Goal: Task Accomplishment & Management: Manage account settings

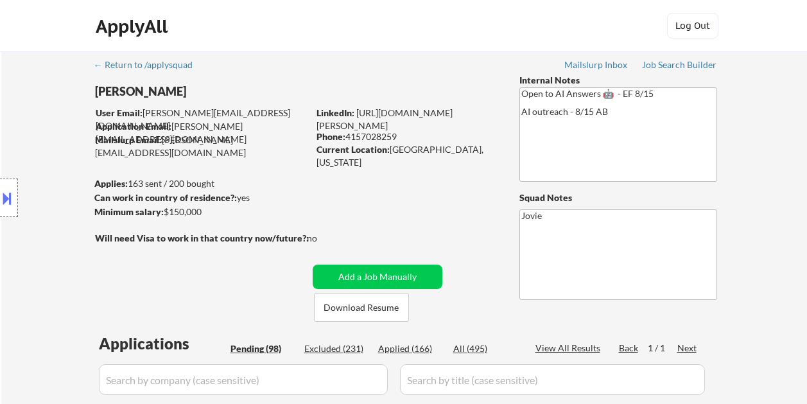
select select ""pending""
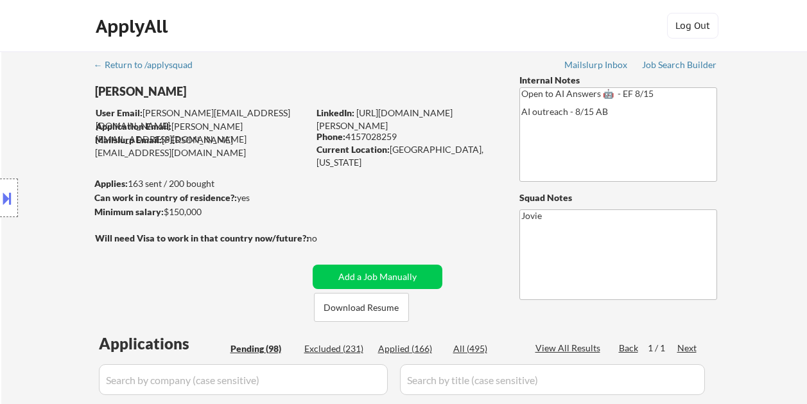
select select ""pending""
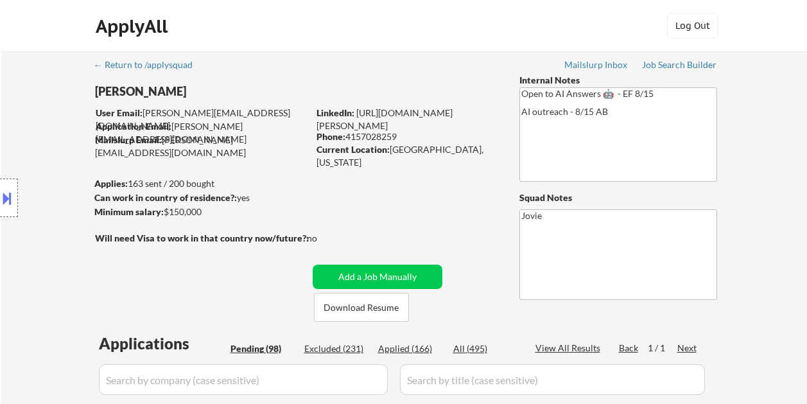
select select ""pending""
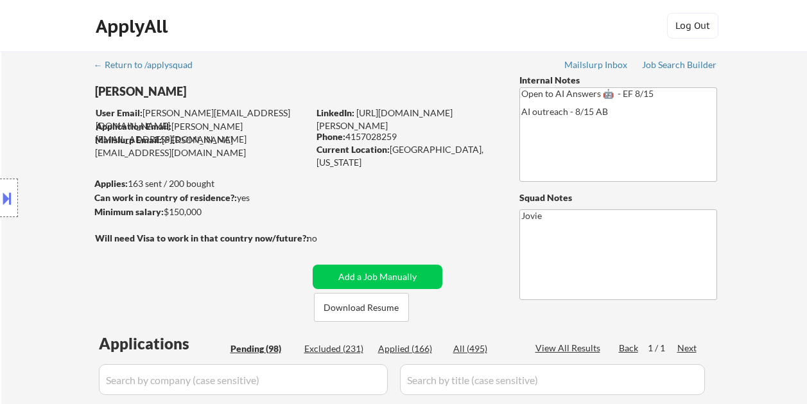
select select ""pending""
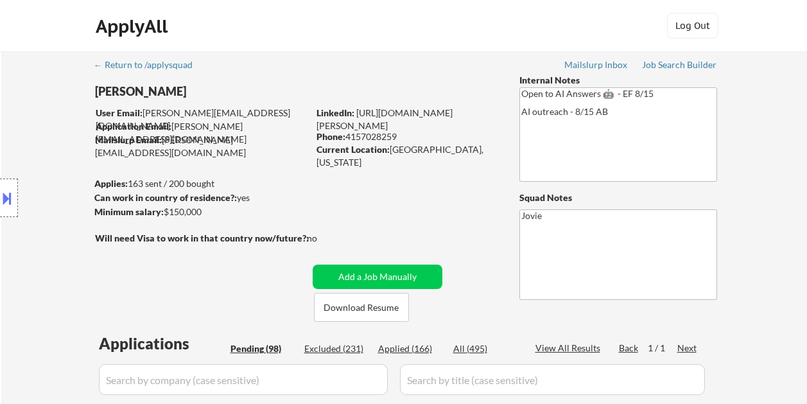
select select ""pending""
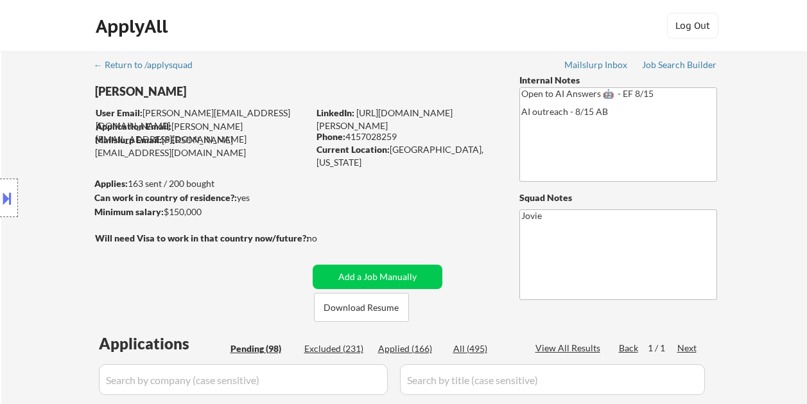
select select ""pending""
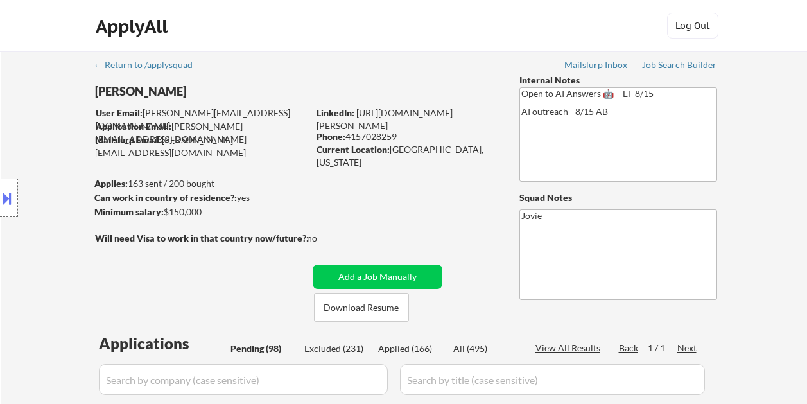
select select ""pending""
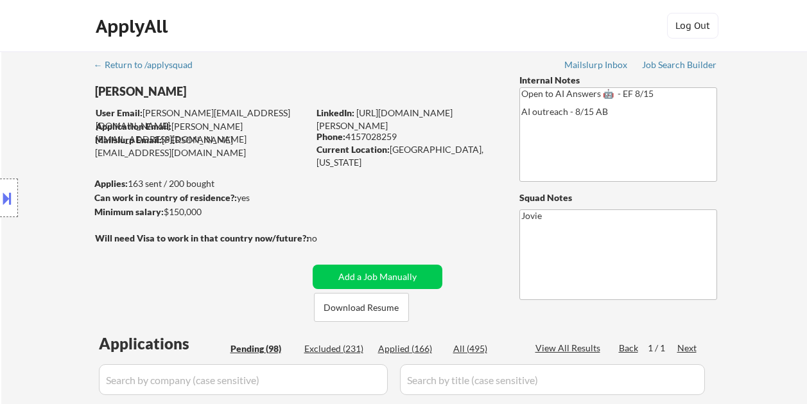
select select ""pending""
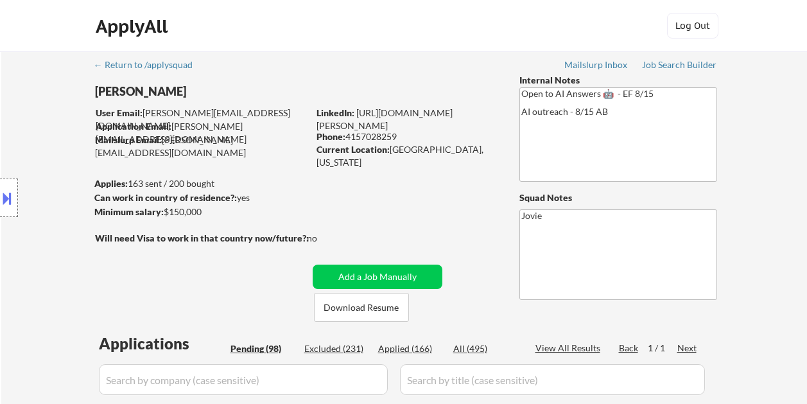
select select ""pending""
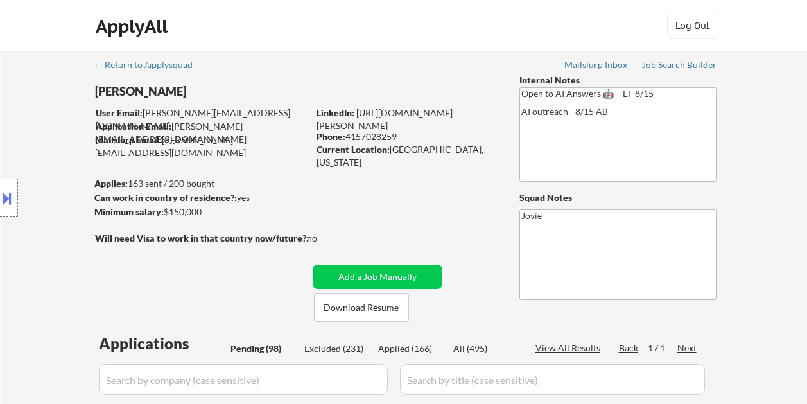
select select ""pending""
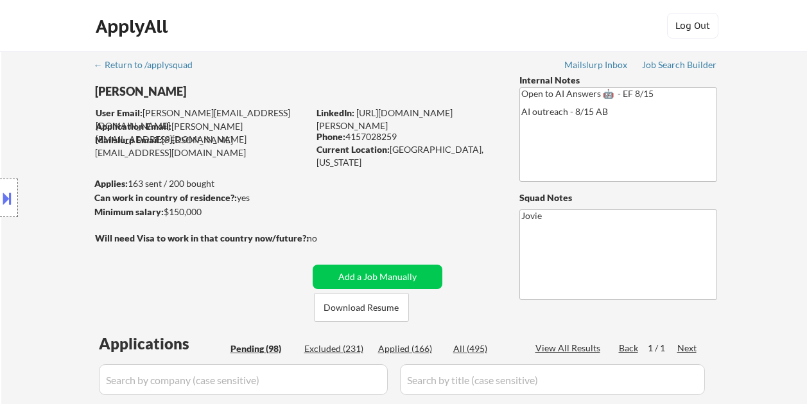
select select ""pending""
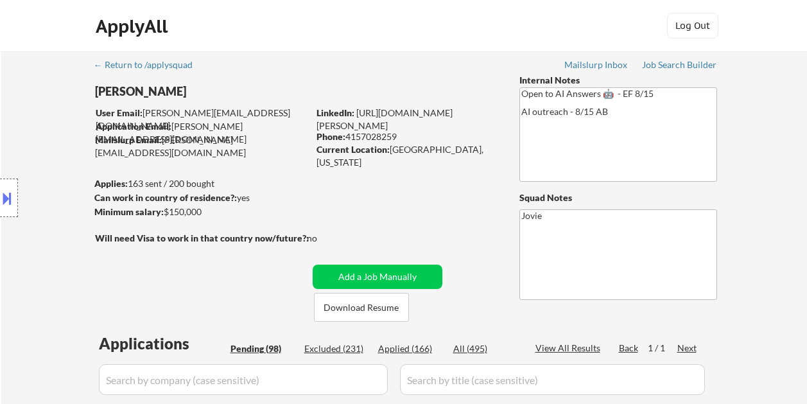
select select ""pending""
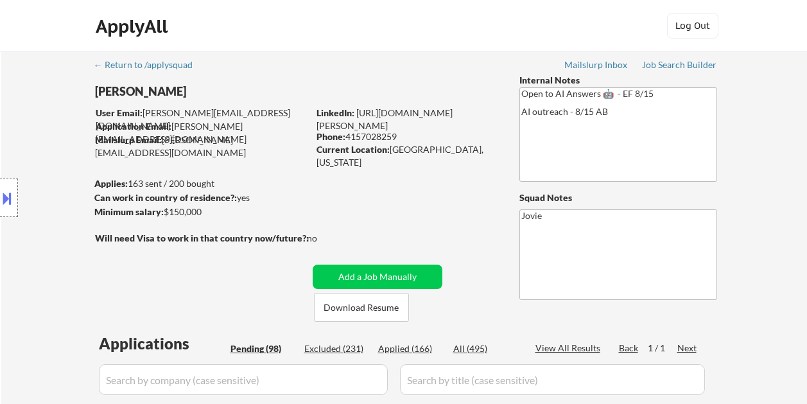
select select ""pending""
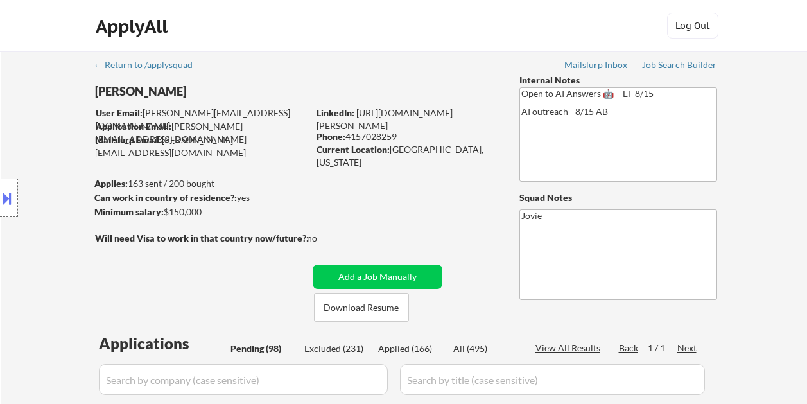
select select ""pending""
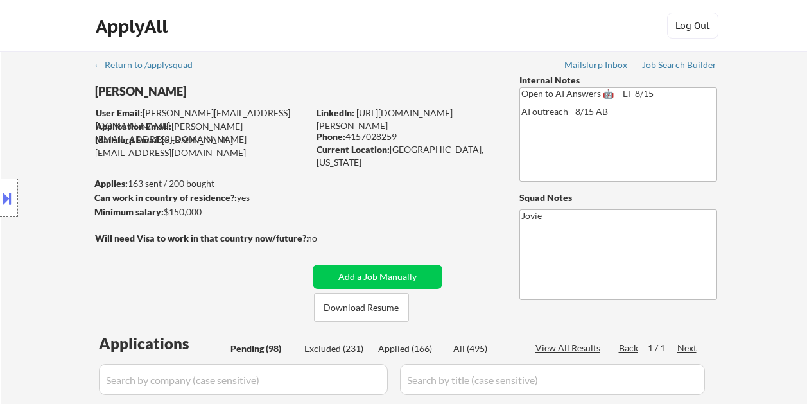
select select ""pending""
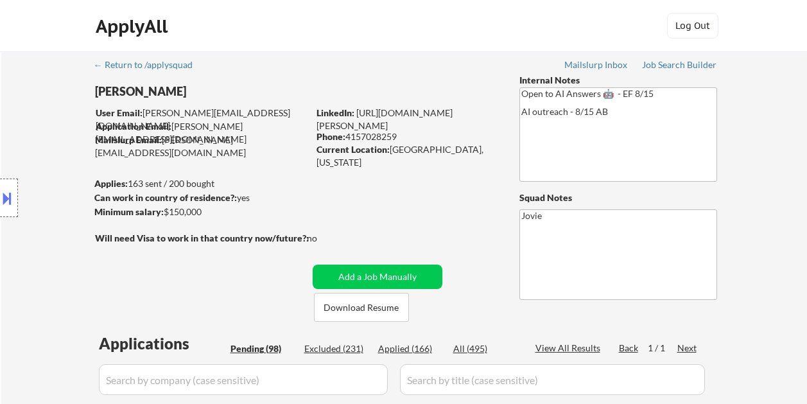
select select ""pending""
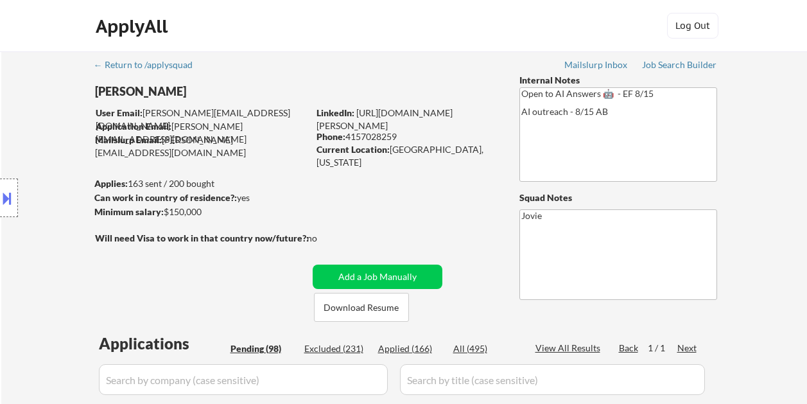
select select ""pending""
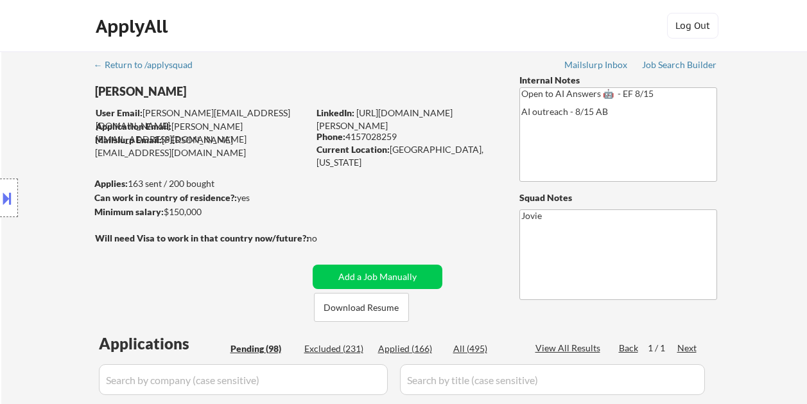
select select ""pending""
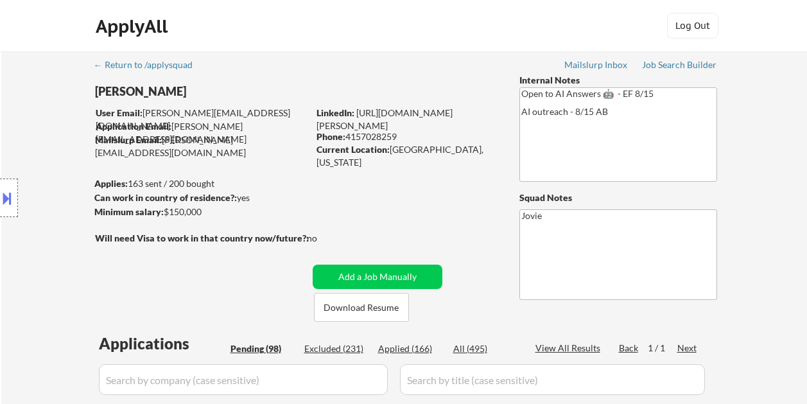
select select ""pending""
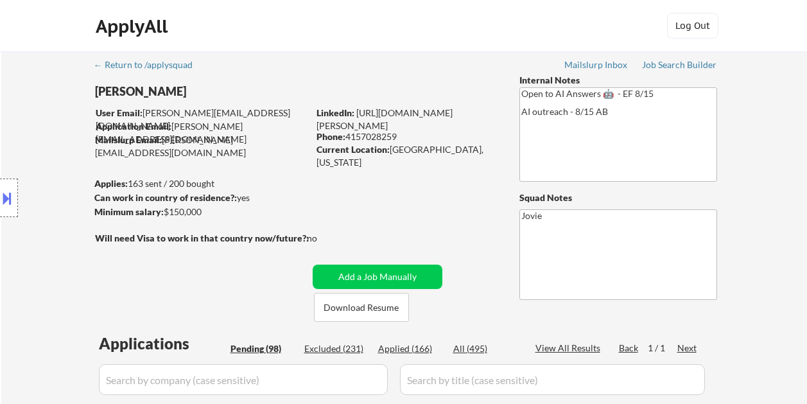
select select ""pending""
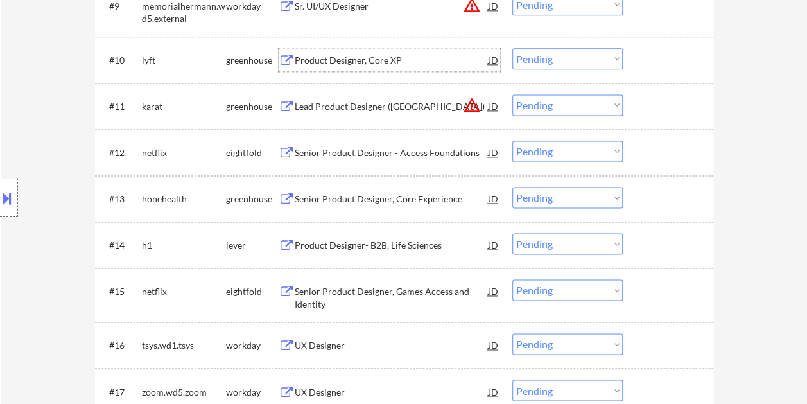
click at [618, 61] on select "Choose an option... Pending Applied Excluded (Questions) Excluded (Expired) Exc…" at bounding box center [567, 58] width 110 height 21
click at [611, 63] on select "Choose an option... Pending Applied Excluded (Questions) Excluded (Expired) Exc…" at bounding box center [567, 58] width 110 height 21
click at [512, 48] on select "Choose an option... Pending Applied Excluded (Questions) Excluded (Expired) Exc…" at bounding box center [567, 58] width 110 height 21
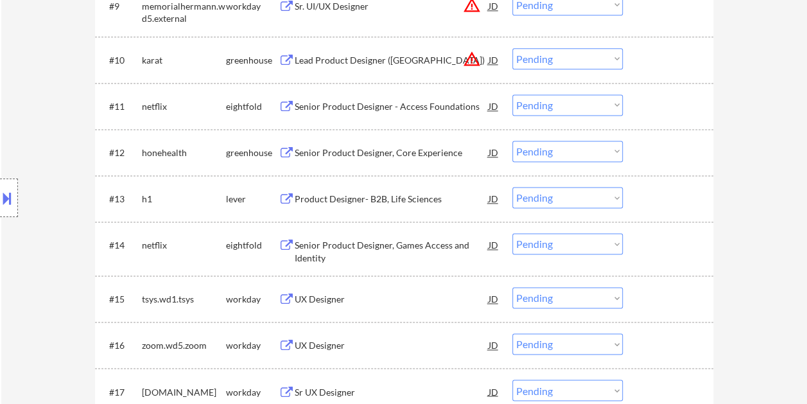
click at [680, 66] on div at bounding box center [669, 59] width 56 height 23
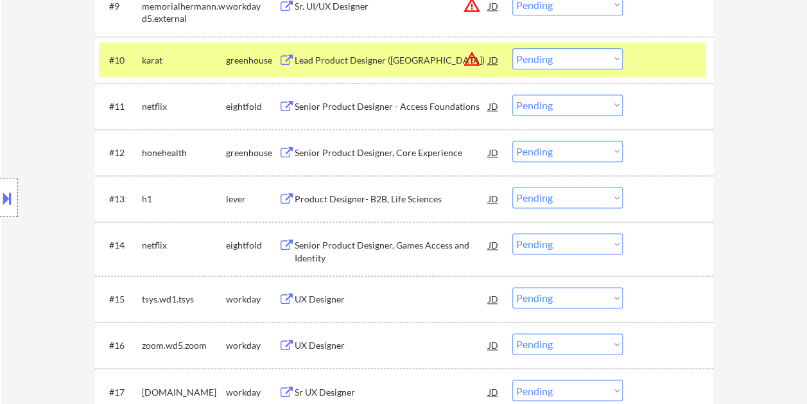
click at [353, 63] on div "Lead Product Designer (United States)" at bounding box center [392, 60] width 194 height 13
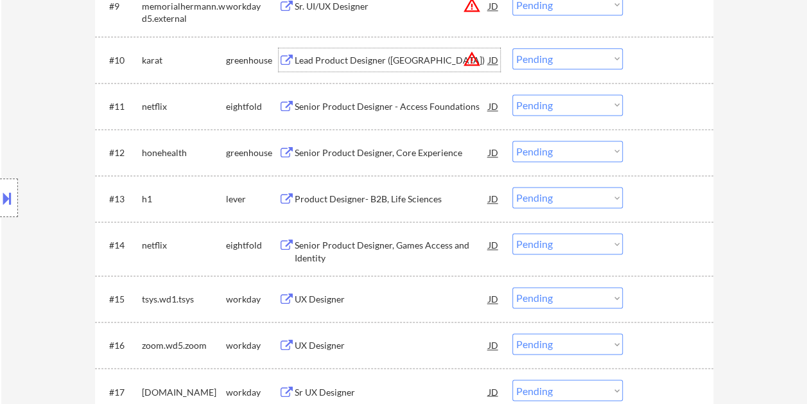
click at [612, 60] on select "Choose an option... Pending Applied Excluded (Questions) Excluded (Expired) Exc…" at bounding box center [567, 58] width 110 height 21
click at [512, 48] on select "Choose an option... Pending Applied Excluded (Questions) Excluded (Expired) Exc…" at bounding box center [567, 58] width 110 height 21
select select ""pending""
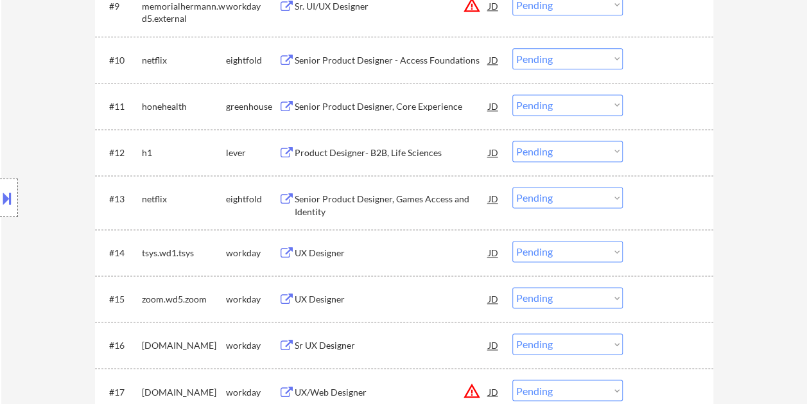
click at [642, 143] on div at bounding box center [669, 152] width 56 height 23
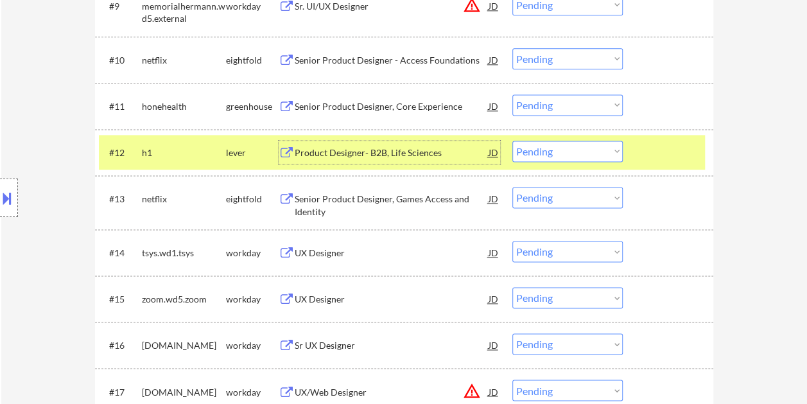
click at [347, 146] on div "Product Designer- B2B, Life Sciences" at bounding box center [392, 152] width 194 height 13
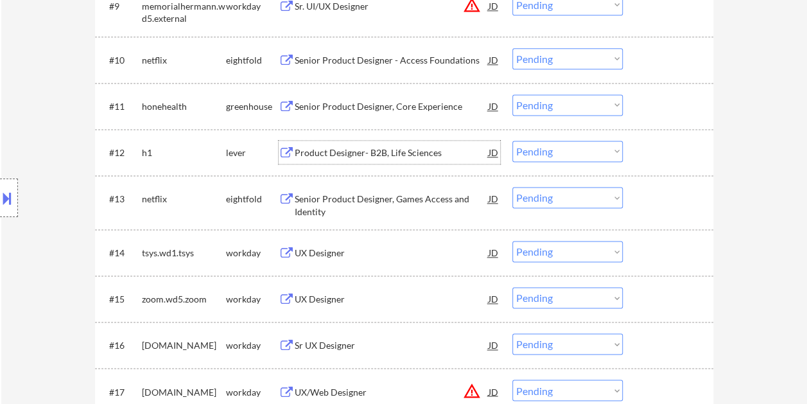
click at [675, 135] on div "#12 h1 lever Product Designer- B2B, Life Sciences JD warning_amber Choose an op…" at bounding box center [402, 152] width 606 height 35
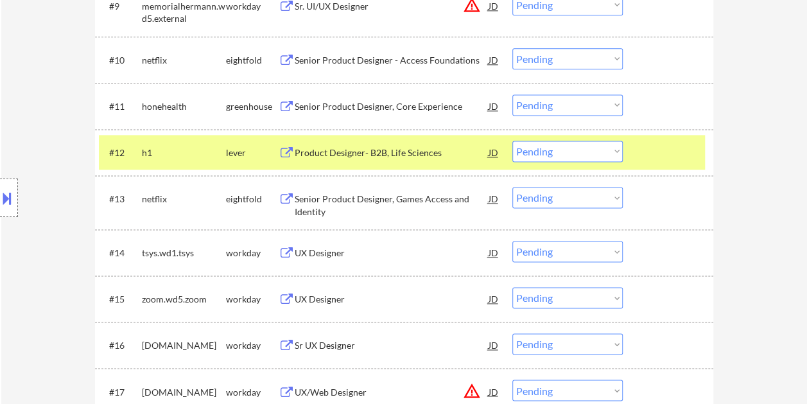
click at [612, 150] on select "Choose an option... Pending Applied Excluded (Questions) Excluded (Expired) Exc…" at bounding box center [567, 151] width 110 height 21
click at [512, 141] on select "Choose an option... Pending Applied Excluded (Questions) Excluded (Expired) Exc…" at bounding box center [567, 151] width 110 height 21
select select ""pending""
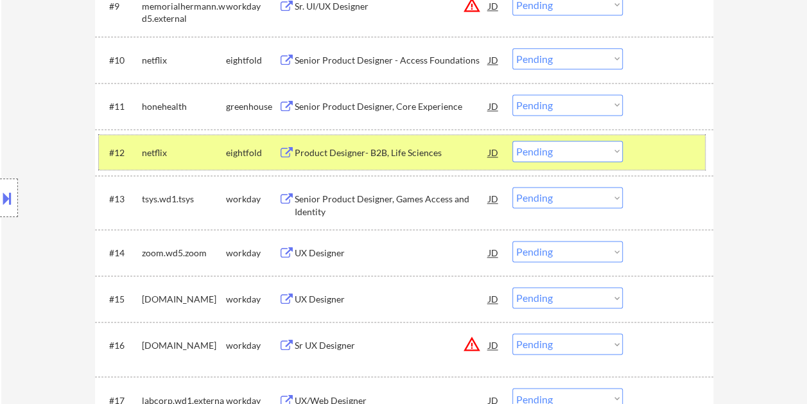
click at [623, 149] on div "#12 netflix eightfold Product Designer- B2B, Life Sciences JD warning_amber Cho…" at bounding box center [402, 152] width 606 height 35
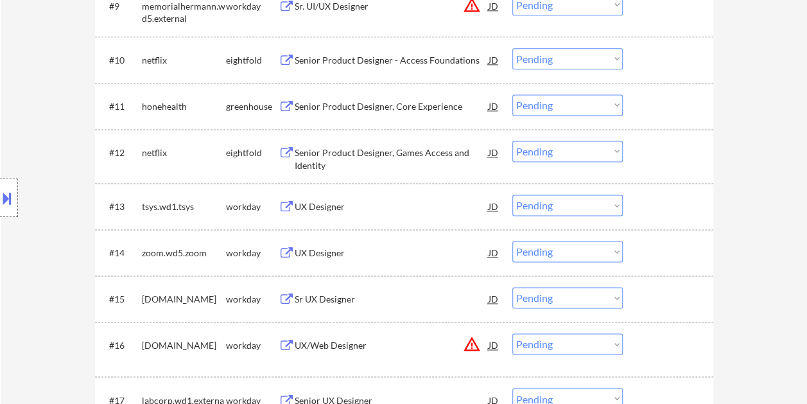
scroll to position [899, 0]
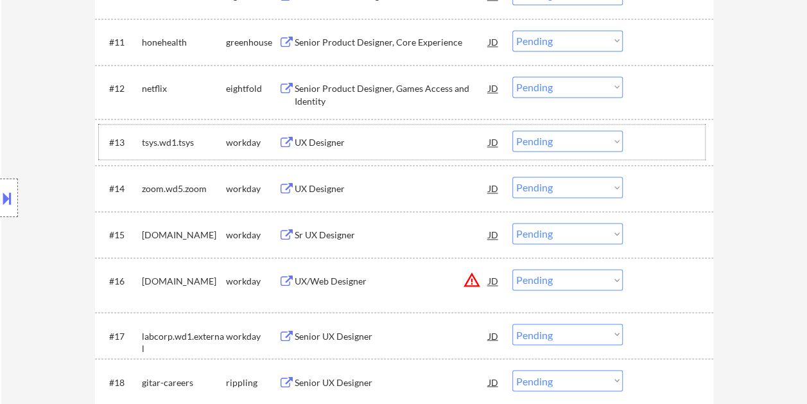
click at [643, 145] on div at bounding box center [669, 141] width 56 height 23
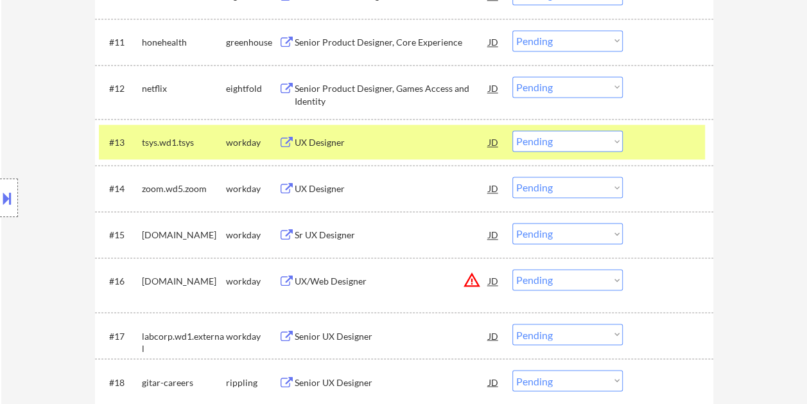
click at [385, 137] on div "UX Designer" at bounding box center [392, 142] width 194 height 13
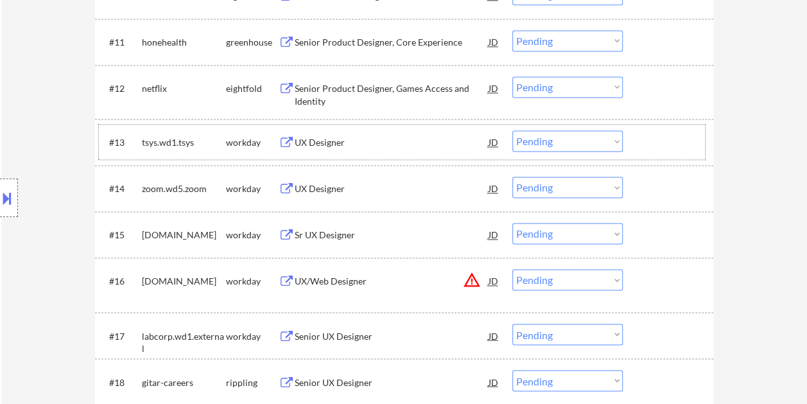
click at [659, 137] on div at bounding box center [669, 141] width 56 height 23
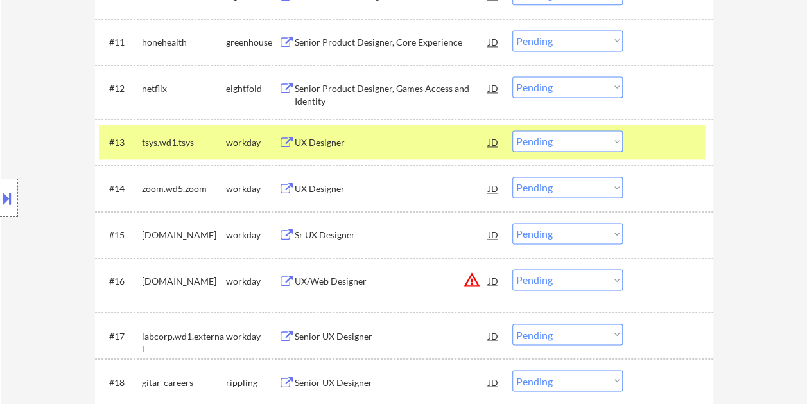
click at [611, 142] on select "Choose an option... Pending Applied Excluded (Questions) Excluded (Expired) Exc…" at bounding box center [567, 140] width 110 height 21
click at [512, 130] on select "Choose an option... Pending Applied Excluded (Questions) Excluded (Expired) Exc…" at bounding box center [567, 140] width 110 height 21
select select ""pending""
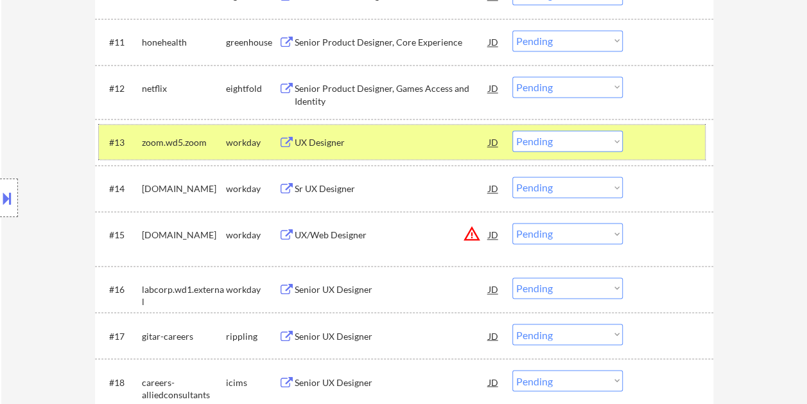
click at [639, 143] on div "#13 zoom.wd5.zoom workday UX Designer JD warning_amber Choose an option... Pend…" at bounding box center [402, 142] width 606 height 35
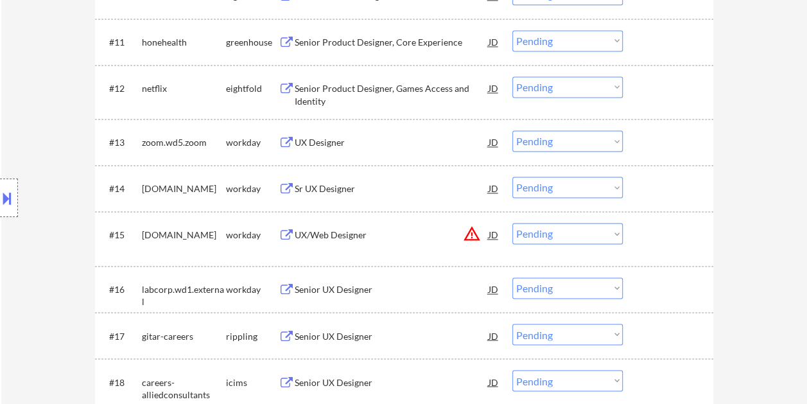
click at [643, 137] on div at bounding box center [669, 141] width 56 height 23
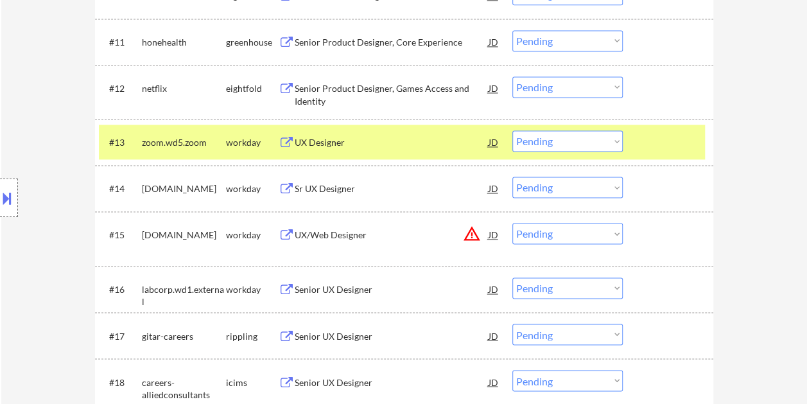
click at [395, 145] on div "UX Designer" at bounding box center [392, 142] width 194 height 13
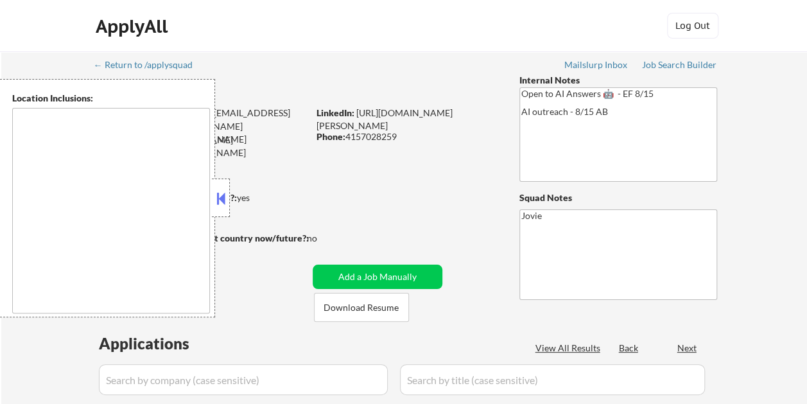
type textarea "[GEOGRAPHIC_DATA], [GEOGRAPHIC_DATA] [GEOGRAPHIC_DATA], [GEOGRAPHIC_DATA] [GEOG…"
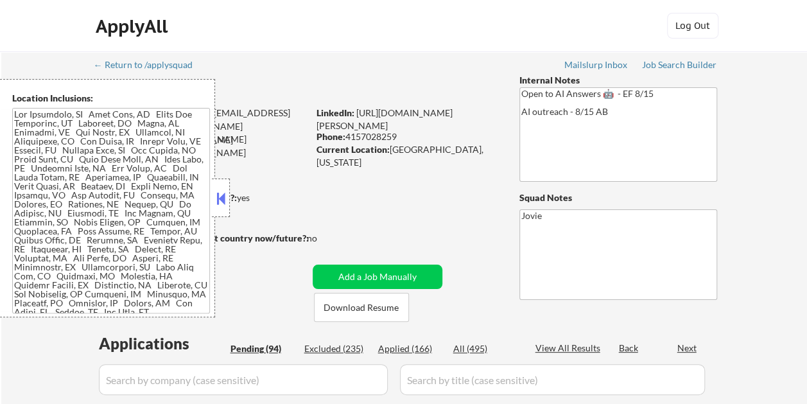
click at [221, 207] on button at bounding box center [221, 198] width 14 height 19
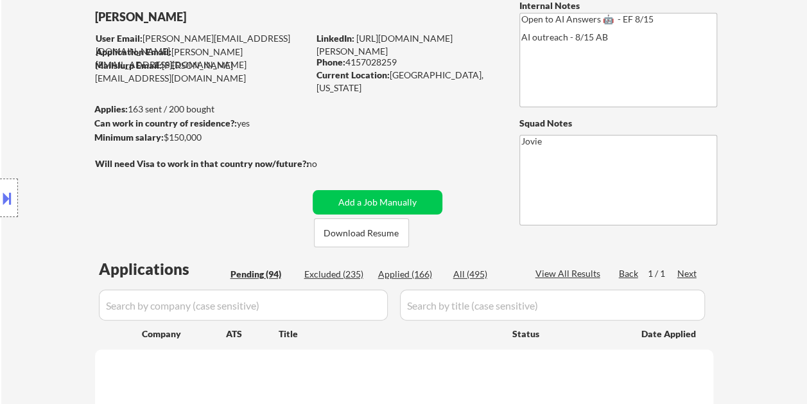
scroll to position [257, 0]
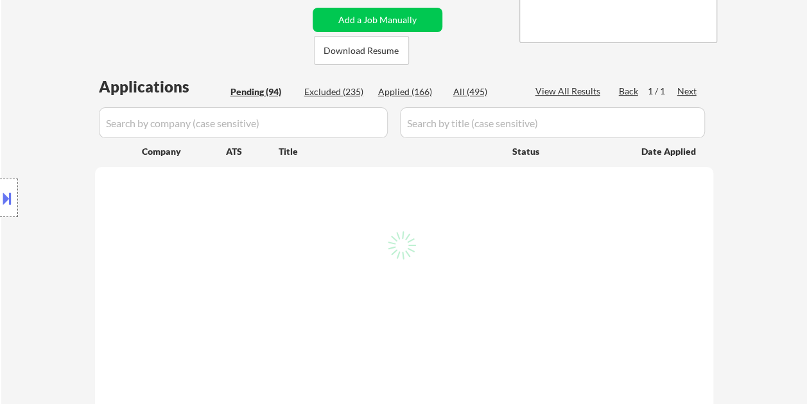
select select ""pending""
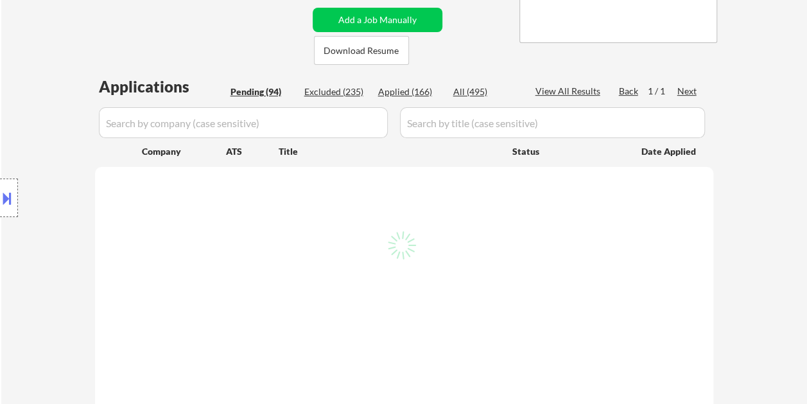
select select ""pending""
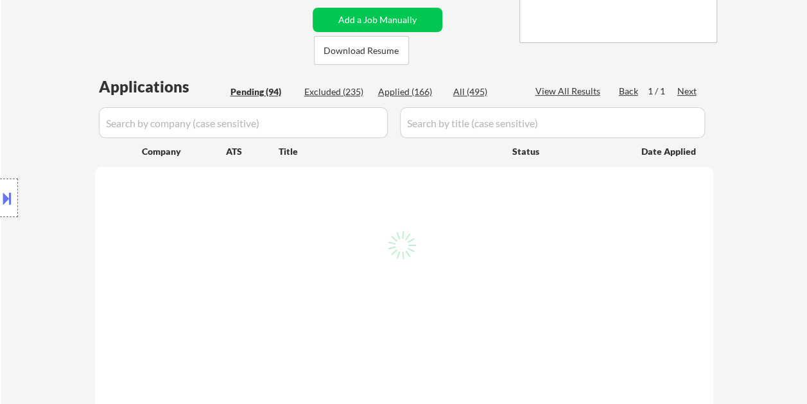
select select ""pending""
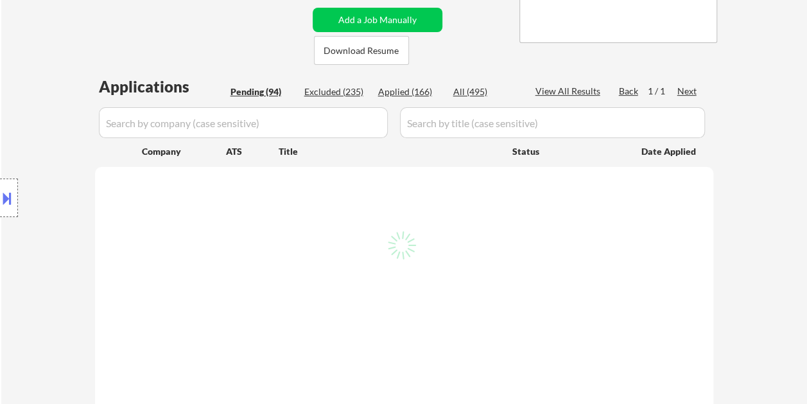
select select ""pending""
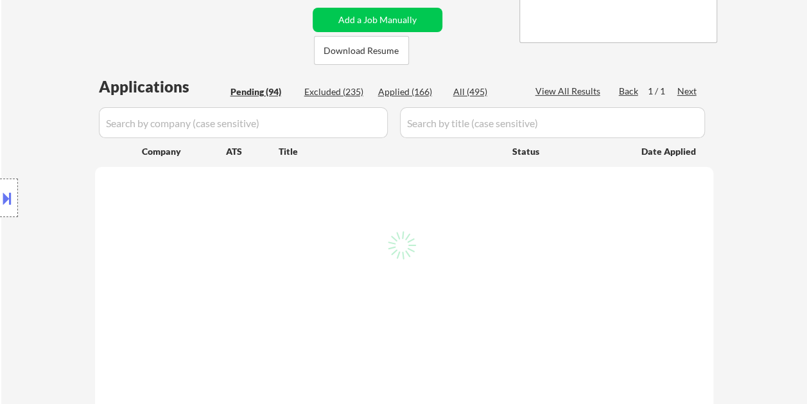
select select ""pending""
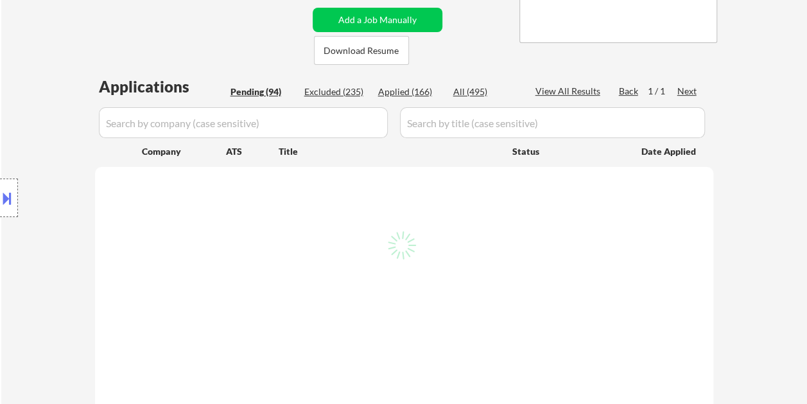
select select ""pending""
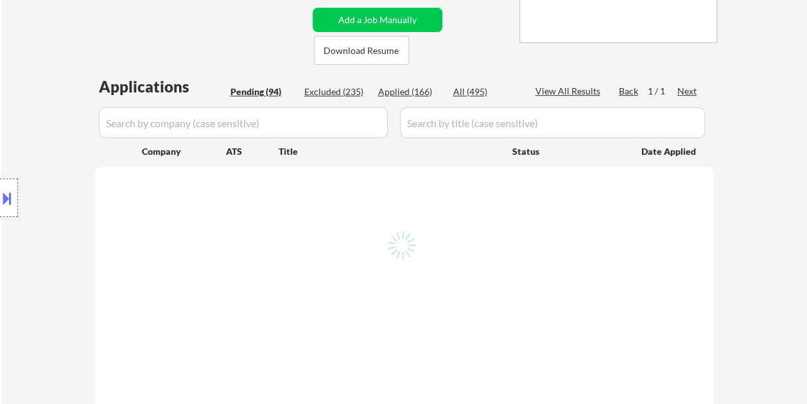
select select ""pending""
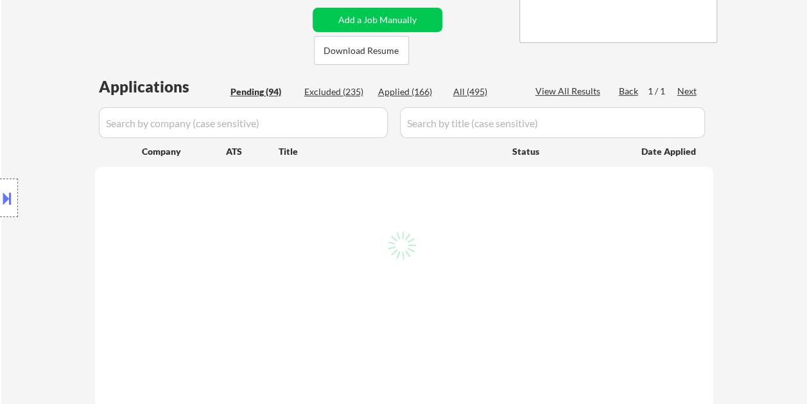
select select ""pending""
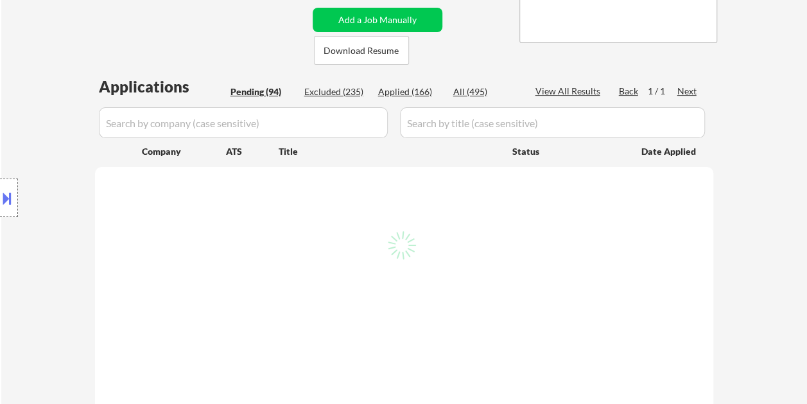
select select ""pending""
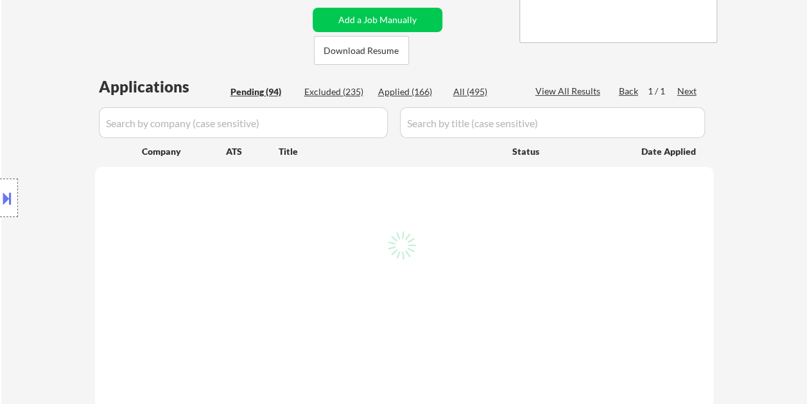
select select ""pending""
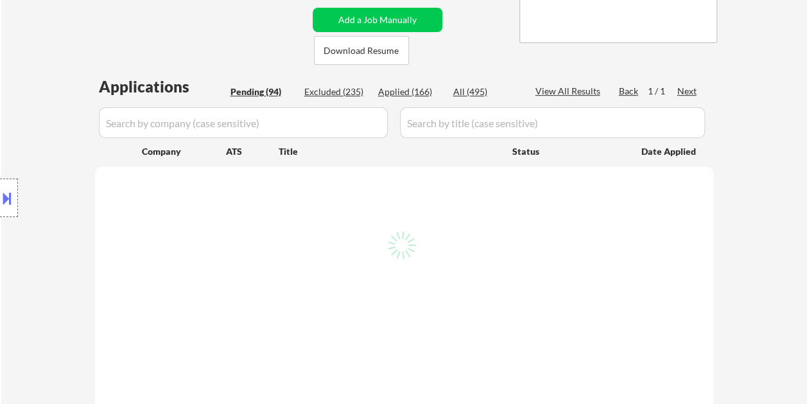
select select ""pending""
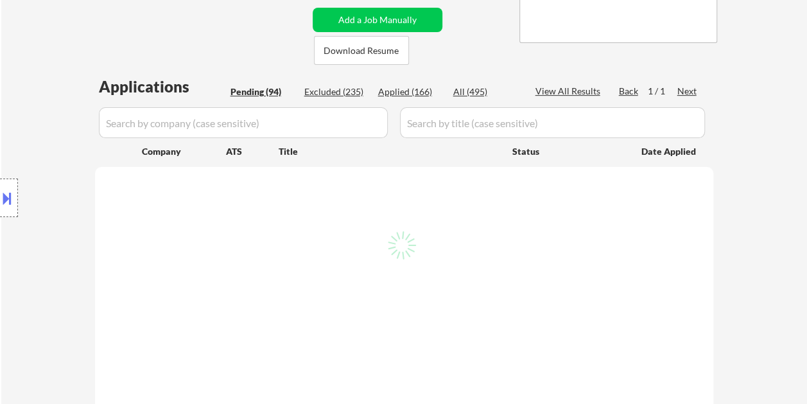
select select ""pending""
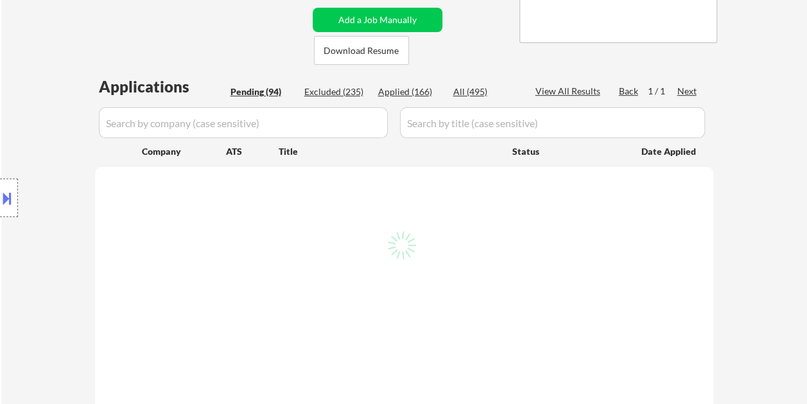
select select ""pending""
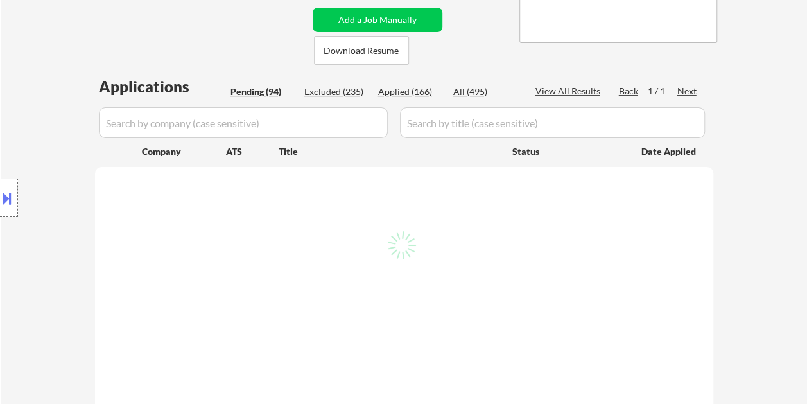
select select ""pending""
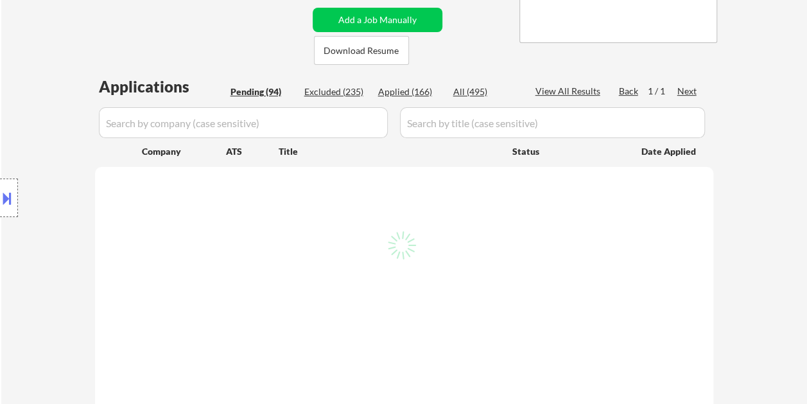
select select ""pending""
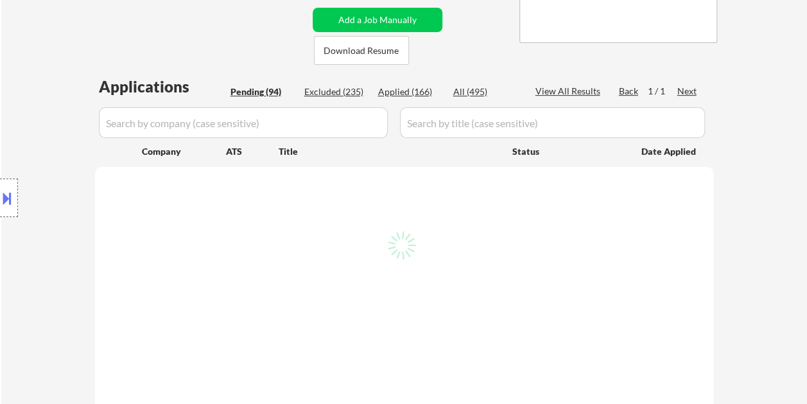
select select ""pending""
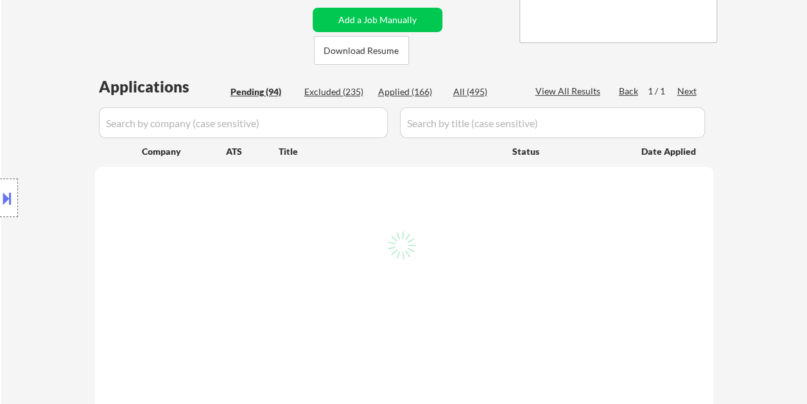
select select ""pending""
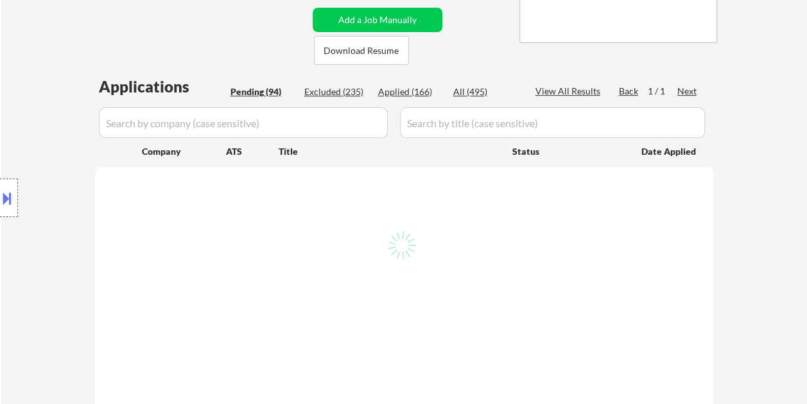
select select ""pending""
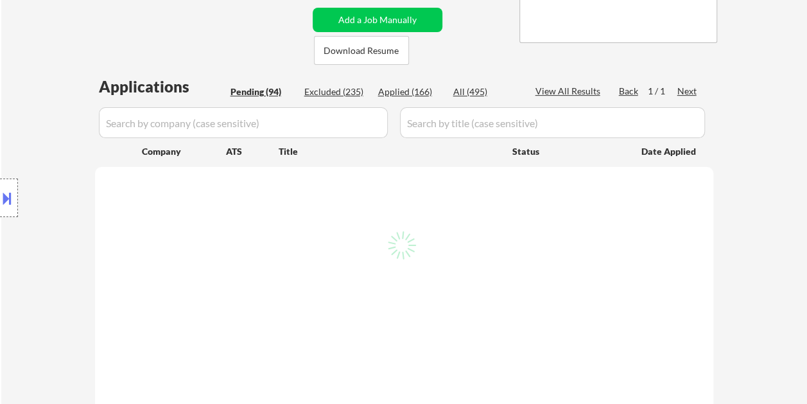
select select ""pending""
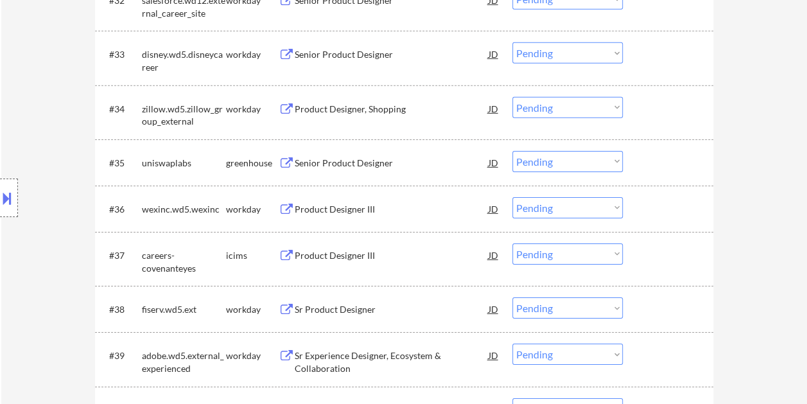
scroll to position [839, 0]
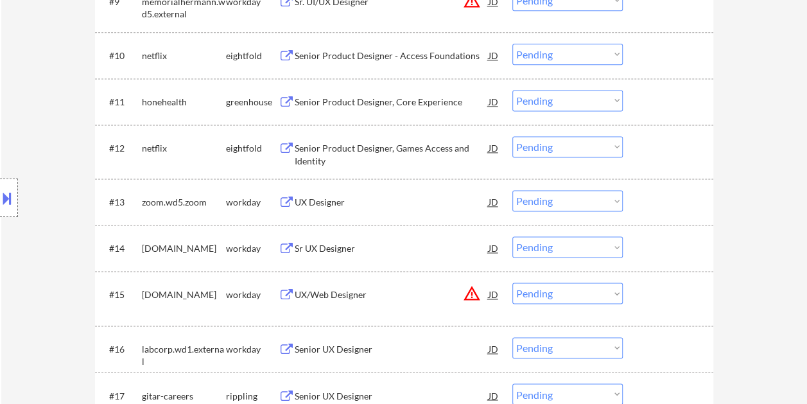
click at [573, 204] on select "Choose an option... Pending Applied Excluded (Questions) Excluded (Expired) Exc…" at bounding box center [567, 200] width 110 height 21
click at [512, 190] on select "Choose an option... Pending Applied Excluded (Questions) Excluded (Expired) Exc…" at bounding box center [567, 200] width 110 height 21
select select ""pending""
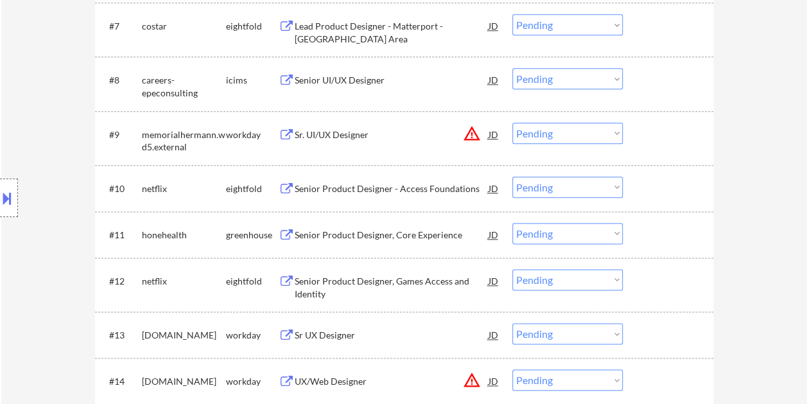
scroll to position [775, 0]
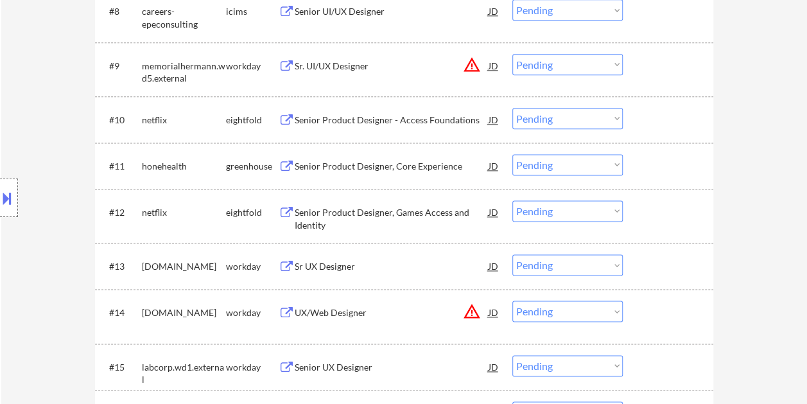
click at [641, 168] on div at bounding box center [669, 165] width 56 height 23
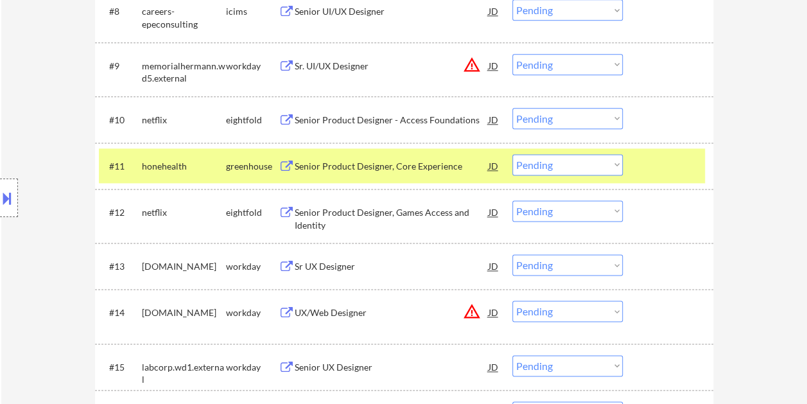
click at [365, 160] on div "Senior Product Designer, Core Experience" at bounding box center [392, 166] width 194 height 13
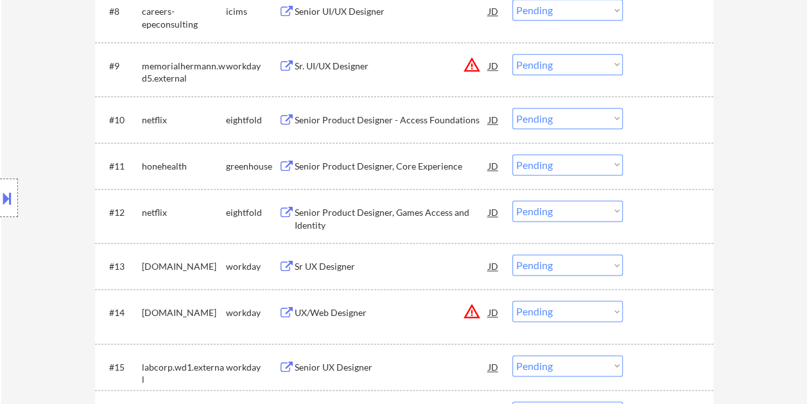
select select ""PLACEHOLDER_1427118222253""
select select ""pending""
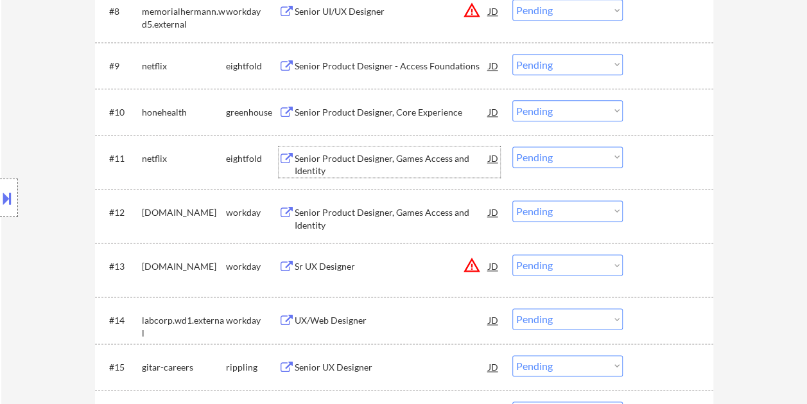
click at [643, 157] on div at bounding box center [669, 157] width 56 height 23
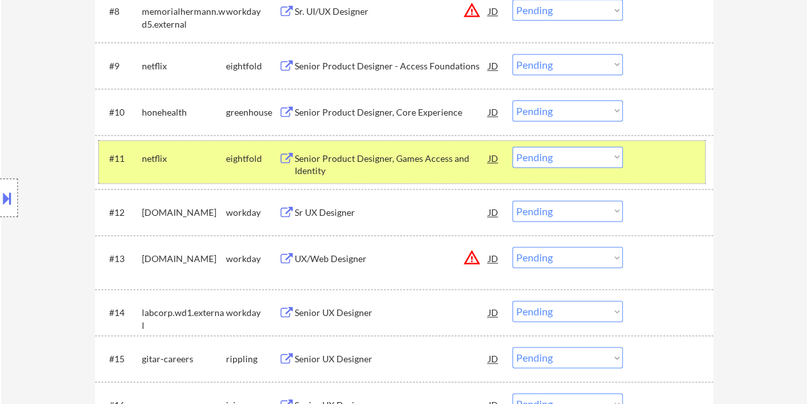
drag, startPoint x: 645, startPoint y: 109, endPoint x: 645, endPoint y: 164, distance: 55.2
click at [645, 109] on div at bounding box center [669, 111] width 56 height 23
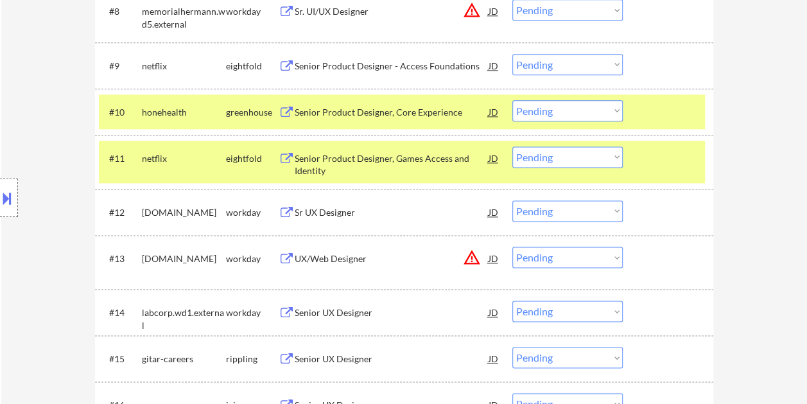
click at [645, 169] on div "#11 netflix eightfold Senior Product Designer, Games Access and Identity JD Cho…" at bounding box center [402, 162] width 606 height 42
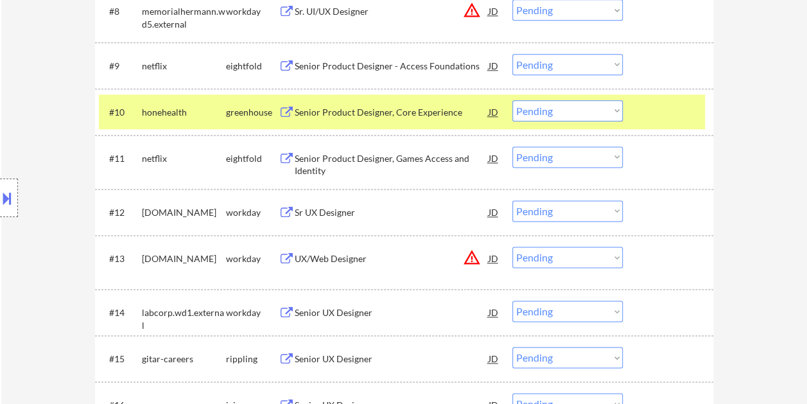
click at [610, 112] on select "Choose an option... Pending Applied Excluded (Questions) Excluded (Expired) Exc…" at bounding box center [567, 110] width 110 height 21
click at [512, 100] on select "Choose an option... Pending Applied Excluded (Questions) Excluded (Expired) Exc…" at bounding box center [567, 110] width 110 height 21
select select ""pending""
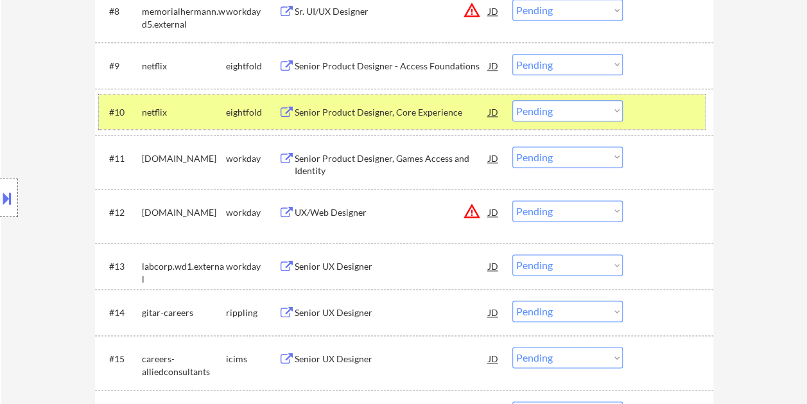
click at [661, 113] on div at bounding box center [669, 111] width 56 height 23
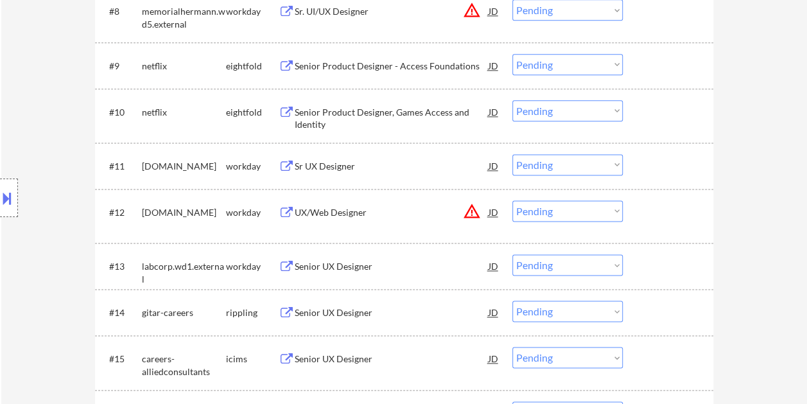
click at [652, 158] on div at bounding box center [669, 165] width 56 height 23
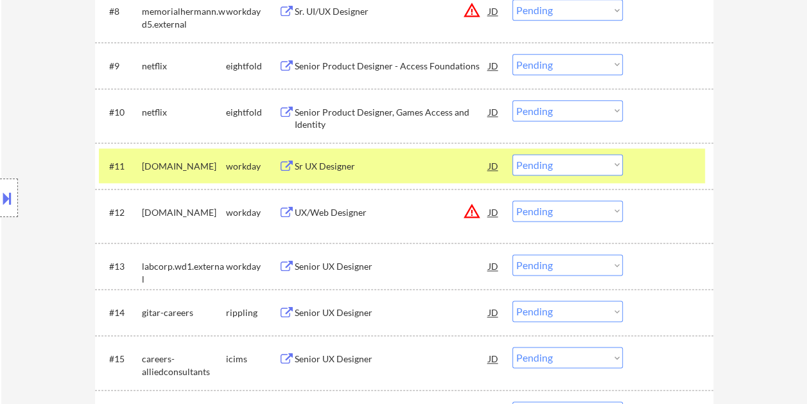
click at [394, 169] on div "Sr UX Designer" at bounding box center [392, 166] width 194 height 13
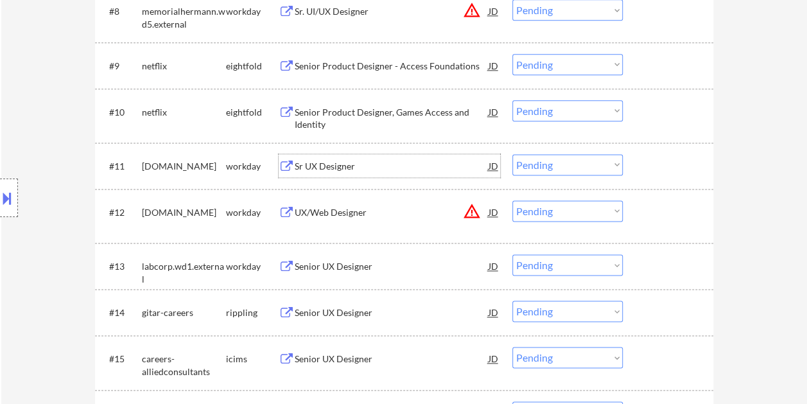
click at [651, 163] on div at bounding box center [669, 165] width 56 height 23
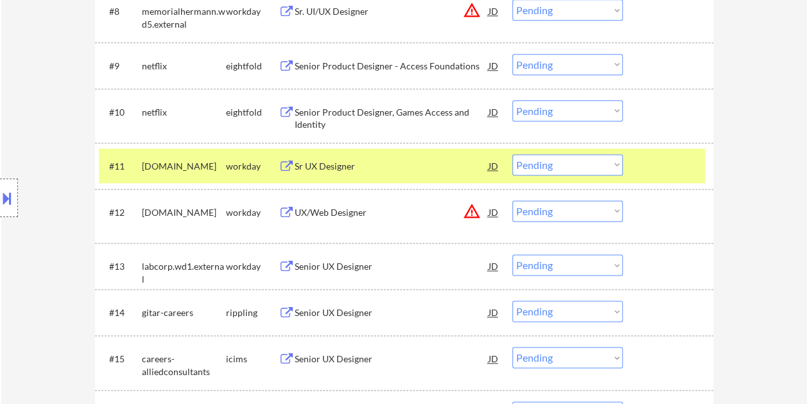
click at [610, 165] on select "Choose an option... Pending Applied Excluded (Questions) Excluded (Expired) Exc…" at bounding box center [567, 164] width 110 height 21
click at [512, 154] on select "Choose an option... Pending Applied Excluded (Questions) Excluded (Expired) Exc…" at bounding box center [567, 164] width 110 height 21
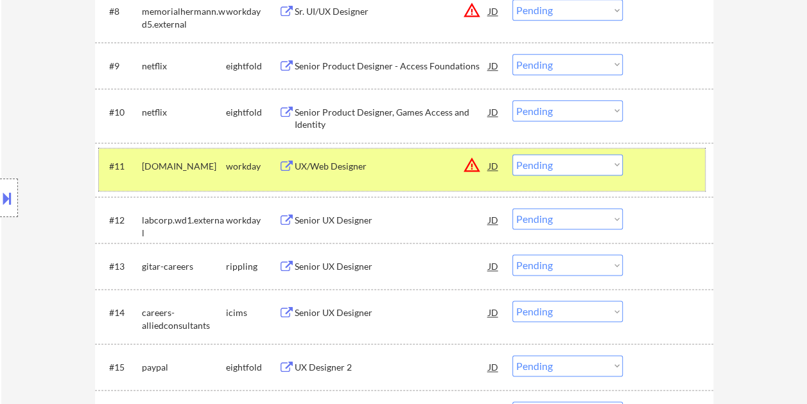
click at [658, 167] on div at bounding box center [669, 165] width 56 height 23
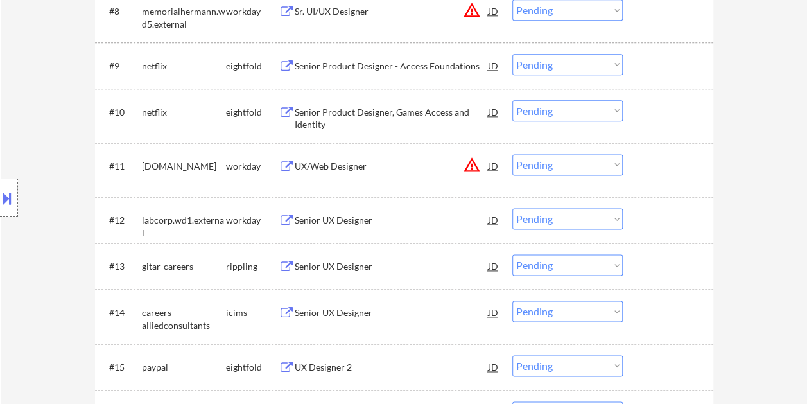
click at [670, 166] on div at bounding box center [669, 165] width 56 height 23
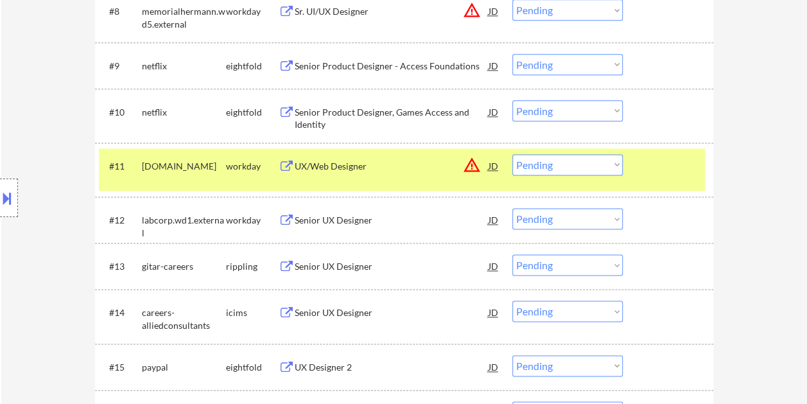
click at [394, 169] on div "UX/Web Designer" at bounding box center [392, 166] width 194 height 13
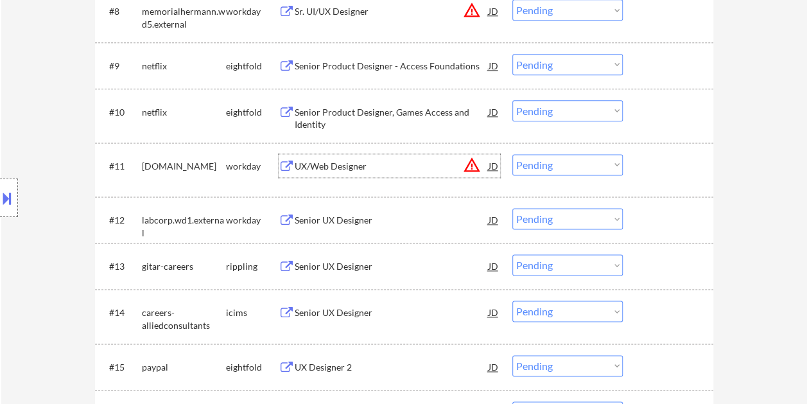
click at [621, 164] on select "Choose an option... Pending Applied Excluded (Questions) Excluded (Expired) Exc…" at bounding box center [567, 164] width 110 height 21
click at [512, 154] on select "Choose an option... Pending Applied Excluded (Questions) Excluded (Expired) Exc…" at bounding box center [567, 164] width 110 height 21
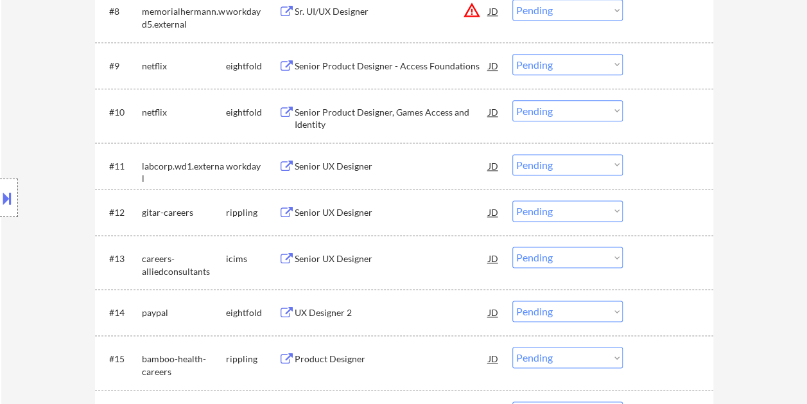
click at [679, 168] on div at bounding box center [669, 165] width 56 height 23
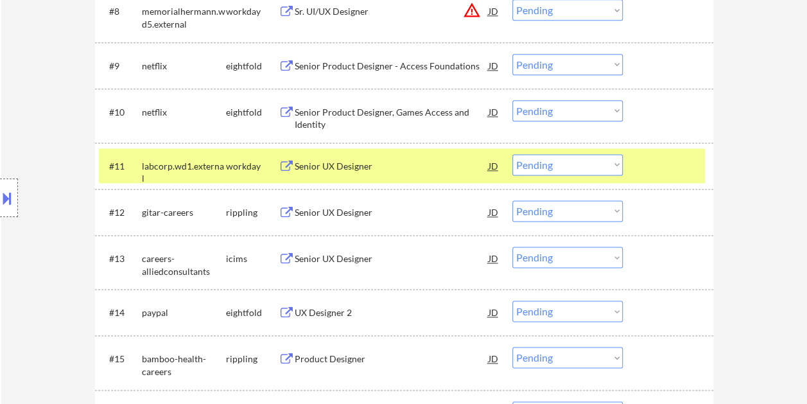
click at [408, 168] on div "Senior UX Designer" at bounding box center [392, 166] width 194 height 13
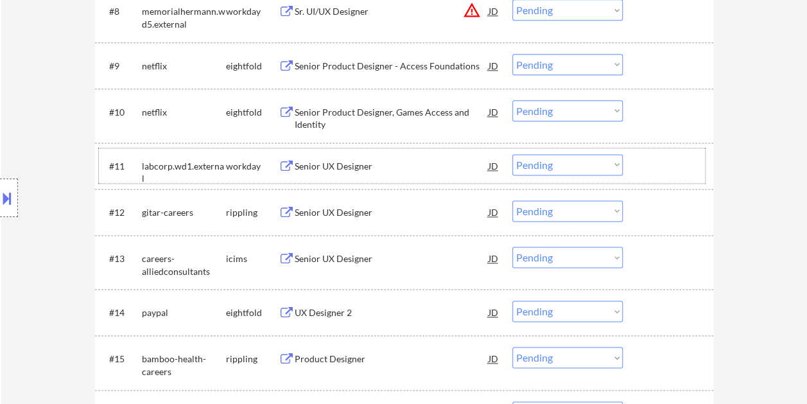
click at [642, 155] on div at bounding box center [669, 165] width 56 height 23
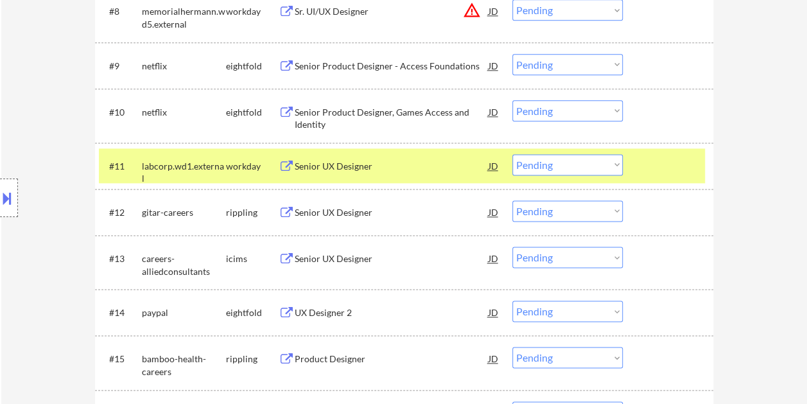
click at [619, 164] on select "Choose an option... Pending Applied Excluded (Questions) Excluded (Expired) Exc…" at bounding box center [567, 164] width 110 height 21
click at [512, 154] on select "Choose an option... Pending Applied Excluded (Questions) Excluded (Expired) Exc…" at bounding box center [567, 164] width 110 height 21
select select ""pending""
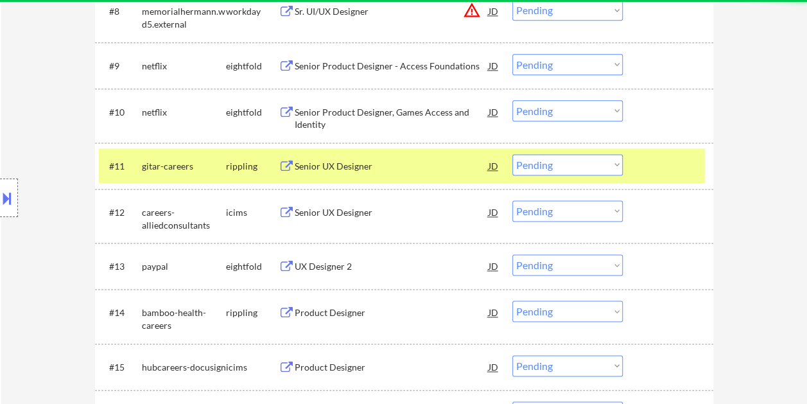
click at [647, 168] on div at bounding box center [669, 165] width 56 height 23
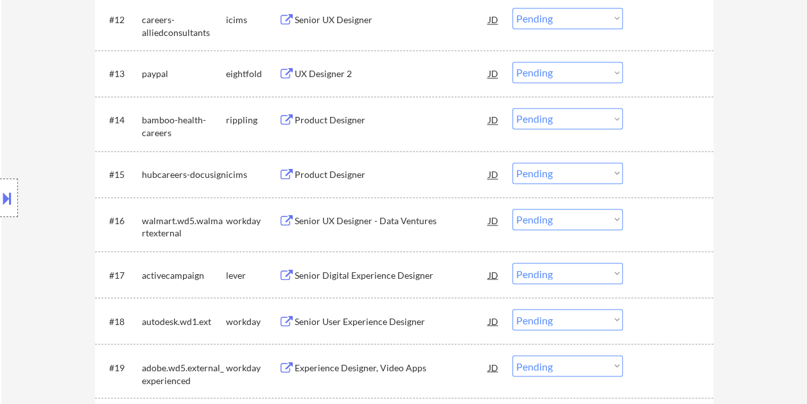
scroll to position [1032, 0]
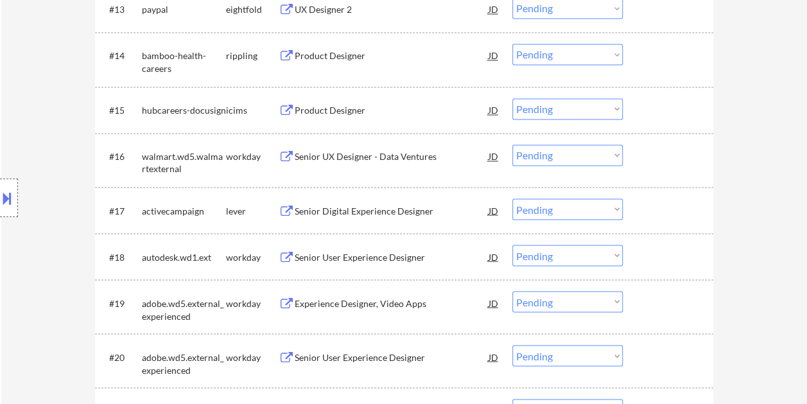
click at [673, 159] on div at bounding box center [669, 155] width 56 height 23
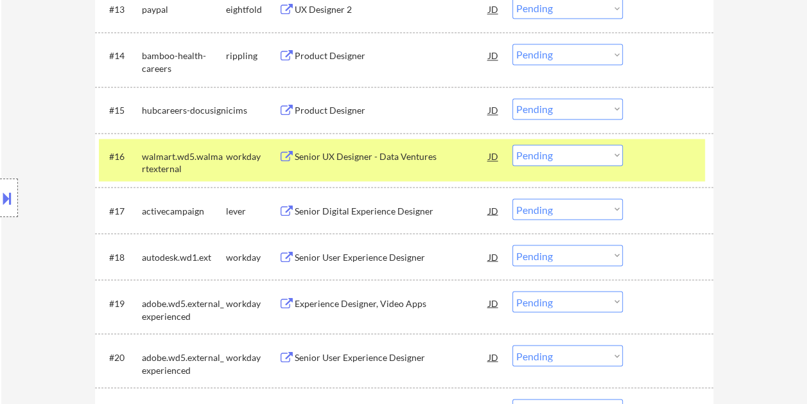
click at [363, 166] on div "Senior UX Designer - Data Ventures" at bounding box center [392, 155] width 194 height 23
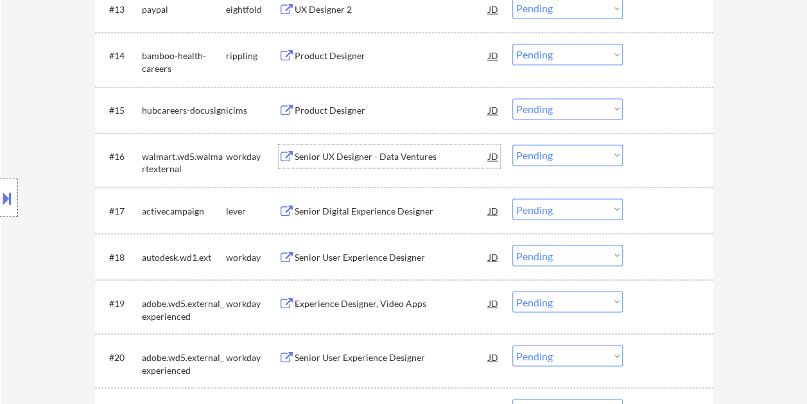
click at [637, 151] on div "#16 walmart.wd5.walmartexternal workday Senior UX Designer - Data Ventures JD C…" at bounding box center [402, 160] width 606 height 42
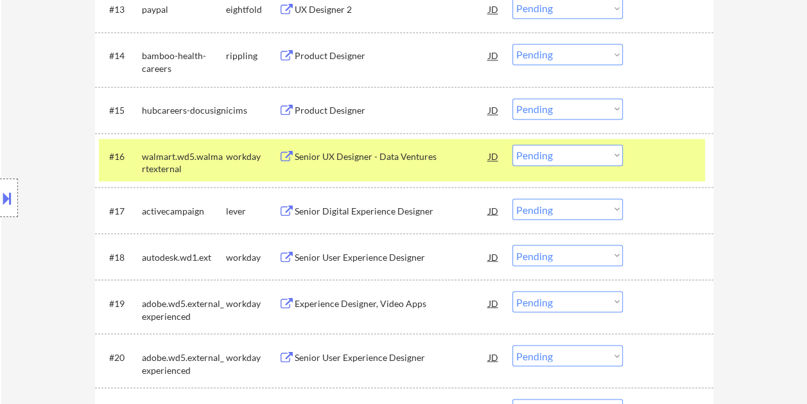
click at [612, 155] on select "Choose an option... Pending Applied Excluded (Questions) Excluded (Expired) Exc…" at bounding box center [567, 154] width 110 height 21
click at [512, 144] on select "Choose an option... Pending Applied Excluded (Questions) Excluded (Expired) Exc…" at bounding box center [567, 154] width 110 height 21
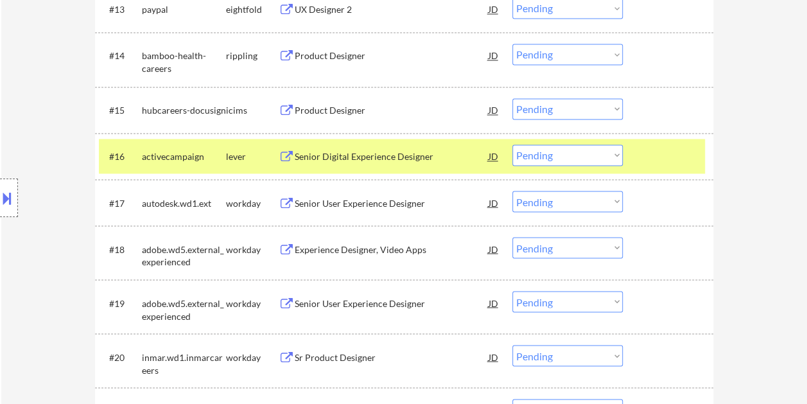
click at [413, 155] on div "Senior Digital Experience Designer" at bounding box center [392, 156] width 194 height 13
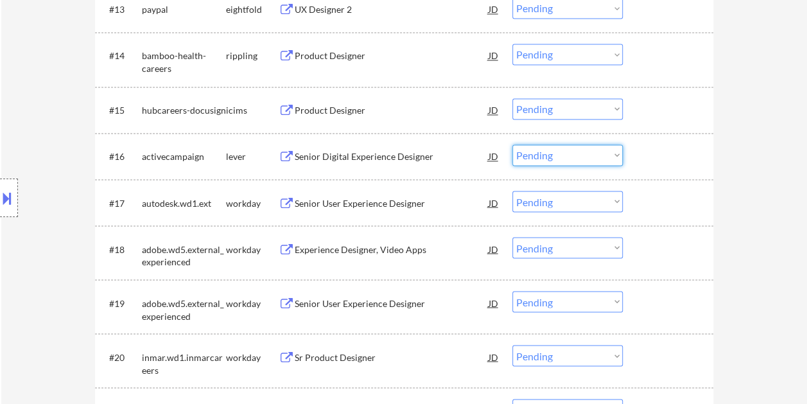
click at [614, 157] on select "Choose an option... Pending Applied Excluded (Questions) Excluded (Expired) Exc…" at bounding box center [567, 154] width 110 height 21
click at [512, 144] on select "Choose an option... Pending Applied Excluded (Questions) Excluded (Expired) Exc…" at bounding box center [567, 154] width 110 height 21
select select ""pending""
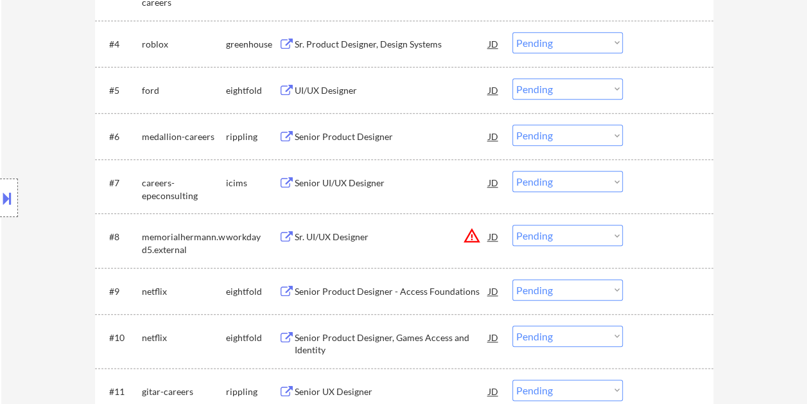
scroll to position [580, 0]
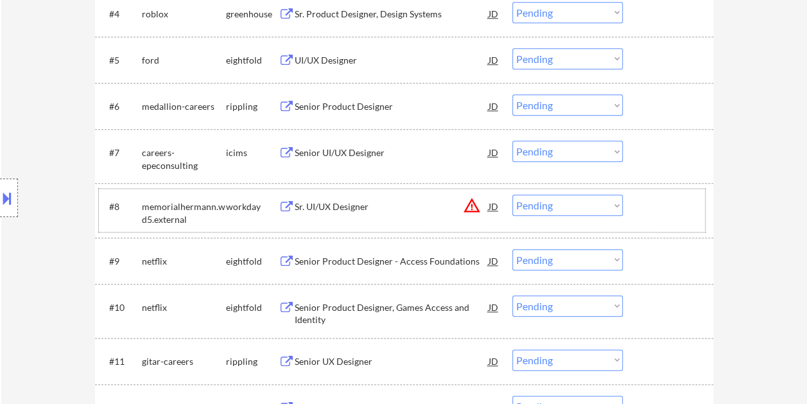
drag, startPoint x: 654, startPoint y: 212, endPoint x: 398, endPoint y: 220, distance: 256.2
click at [654, 212] on div at bounding box center [669, 206] width 56 height 23
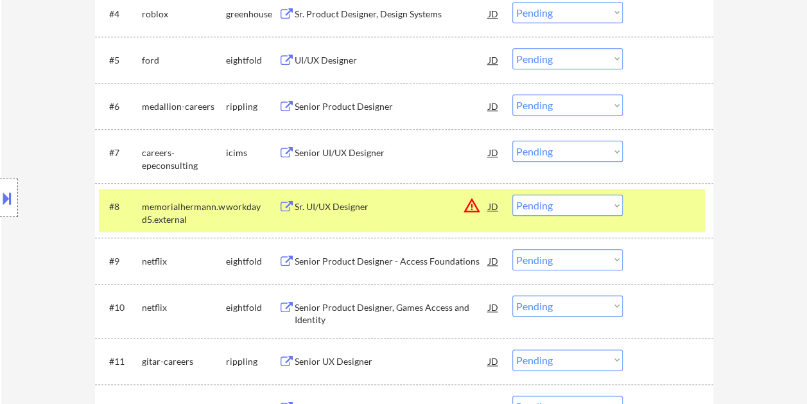
click at [349, 217] on div "#8 memorialhermann.wd5.external workday Sr. UI/UX Designer JD warning_amber Cho…" at bounding box center [402, 210] width 606 height 42
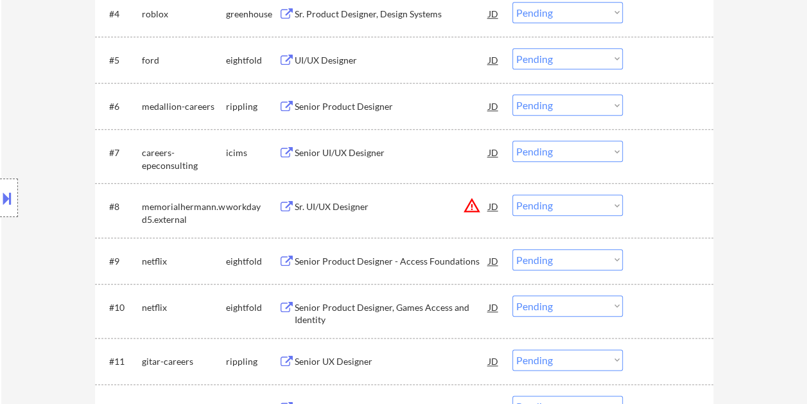
click at [650, 209] on div at bounding box center [669, 206] width 56 height 23
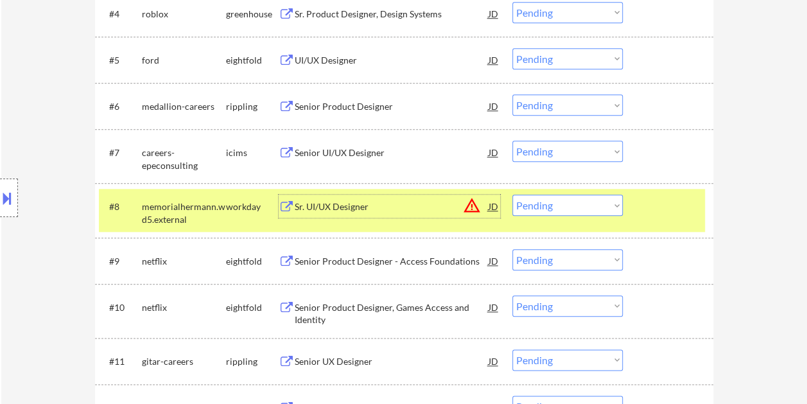
click at [324, 201] on div "Sr. UI/UX Designer" at bounding box center [392, 206] width 194 height 13
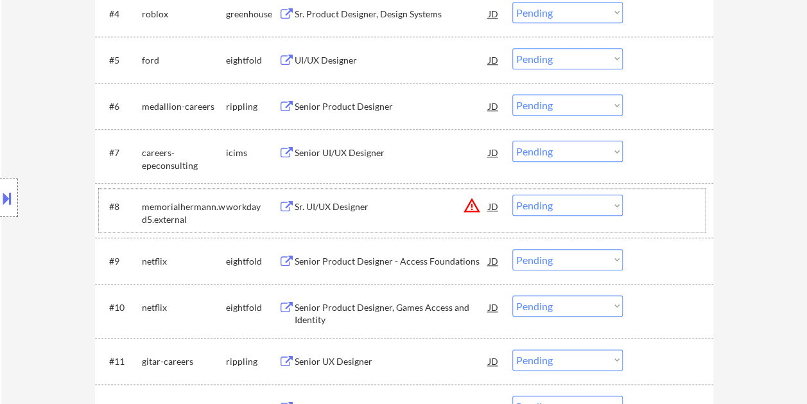
drag, startPoint x: 635, startPoint y: 210, endPoint x: 607, endPoint y: 203, distance: 28.5
click at [635, 209] on div "#8 memorialhermann.wd5.external workday Sr. UI/UX Designer JD warning_amber Cho…" at bounding box center [402, 210] width 606 height 42
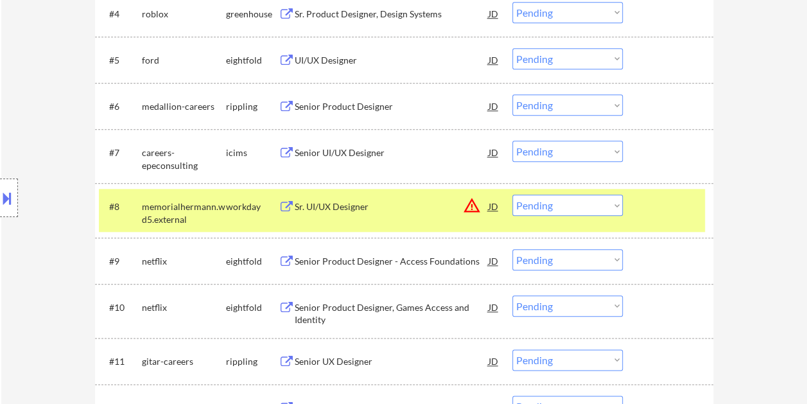
click at [607, 203] on select "Choose an option... Pending Applied Excluded (Questions) Excluded (Expired) Exc…" at bounding box center [567, 205] width 110 height 21
click at [512, 195] on select "Choose an option... Pending Applied Excluded (Questions) Excluded (Expired) Exc…" at bounding box center [567, 205] width 110 height 21
select select ""pending""
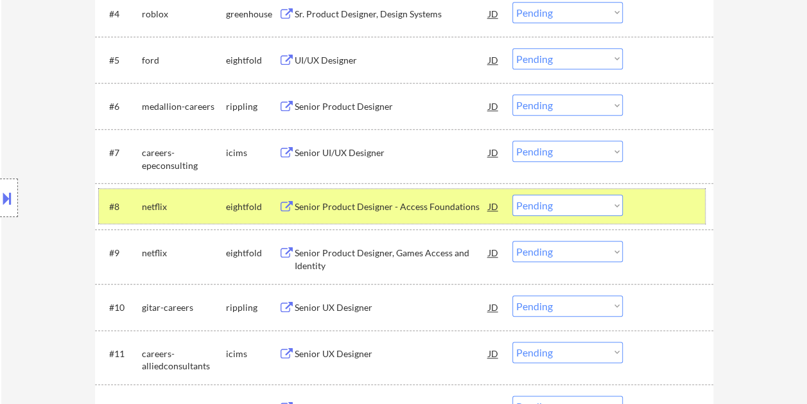
click at [655, 209] on div at bounding box center [669, 206] width 56 height 23
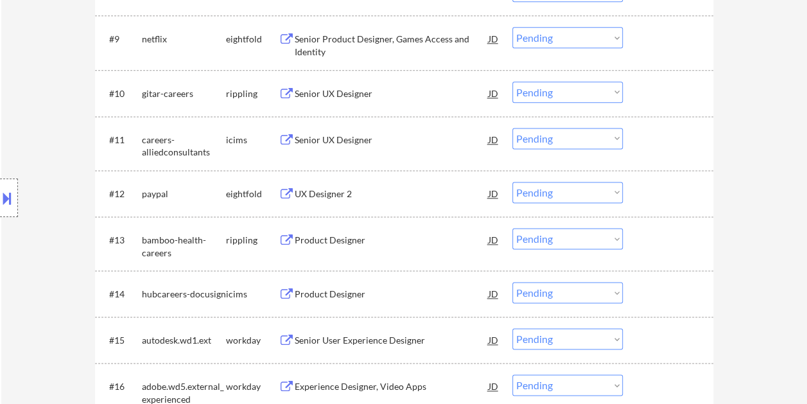
scroll to position [901, 0]
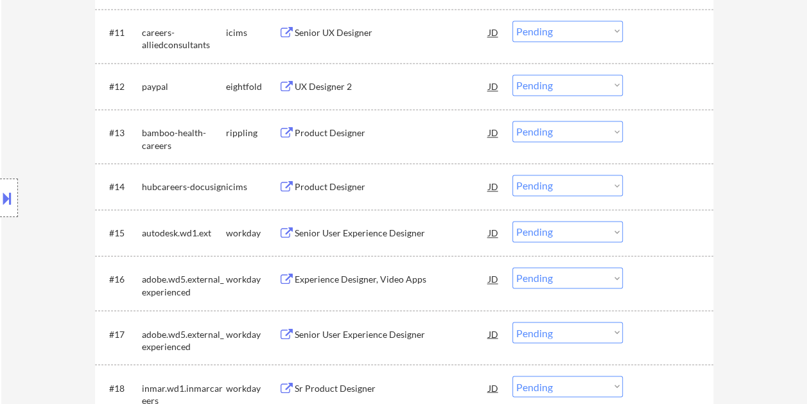
click at [643, 235] on div at bounding box center [669, 232] width 56 height 23
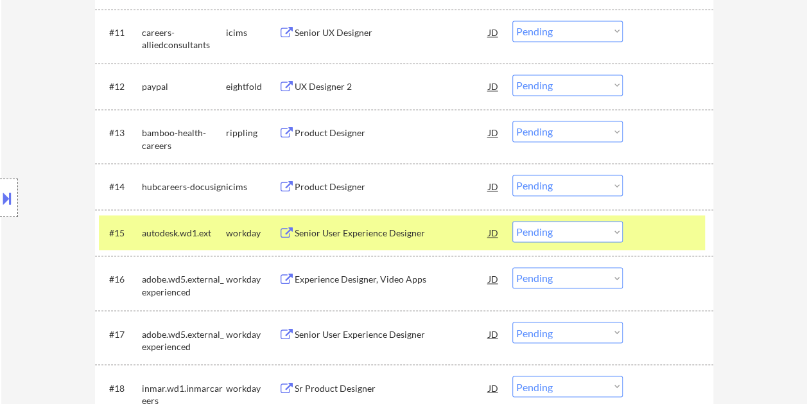
click at [408, 230] on div "Senior User Experience Designer" at bounding box center [392, 233] width 194 height 13
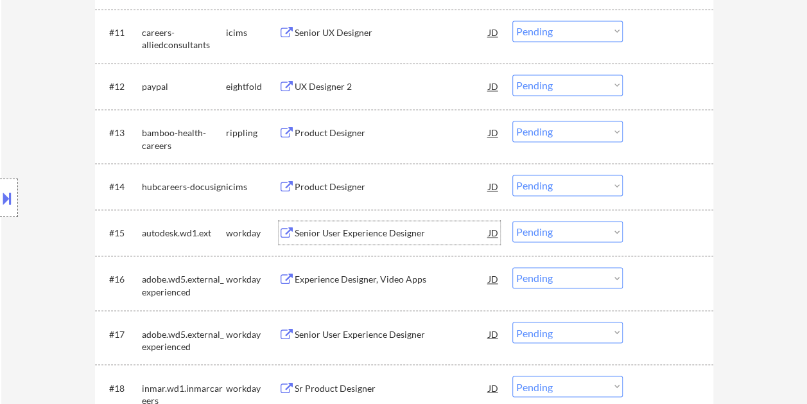
click at [665, 243] on div at bounding box center [669, 232] width 56 height 23
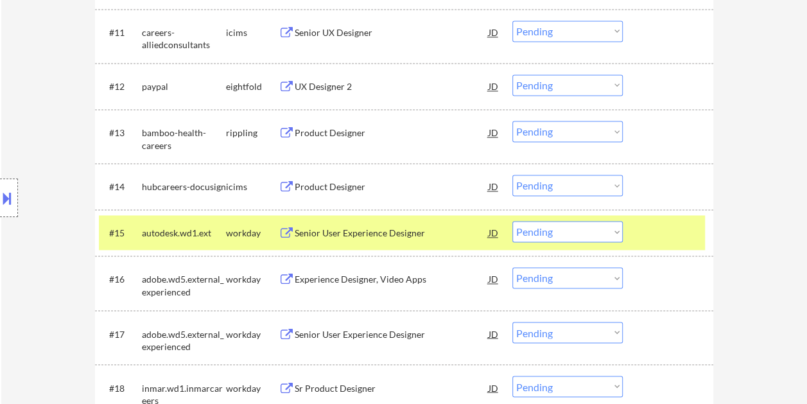
click at [621, 232] on select "Choose an option... Pending Applied Excluded (Questions) Excluded (Expired) Exc…" at bounding box center [567, 231] width 110 height 21
click at [512, 221] on select "Choose an option... Pending Applied Excluded (Questions) Excluded (Expired) Exc…" at bounding box center [567, 231] width 110 height 21
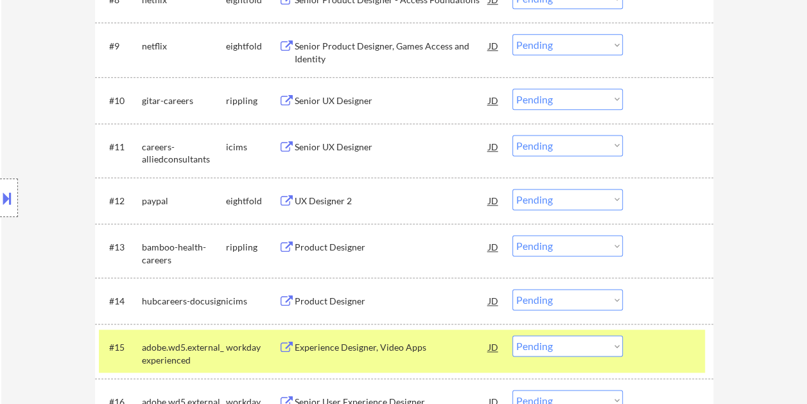
scroll to position [835, 0]
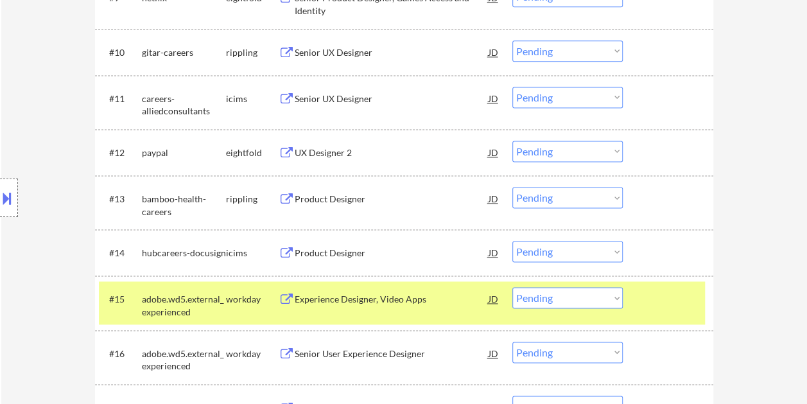
click at [326, 298] on div "Experience Designer, Video Apps" at bounding box center [392, 299] width 194 height 13
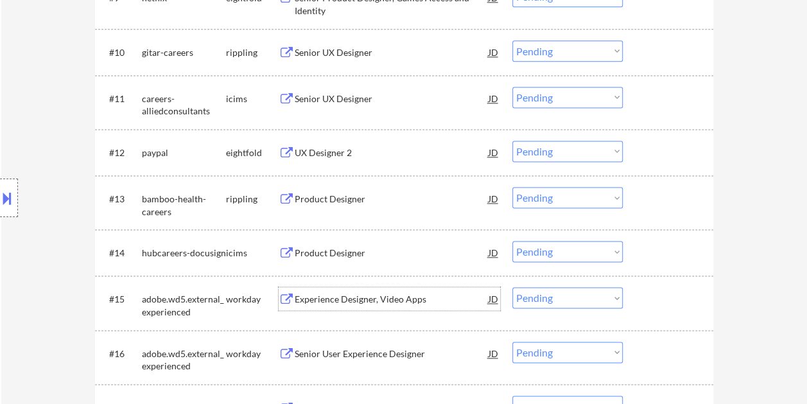
drag, startPoint x: 655, startPoint y: 301, endPoint x: 645, endPoint y: 301, distance: 9.6
click at [654, 301] on div at bounding box center [669, 298] width 56 height 23
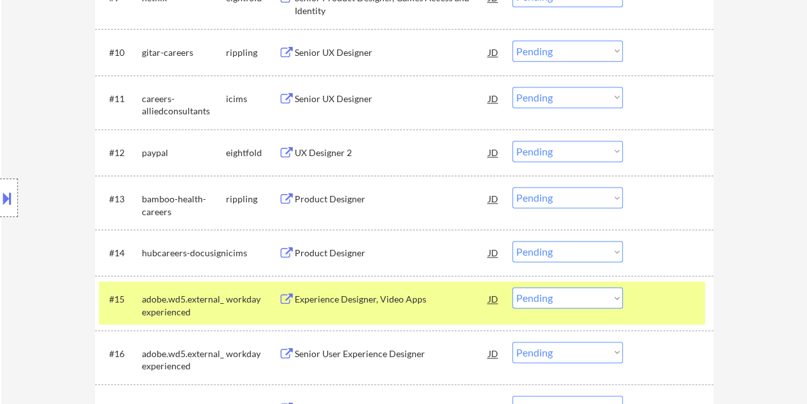
click at [608, 298] on select "Choose an option... Pending Applied Excluded (Questions) Excluded (Expired) Exc…" at bounding box center [567, 297] width 110 height 21
click at [512, 287] on select "Choose an option... Pending Applied Excluded (Questions) Excluded (Expired) Exc…" at bounding box center [567, 297] width 110 height 21
select select ""pending""
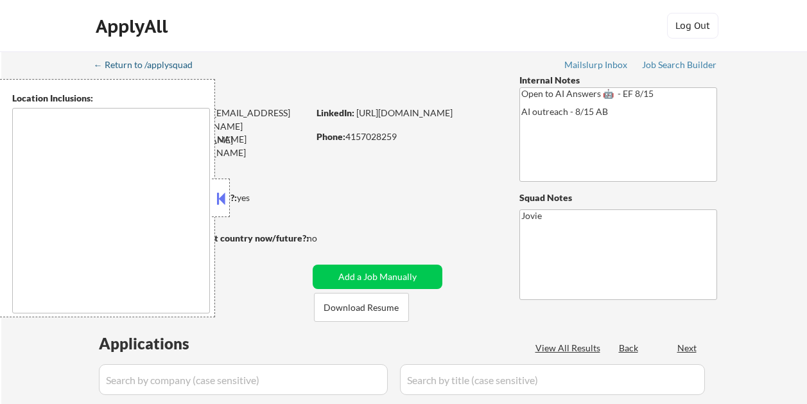
type textarea "[GEOGRAPHIC_DATA], [GEOGRAPHIC_DATA] [GEOGRAPHIC_DATA], [GEOGRAPHIC_DATA] [GEOG…"
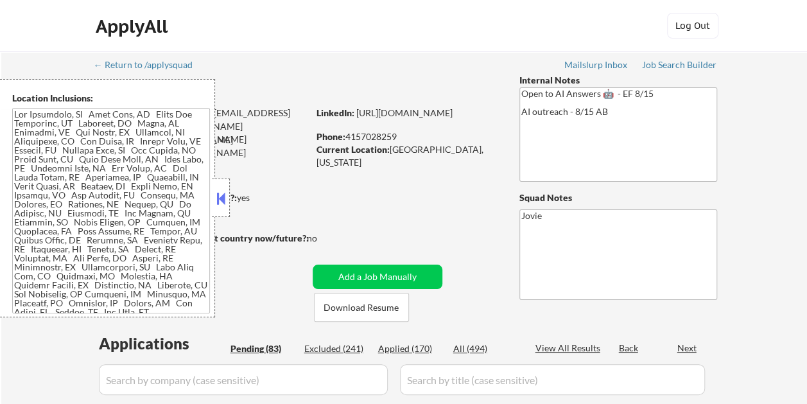
click at [230, 192] on strong "Can work in country of residence?:" at bounding box center [165, 197] width 143 height 11
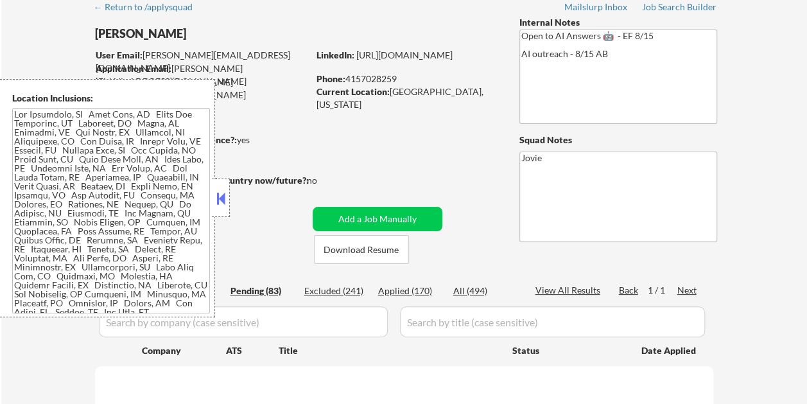
click at [218, 199] on button at bounding box center [221, 198] width 14 height 19
click at [220, 198] on button at bounding box center [221, 198] width 14 height 19
click at [222, 193] on button at bounding box center [221, 198] width 14 height 19
select select ""pending""
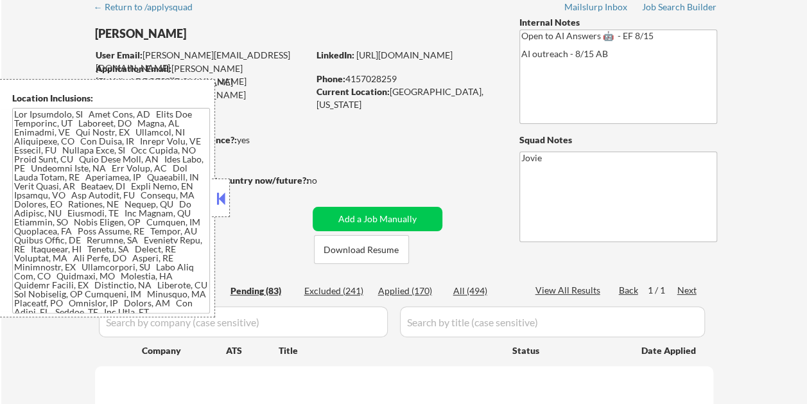
select select ""pending""
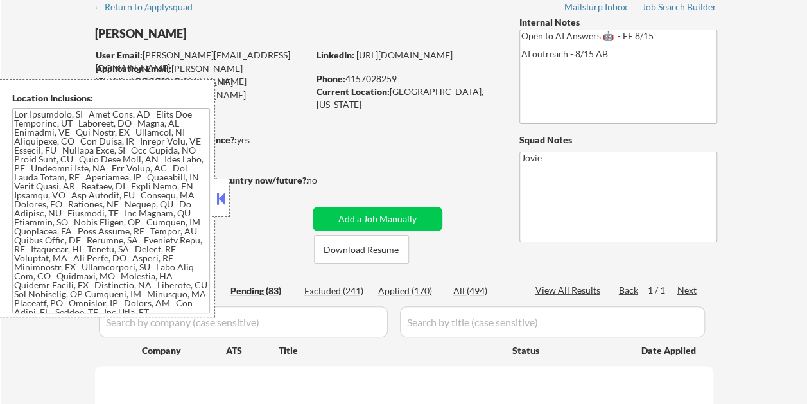
select select ""pending""
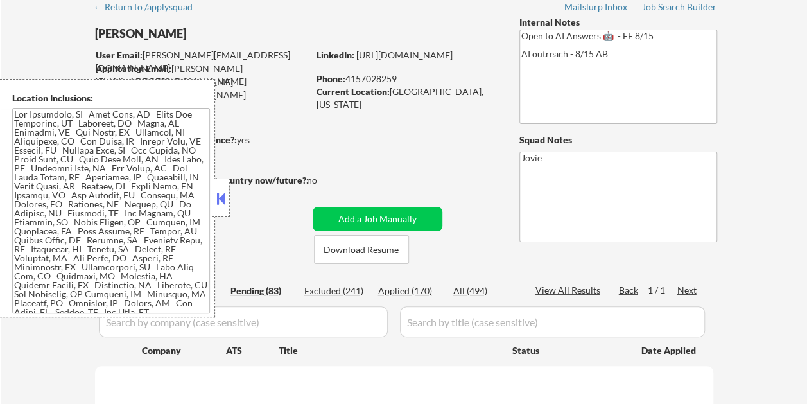
select select ""pending""
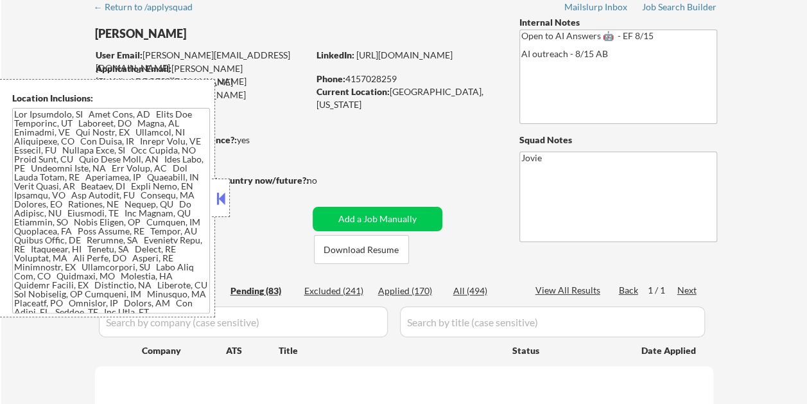
select select ""pending""
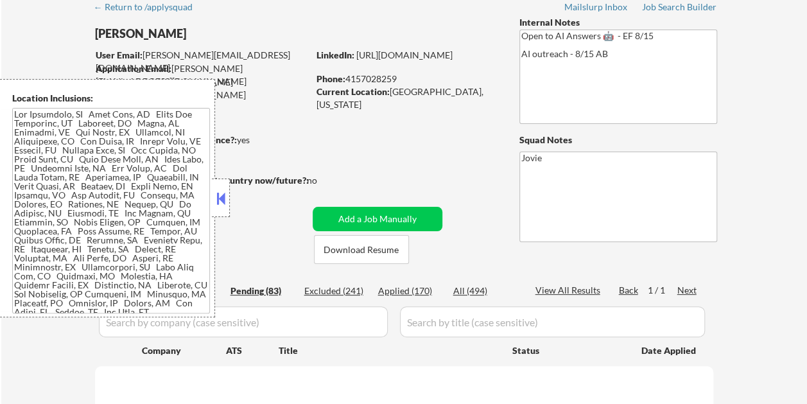
select select ""pending""
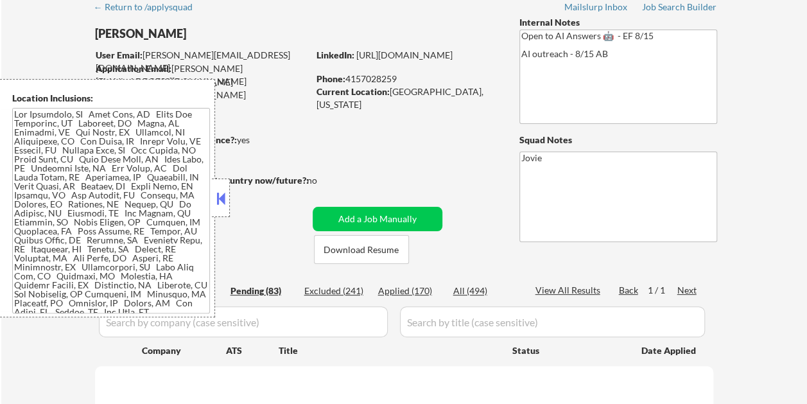
select select ""pending""
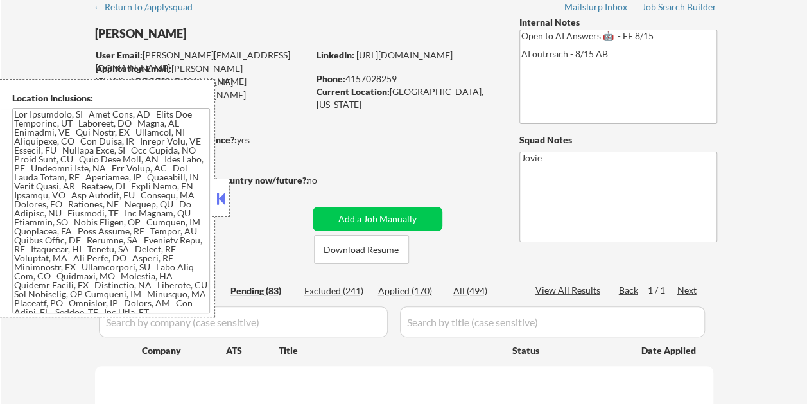
select select ""pending""
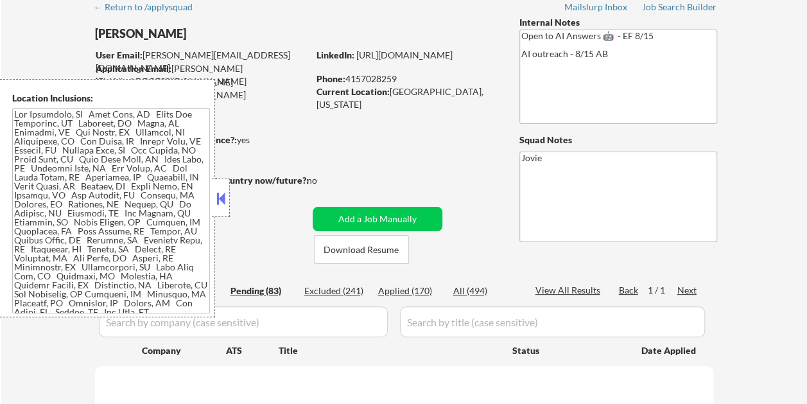
select select ""pending""
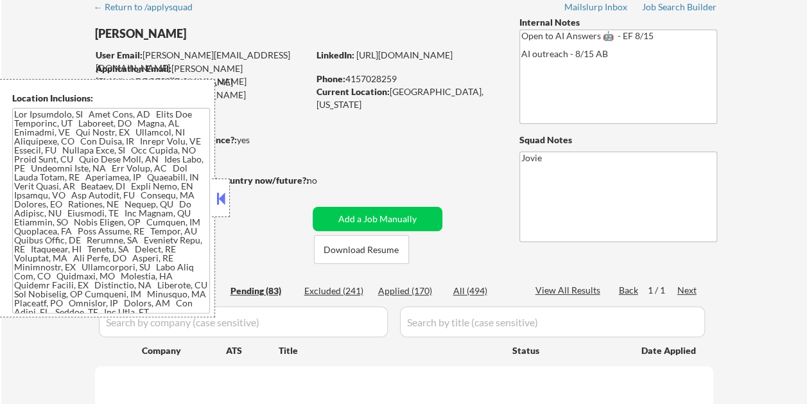
select select ""pending""
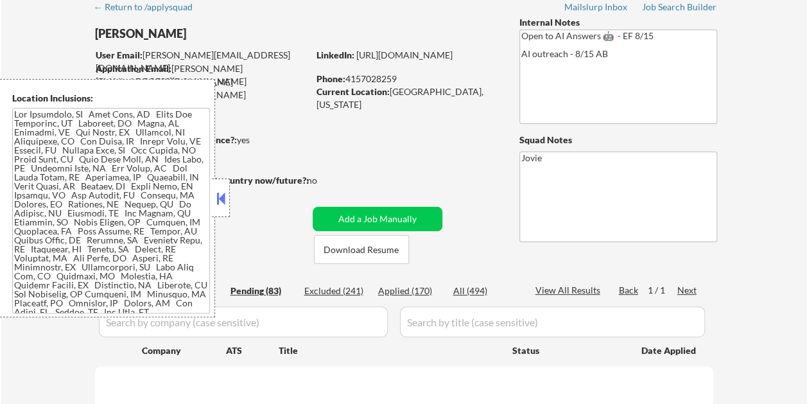
select select ""pending""
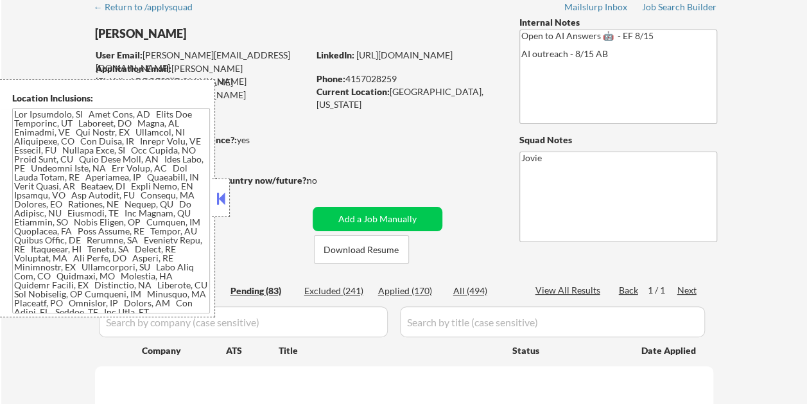
select select ""pending""
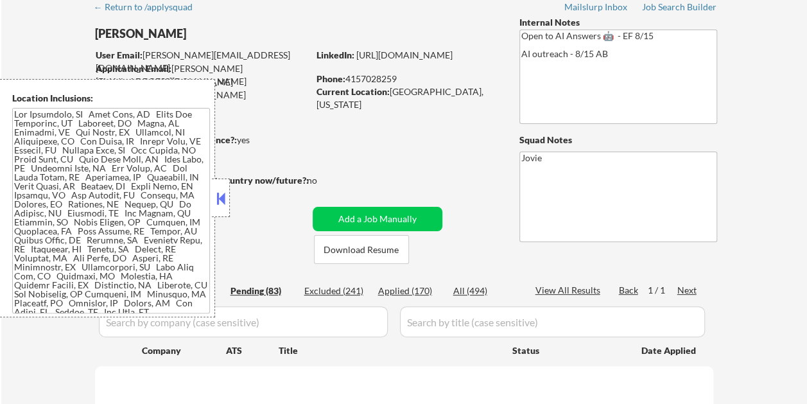
select select ""pending""
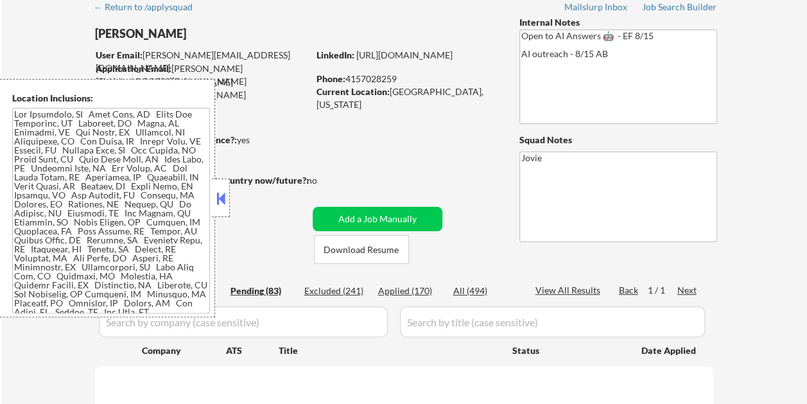
select select ""pending""
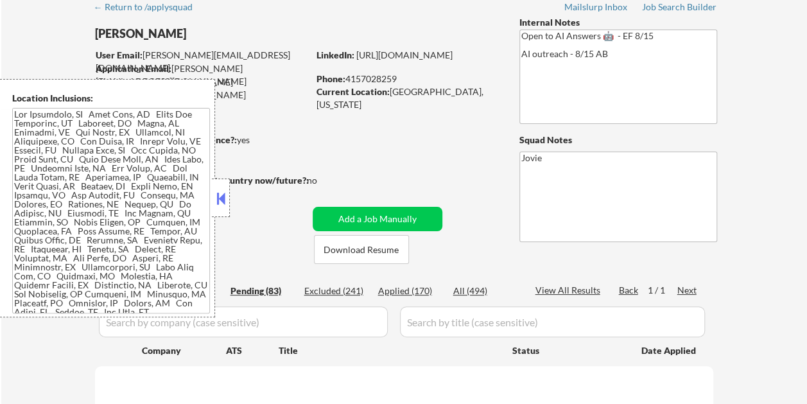
select select ""pending""
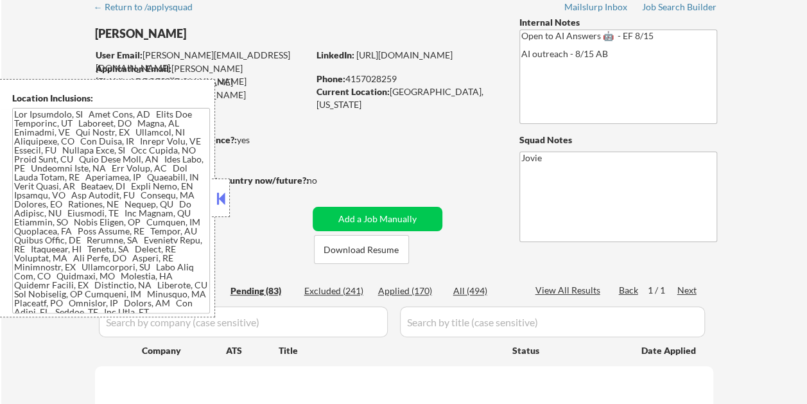
select select ""pending""
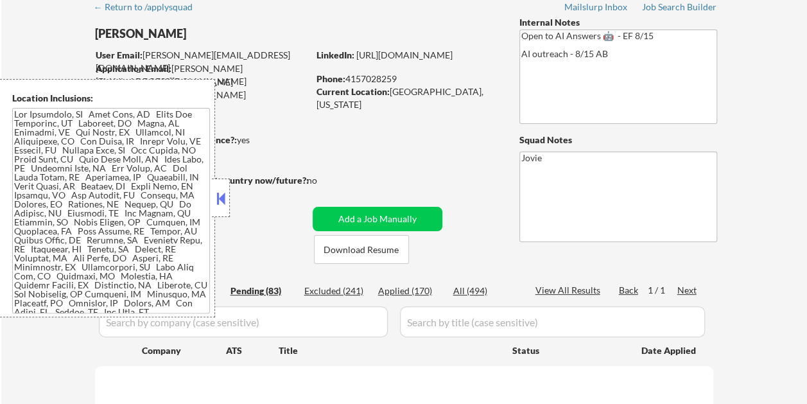
select select ""pending""
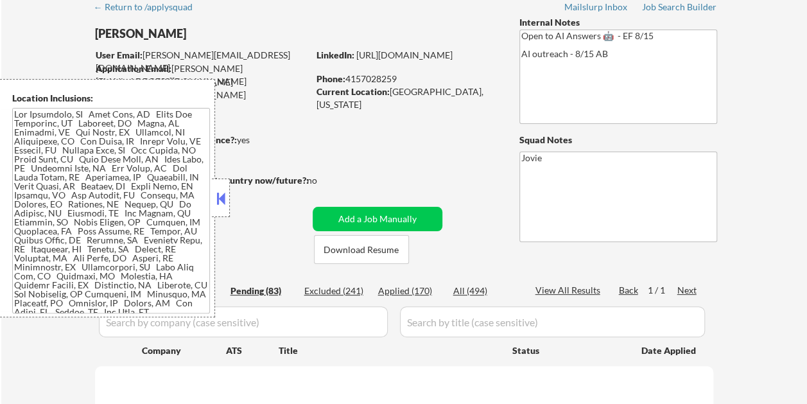
select select ""pending""
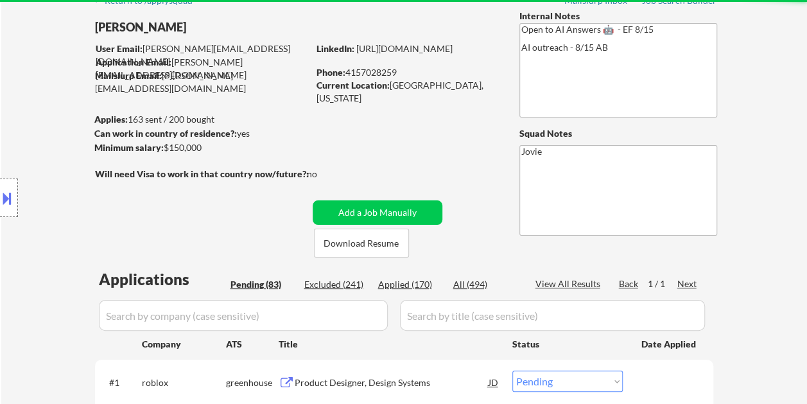
click at [215, 202] on div "Location Inclusions:" at bounding box center [115, 198] width 230 height 238
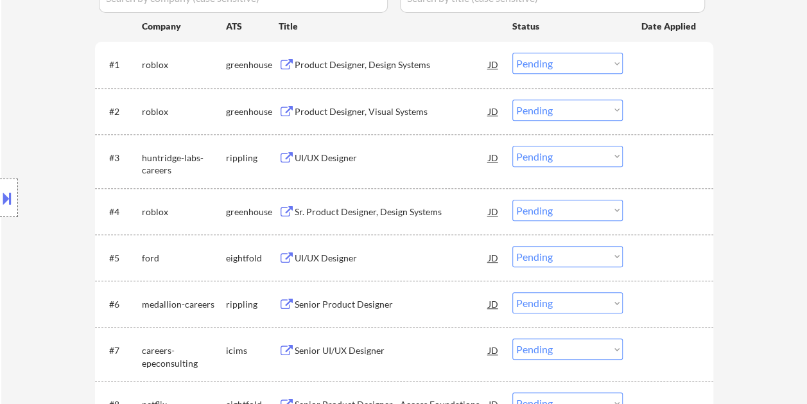
scroll to position [257, 0]
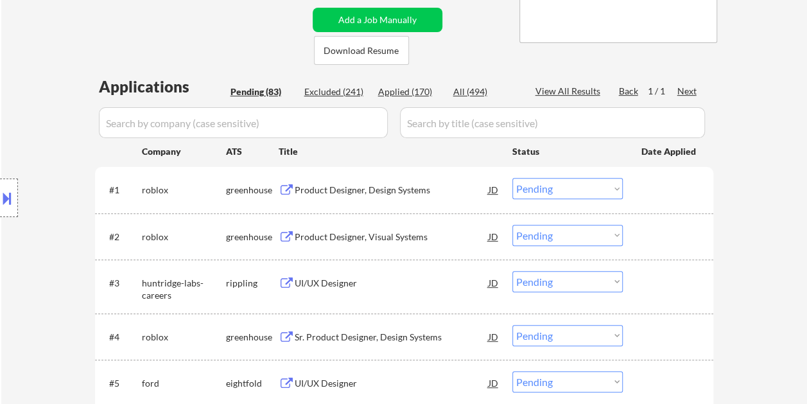
click at [657, 198] on div at bounding box center [669, 189] width 56 height 23
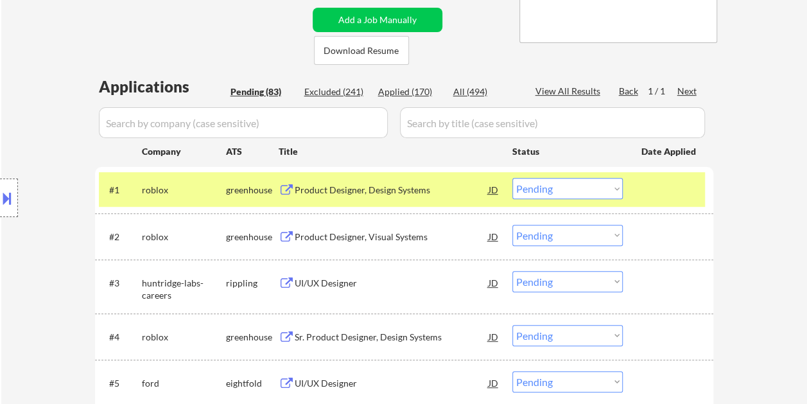
click at [434, 193] on div "Product Designer, Design Systems" at bounding box center [392, 190] width 194 height 13
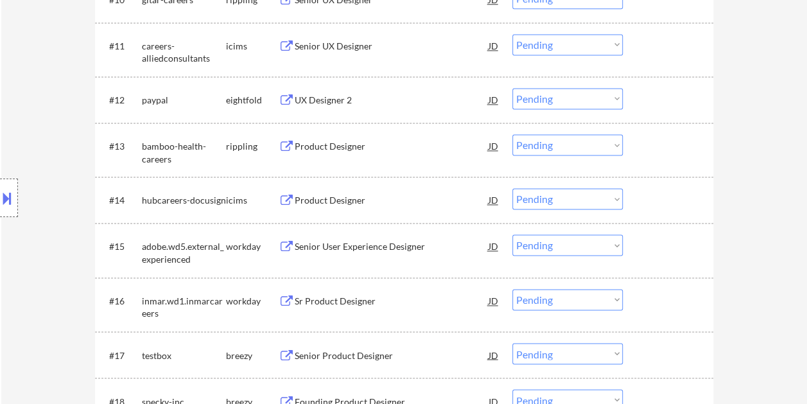
scroll to position [899, 0]
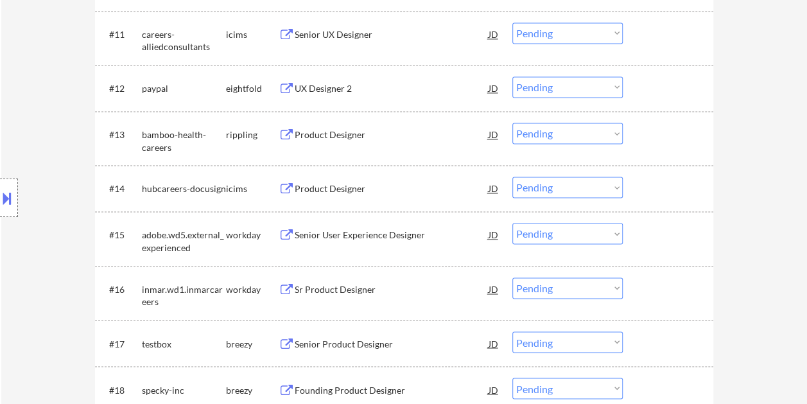
click at [654, 231] on div at bounding box center [669, 234] width 56 height 23
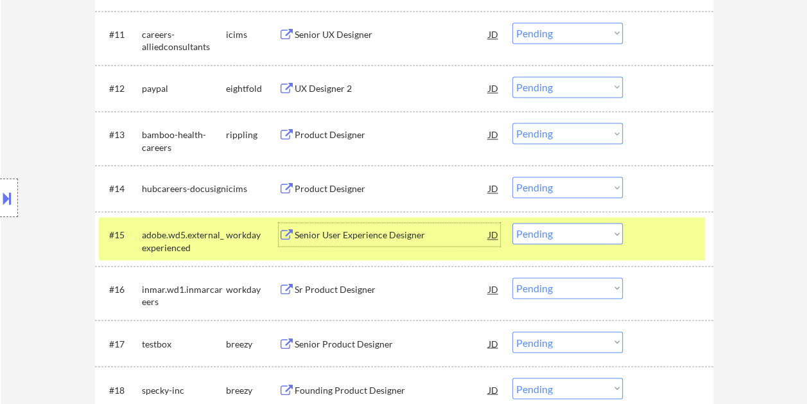
click at [336, 225] on div "Senior User Experience Designer" at bounding box center [392, 234] width 194 height 23
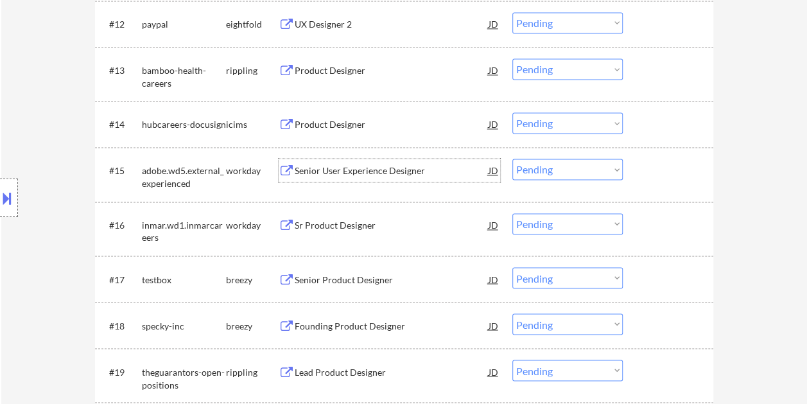
scroll to position [1027, 0]
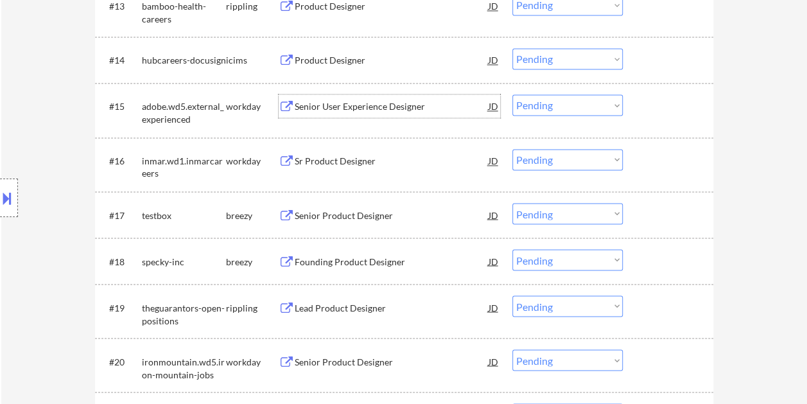
click at [643, 161] on div at bounding box center [669, 160] width 56 height 23
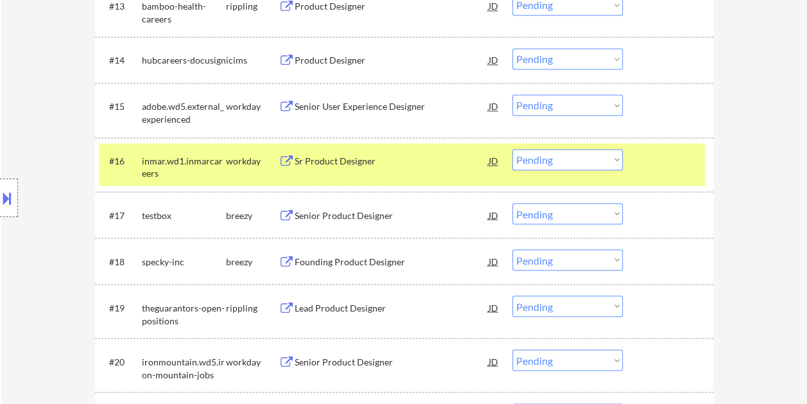
click at [392, 171] on div "Sr Product Designer" at bounding box center [392, 160] width 194 height 23
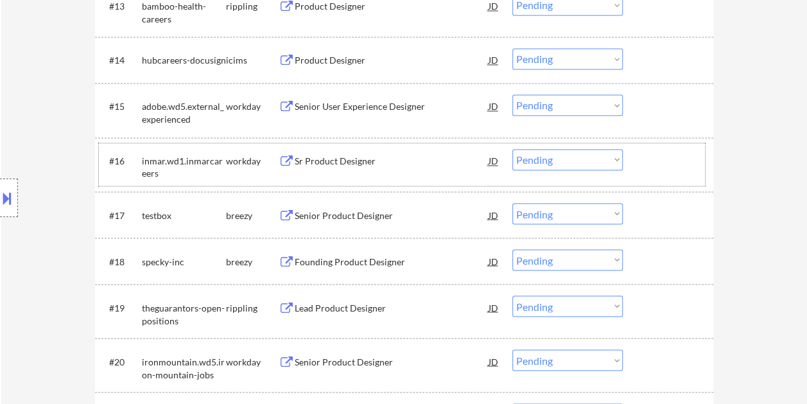
click at [640, 160] on div "#16 inmar.wd1.inmarcareers workday Sr Product Designer JD Choose an option... P…" at bounding box center [402, 164] width 606 height 42
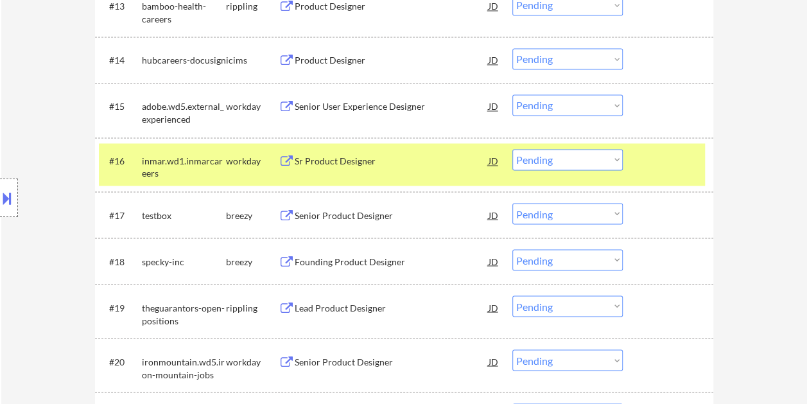
click at [610, 159] on select "Choose an option... Pending Applied Excluded (Questions) Excluded (Expired) Exc…" at bounding box center [567, 159] width 110 height 21
click at [512, 149] on select "Choose an option... Pending Applied Excluded (Questions) Excluded (Expired) Exc…" at bounding box center [567, 159] width 110 height 21
select select ""pending""
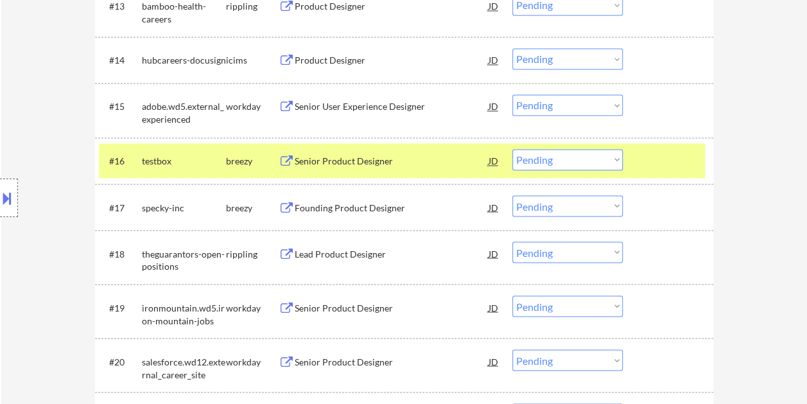
click at [659, 156] on div at bounding box center [669, 160] width 56 height 23
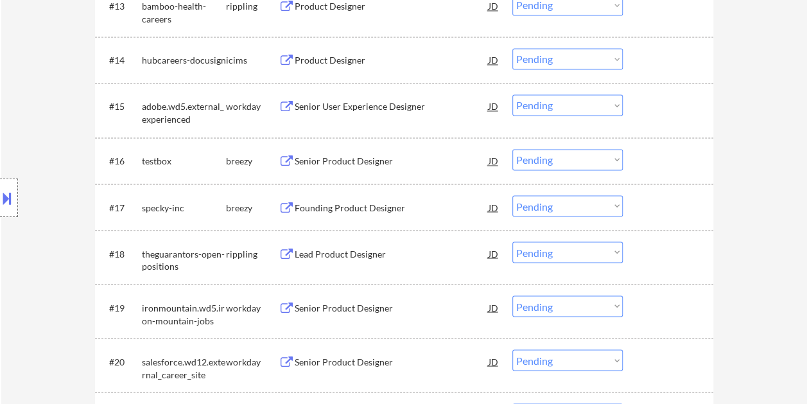
click at [662, 163] on div at bounding box center [669, 160] width 56 height 23
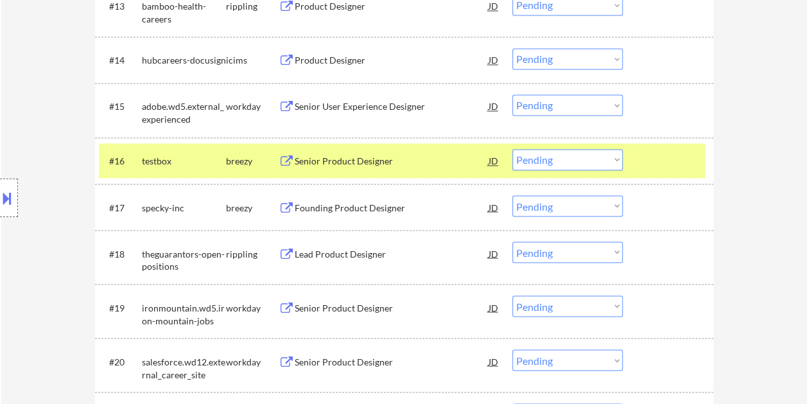
click at [652, 164] on div at bounding box center [669, 160] width 56 height 23
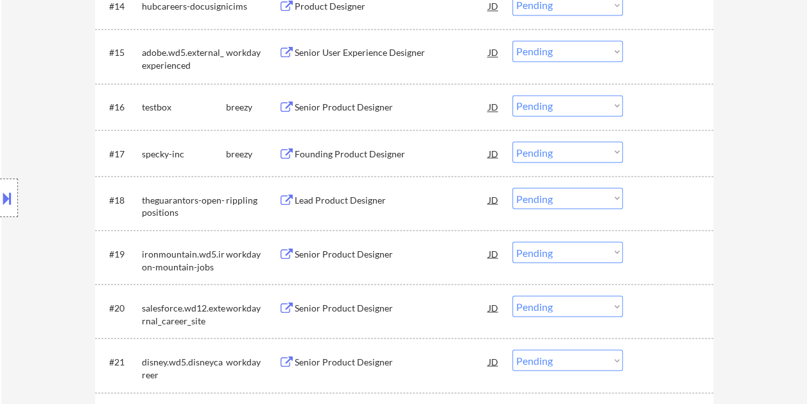
scroll to position [1156, 0]
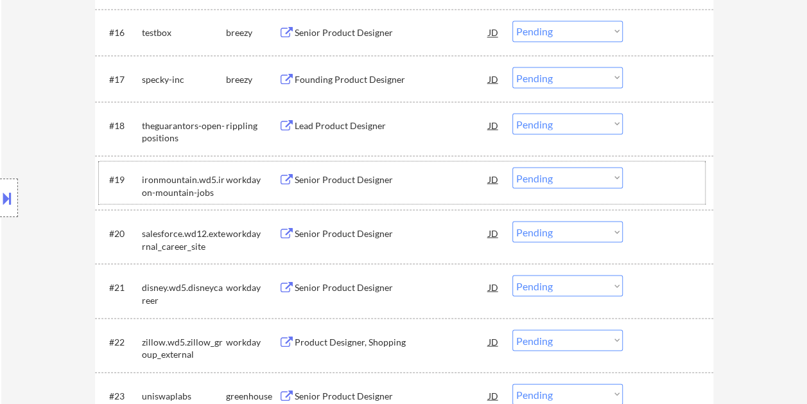
click at [664, 175] on div at bounding box center [669, 178] width 56 height 23
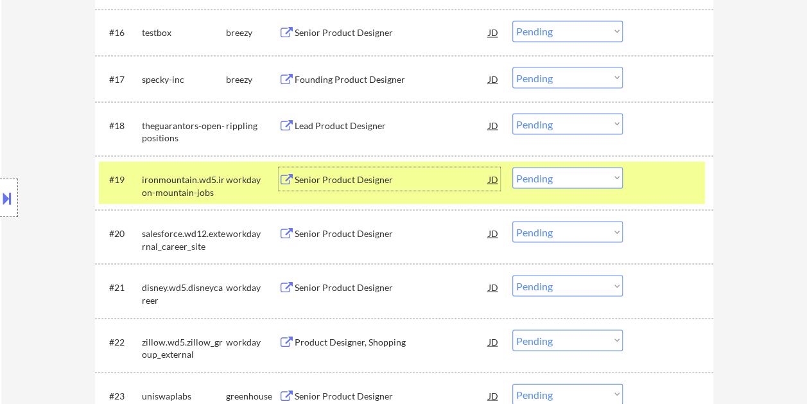
click at [368, 179] on div "Senior Product Designer" at bounding box center [392, 179] width 194 height 13
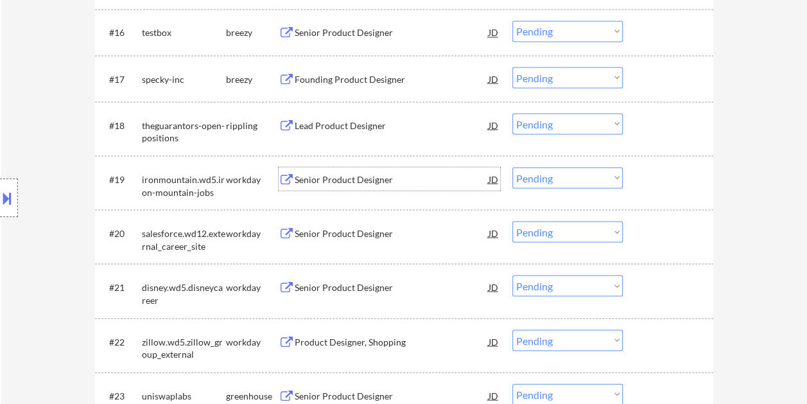
click at [645, 180] on div at bounding box center [669, 178] width 56 height 23
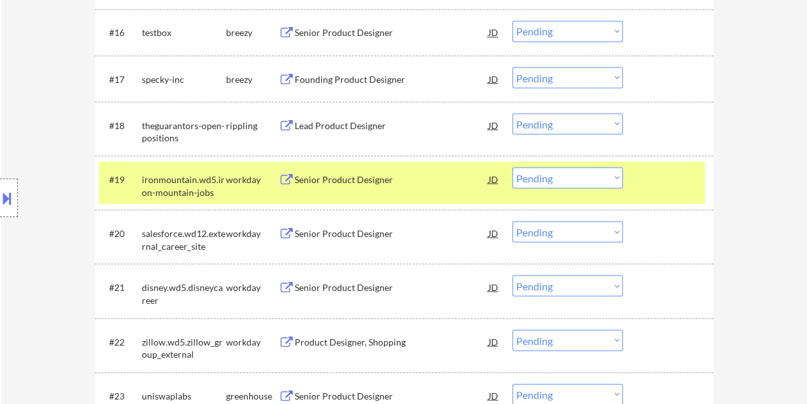
click at [614, 177] on select "Choose an option... Pending Applied Excluded (Questions) Excluded (Expired) Exc…" at bounding box center [567, 177] width 110 height 21
click at [512, 167] on select "Choose an option... Pending Applied Excluded (Questions) Excluded (Expired) Exc…" at bounding box center [567, 177] width 110 height 21
select select ""pending""
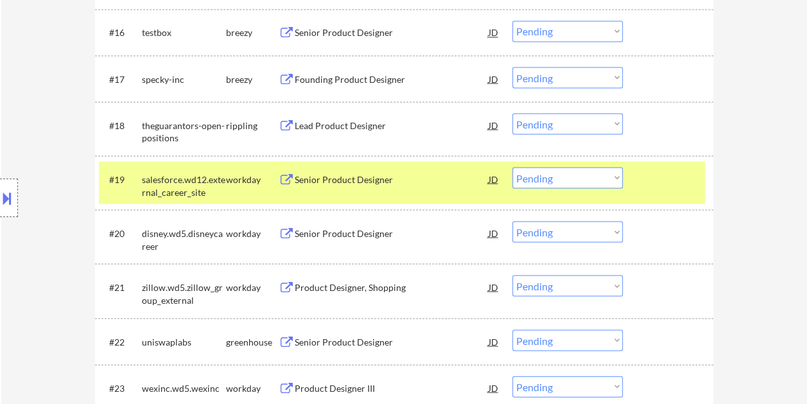
click at [647, 181] on div at bounding box center [669, 178] width 56 height 23
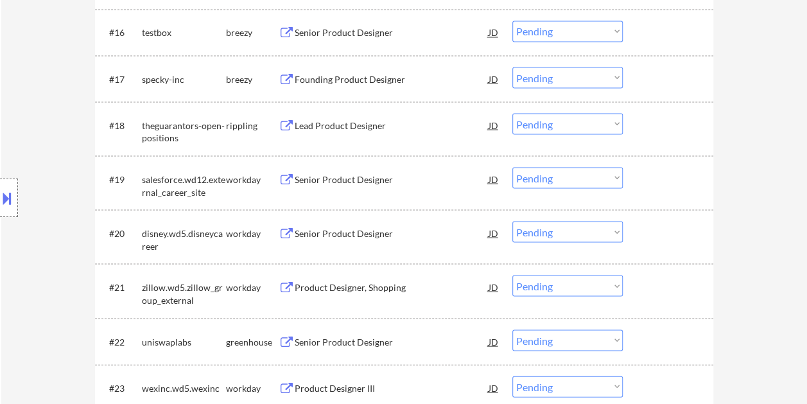
click at [643, 175] on div at bounding box center [669, 178] width 56 height 23
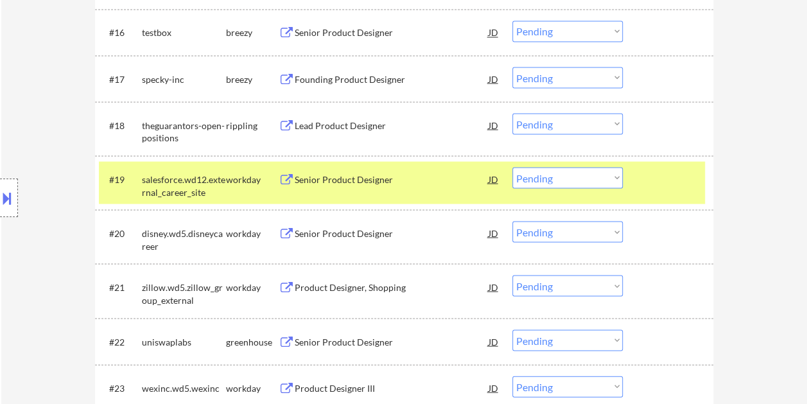
click at [399, 180] on div "Senior Product Designer" at bounding box center [392, 179] width 194 height 13
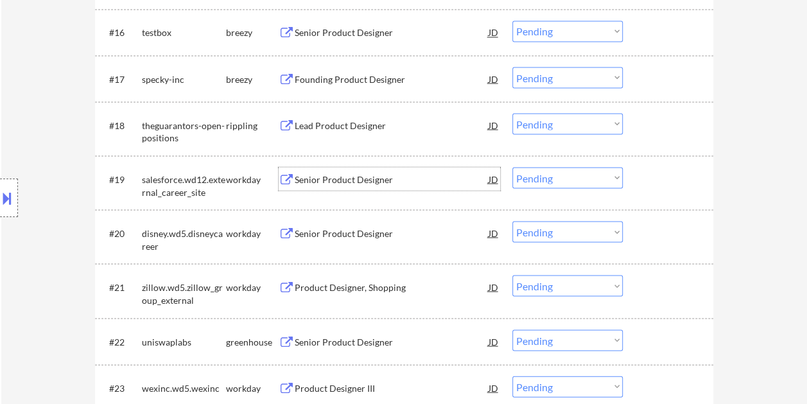
click at [659, 175] on div at bounding box center [669, 178] width 56 height 23
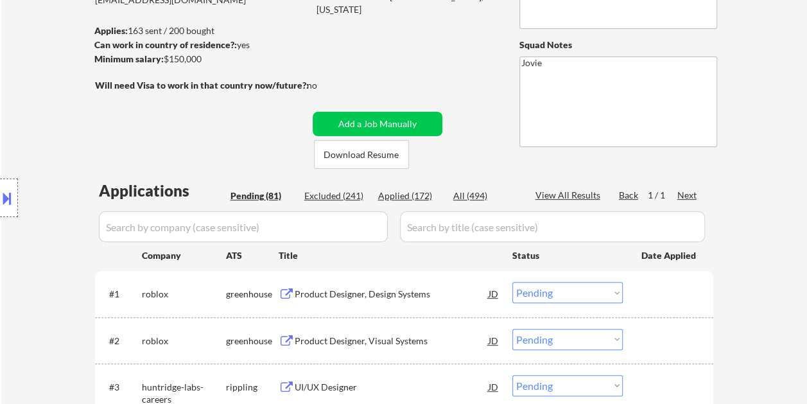
scroll to position [193, 0]
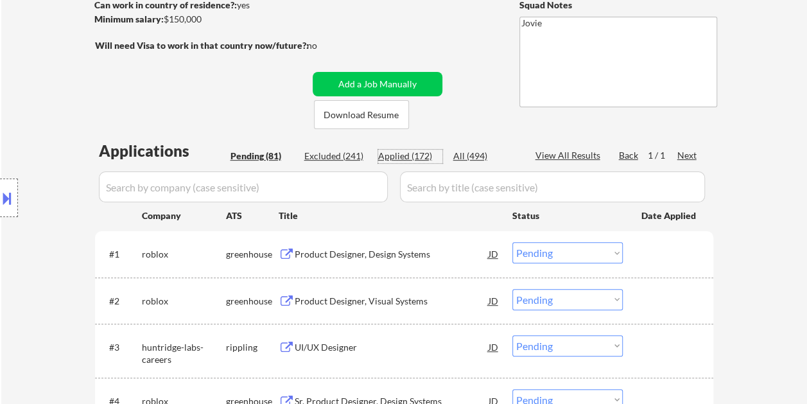
drag, startPoint x: 422, startPoint y: 154, endPoint x: 464, endPoint y: 165, distance: 43.1
click at [422, 154] on div "Applied (172)" at bounding box center [410, 156] width 64 height 13
select select ""applied""
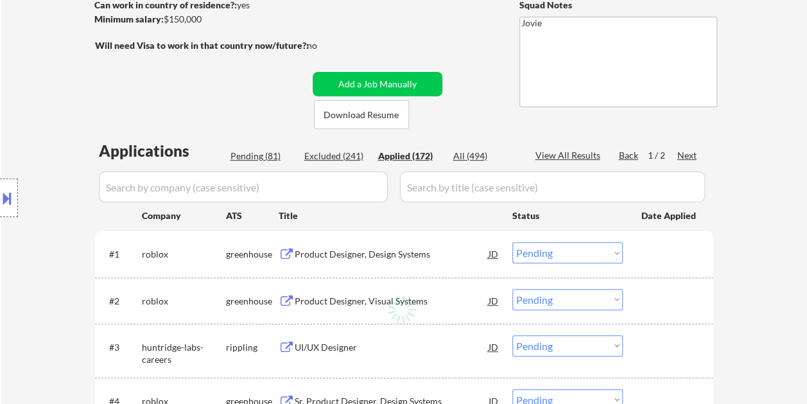
select select ""applied""
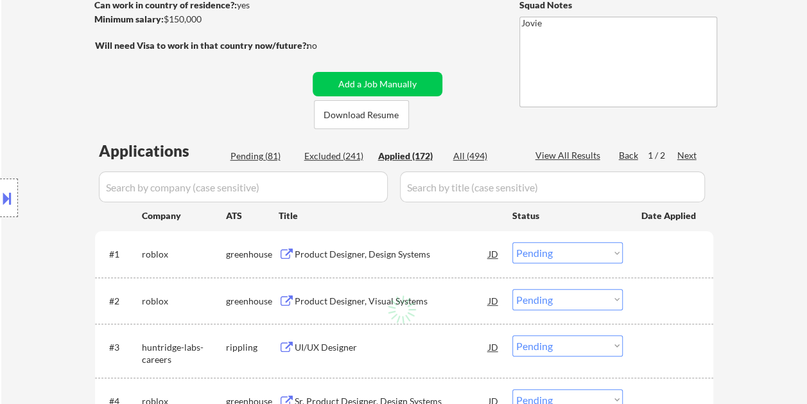
select select ""applied""
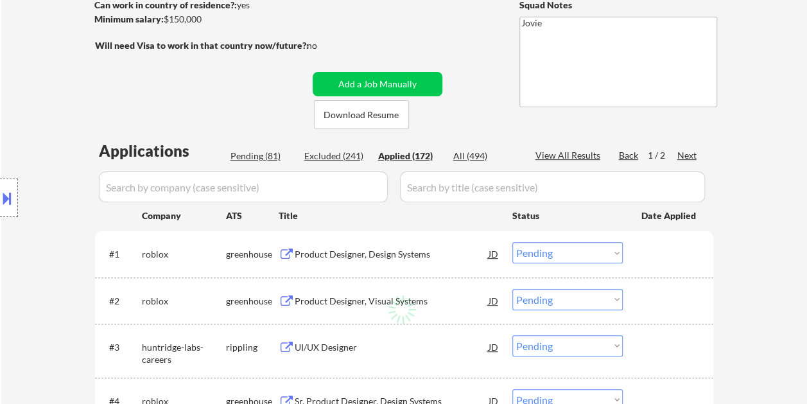
select select ""applied""
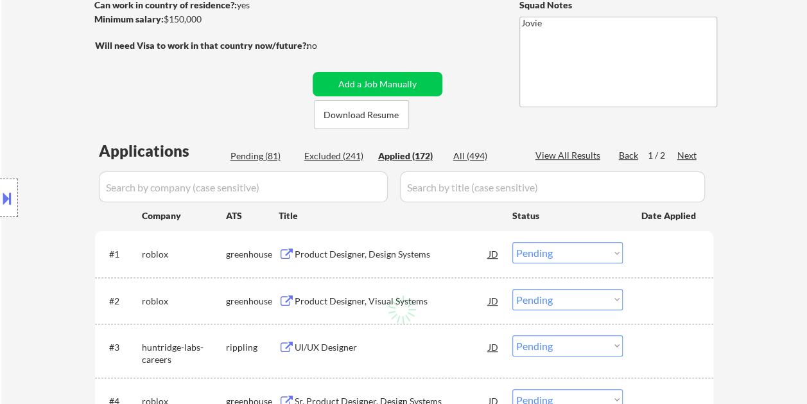
select select ""applied""
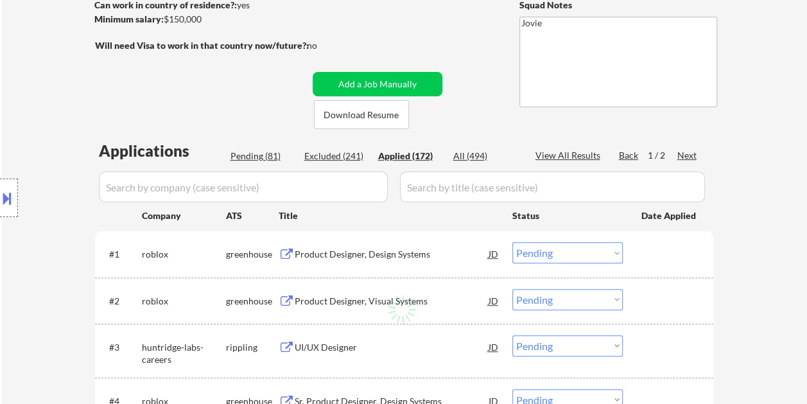
select select ""applied""
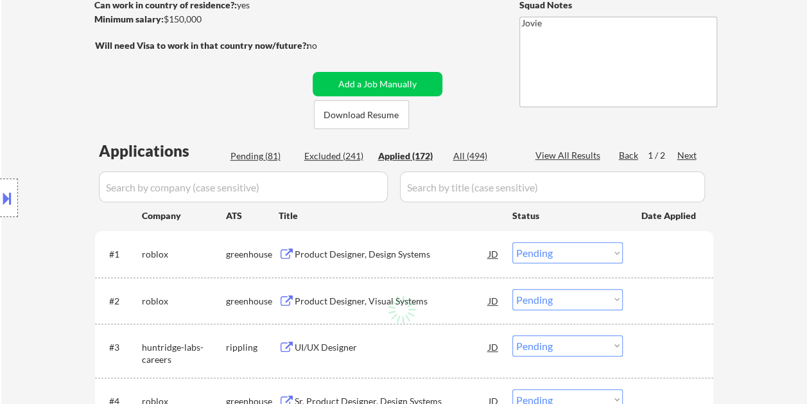
select select ""applied""
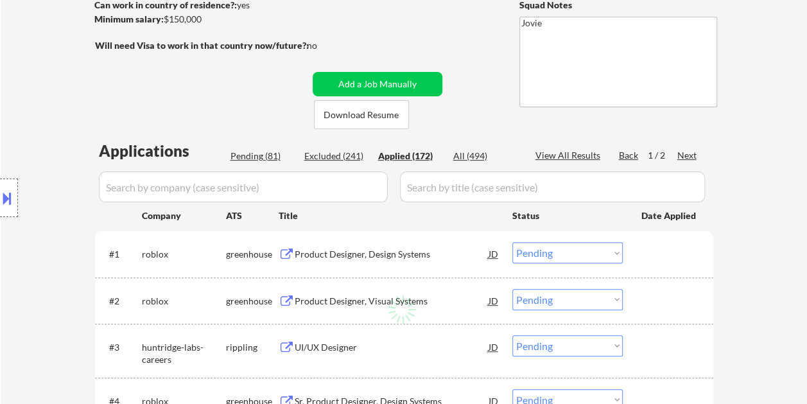
select select ""applied""
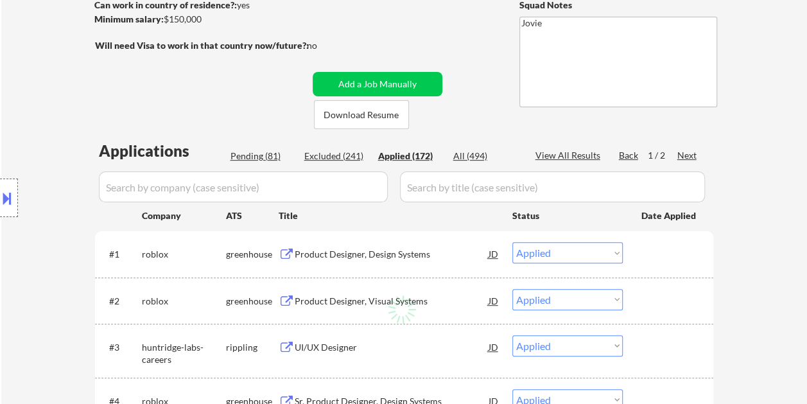
select select ""applied""
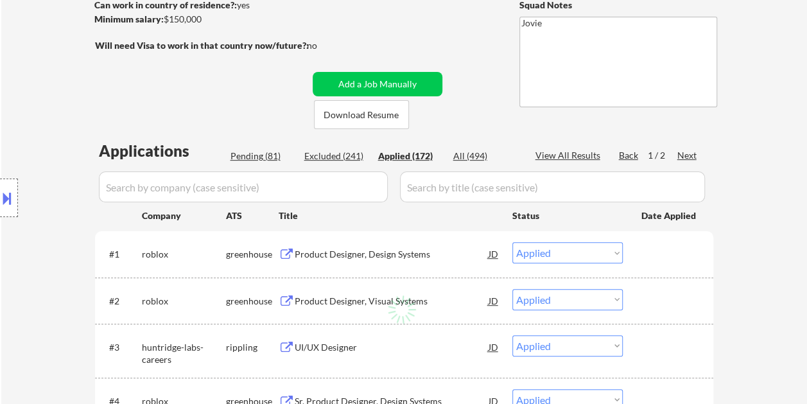
select select ""applied""
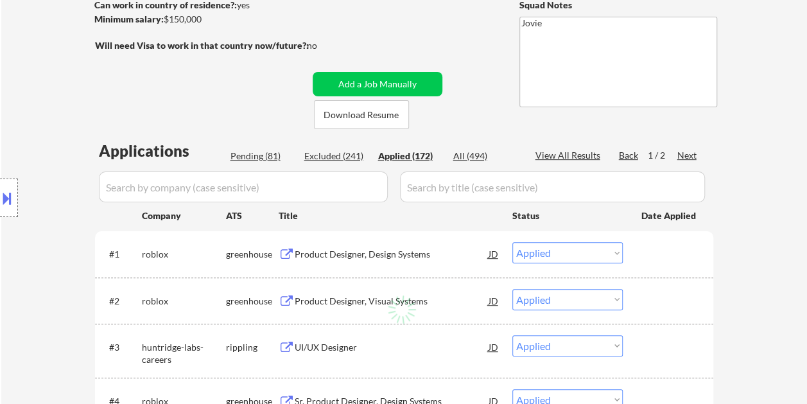
select select ""applied""
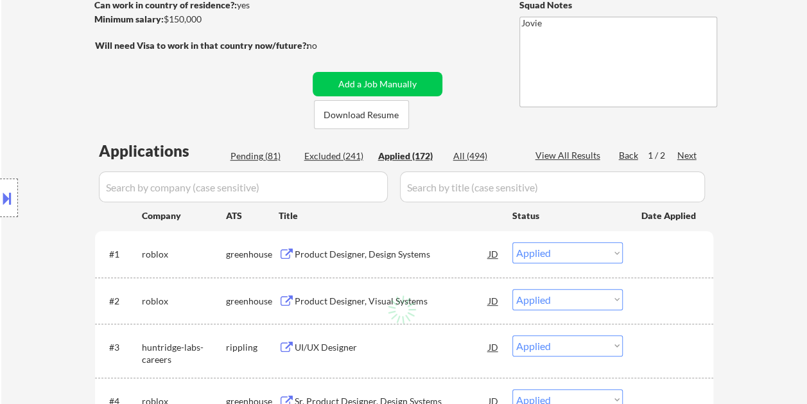
select select ""applied""
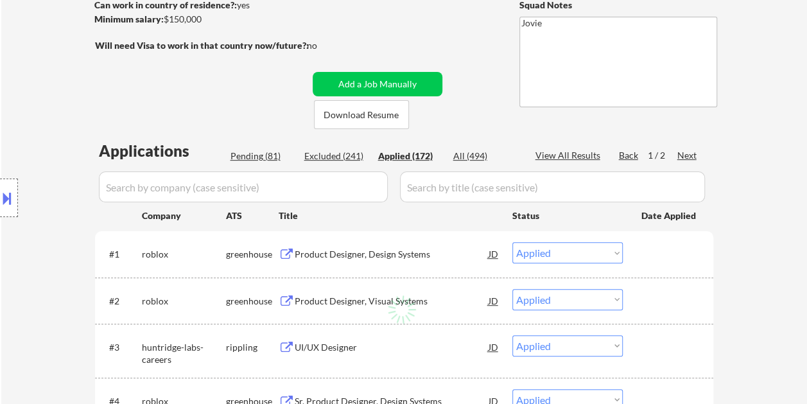
select select ""applied""
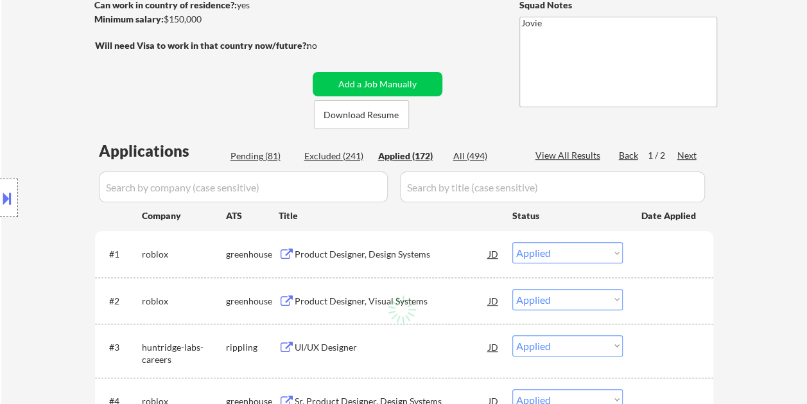
select select ""applied""
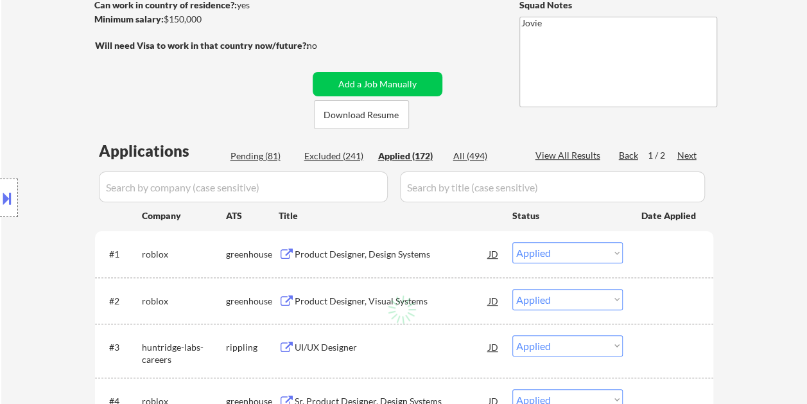
select select ""applied""
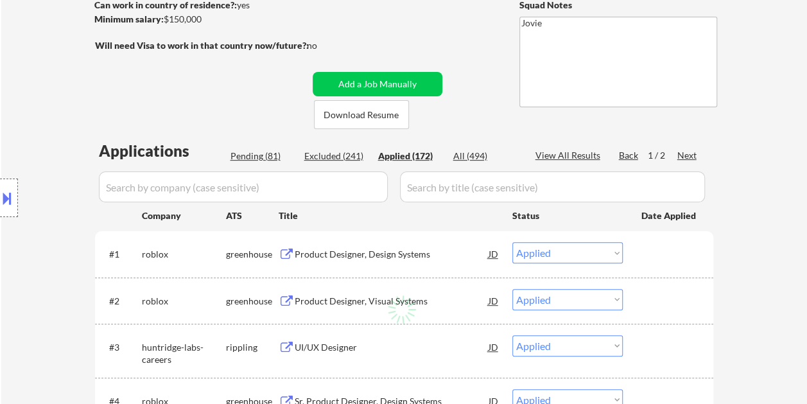
select select ""applied""
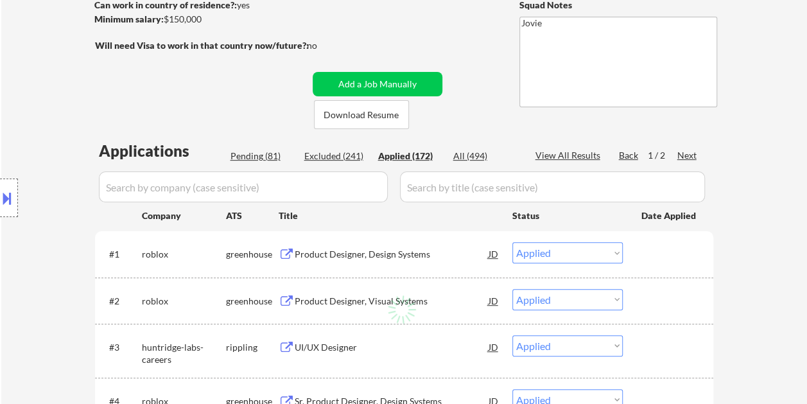
select select ""applied""
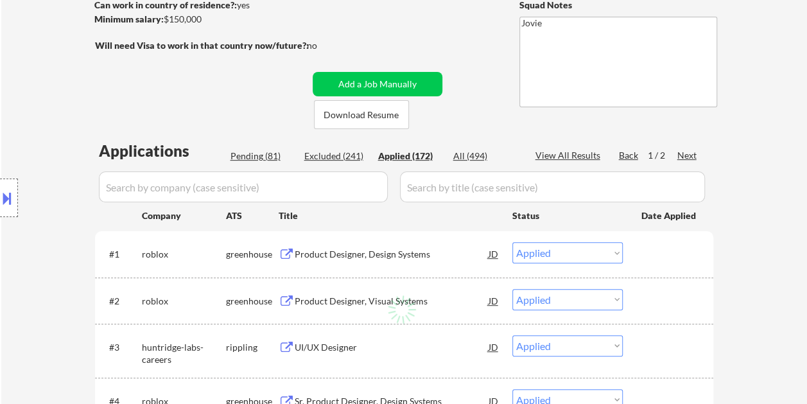
select select ""applied""
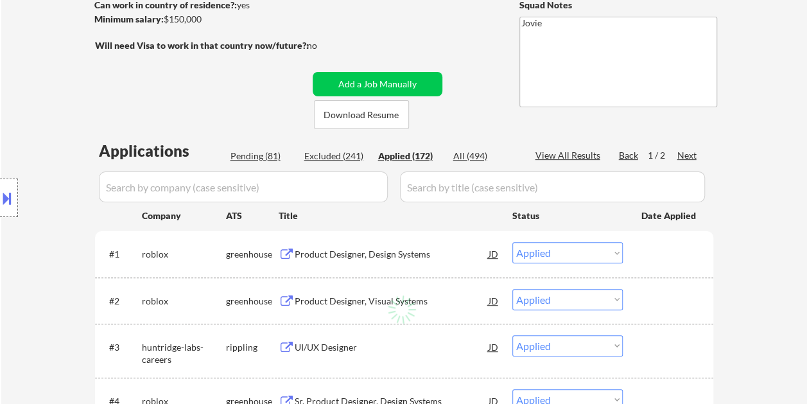
select select ""applied""
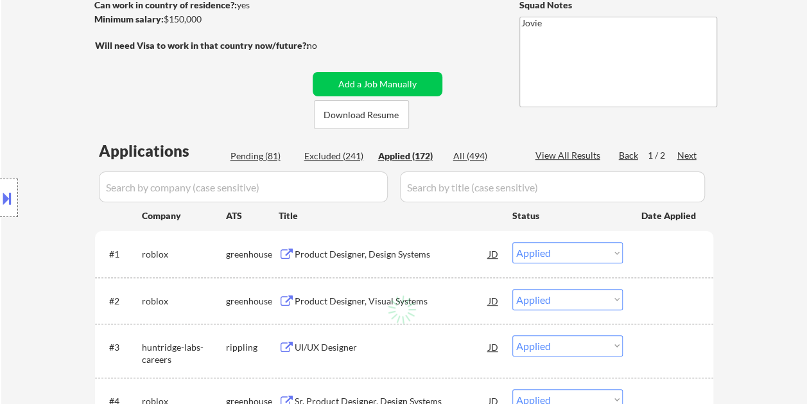
select select ""applied""
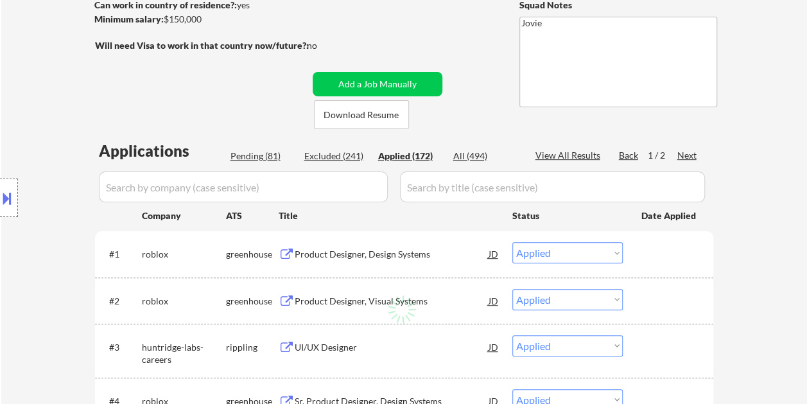
select select ""applied""
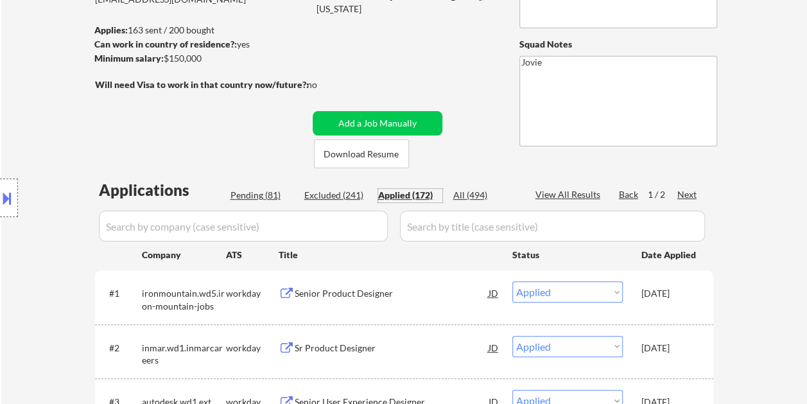
scroll to position [64, 0]
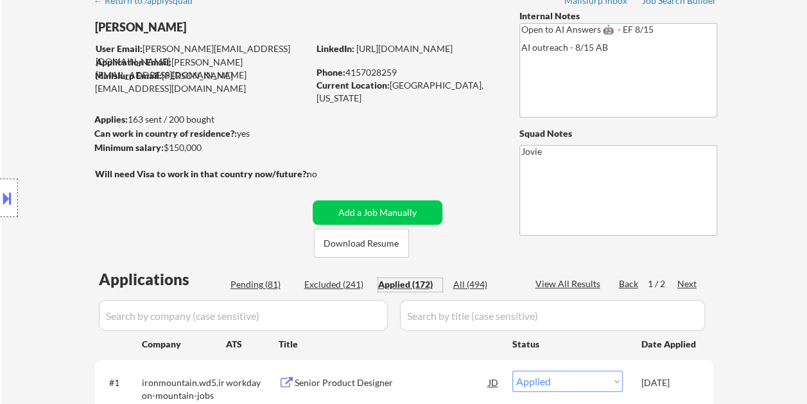
click at [247, 285] on div "Pending (81)" at bounding box center [262, 284] width 64 height 13
select select ""pending""
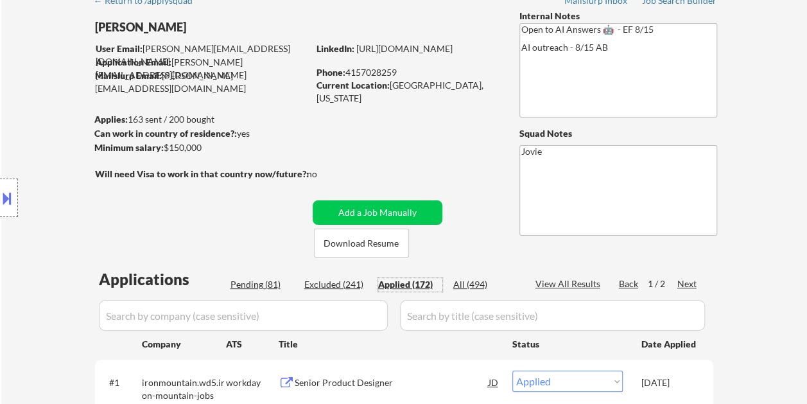
select select ""pending""
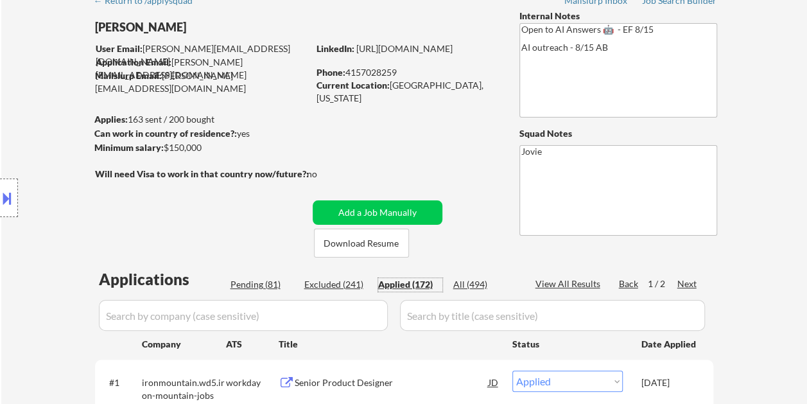
select select ""pending""
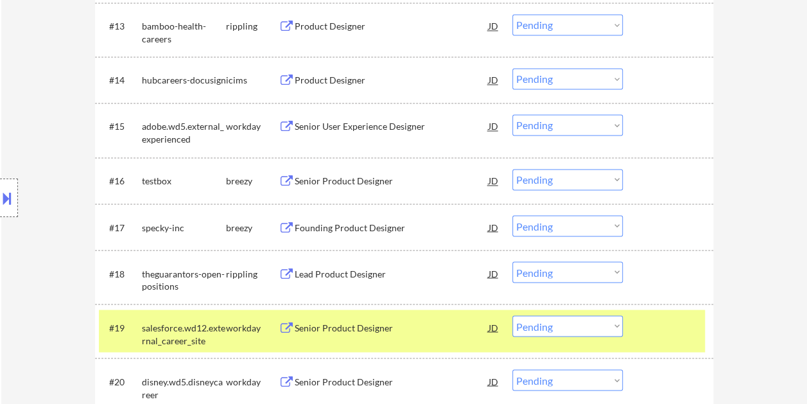
scroll to position [1156, 0]
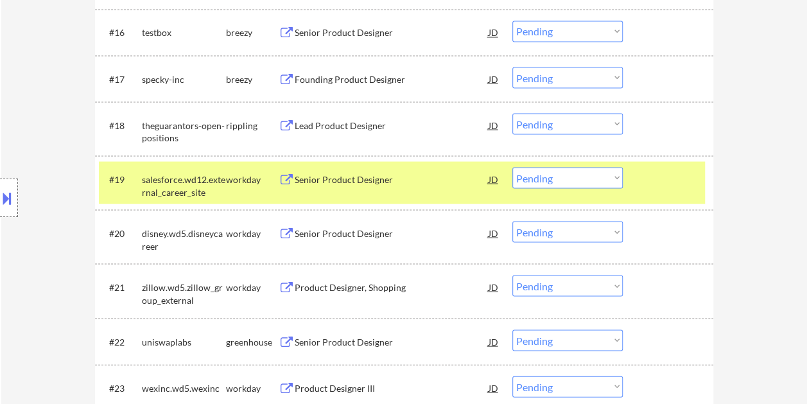
click at [616, 180] on select "Choose an option... Pending Applied Excluded (Questions) Excluded (Expired) Exc…" at bounding box center [567, 177] width 110 height 21
click at [512, 167] on select "Choose an option... Pending Applied Excluded (Questions) Excluded (Expired) Exc…" at bounding box center [567, 177] width 110 height 21
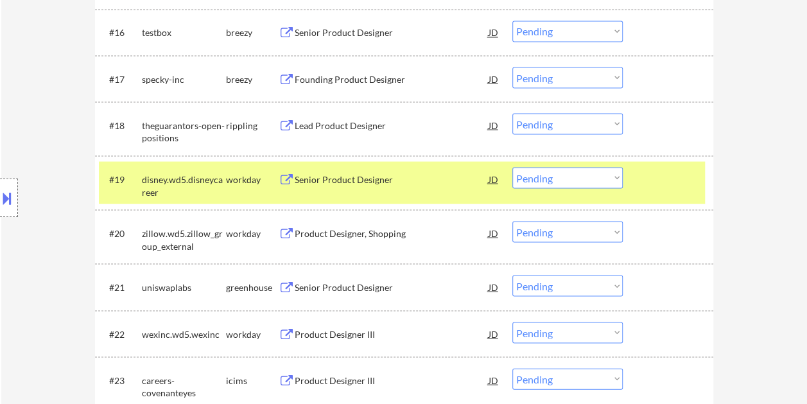
click at [666, 175] on div at bounding box center [669, 178] width 56 height 23
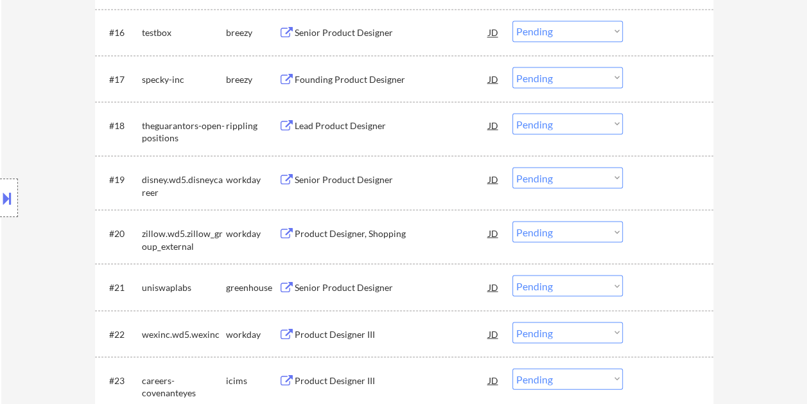
click at [663, 230] on div at bounding box center [669, 232] width 56 height 23
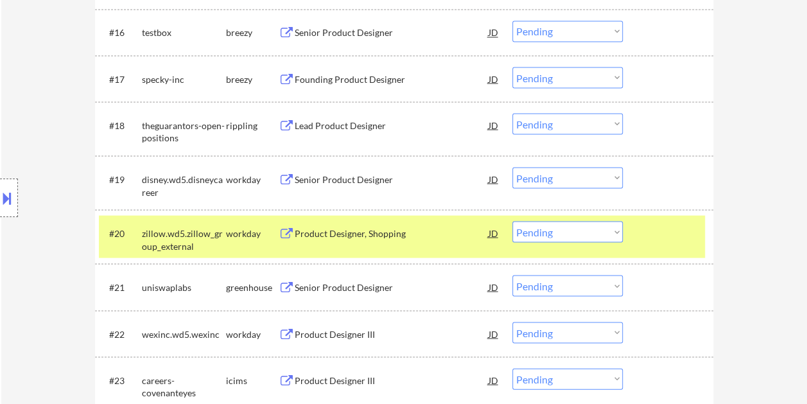
click at [307, 230] on div "Product Designer, Shopping" at bounding box center [392, 233] width 194 height 13
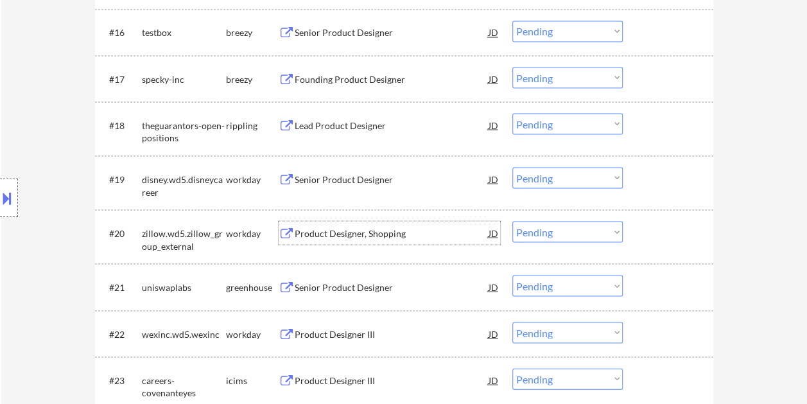
click at [662, 237] on div at bounding box center [669, 232] width 56 height 23
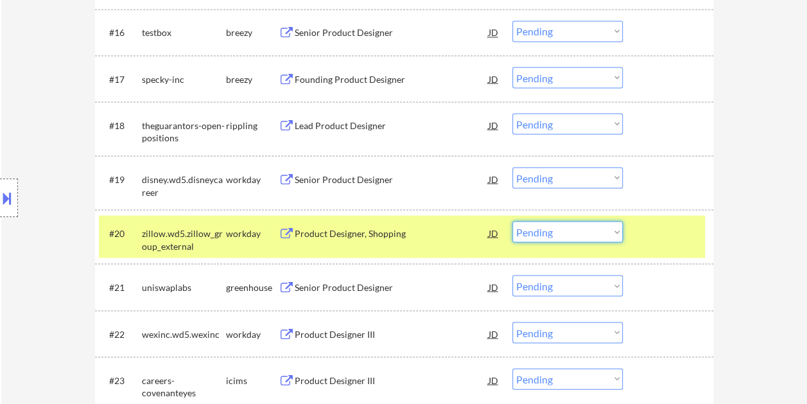
click at [609, 235] on select "Choose an option... Pending Applied Excluded (Questions) Excluded (Expired) Exc…" at bounding box center [567, 231] width 110 height 21
click at [512, 221] on select "Choose an option... Pending Applied Excluded (Questions) Excluded (Expired) Exc…" at bounding box center [567, 231] width 110 height 21
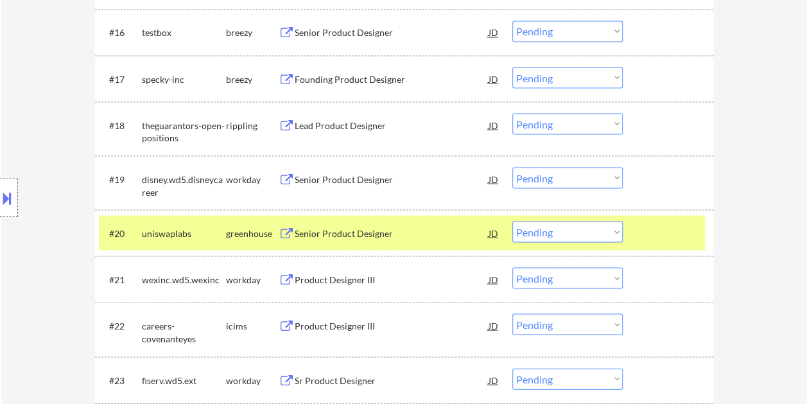
click at [642, 236] on div at bounding box center [669, 232] width 56 height 23
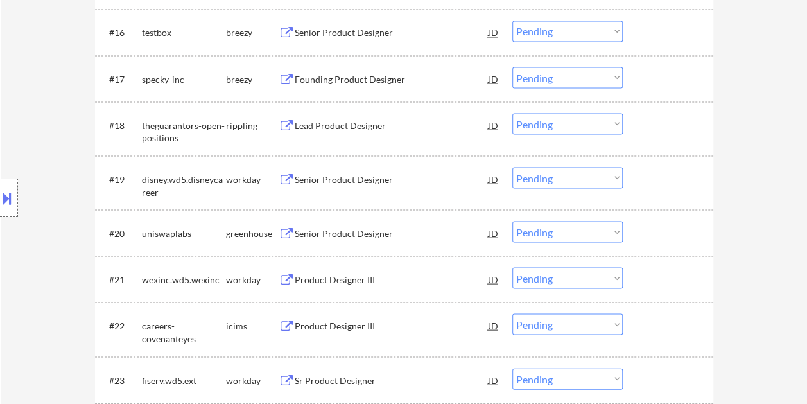
click at [652, 231] on div at bounding box center [669, 232] width 56 height 23
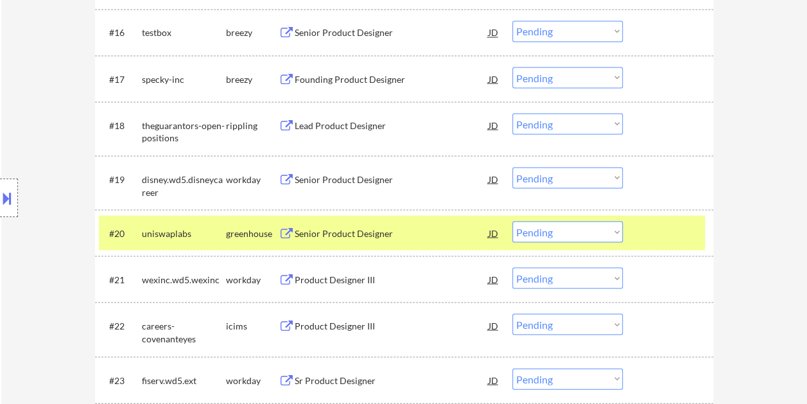
click at [413, 230] on div "Senior Product Designer" at bounding box center [392, 233] width 194 height 13
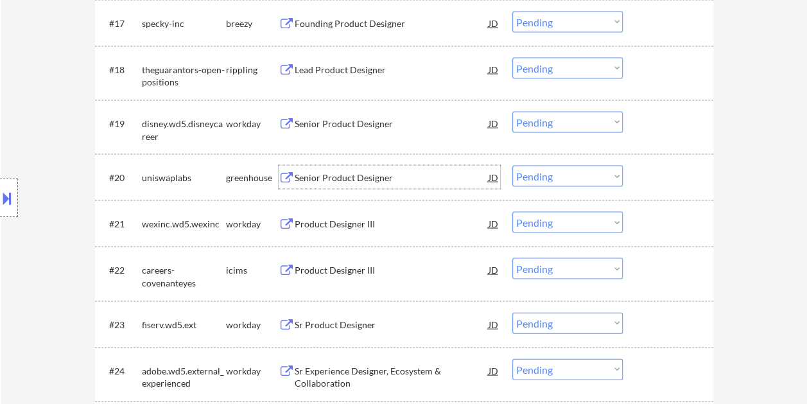
scroll to position [1220, 0]
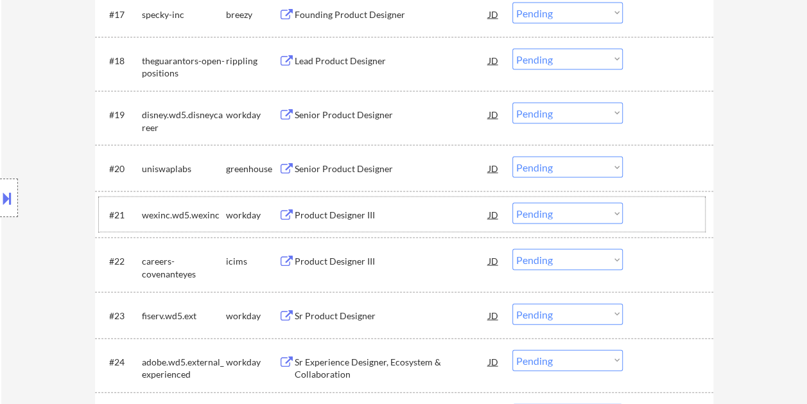
click at [654, 208] on div at bounding box center [669, 214] width 56 height 23
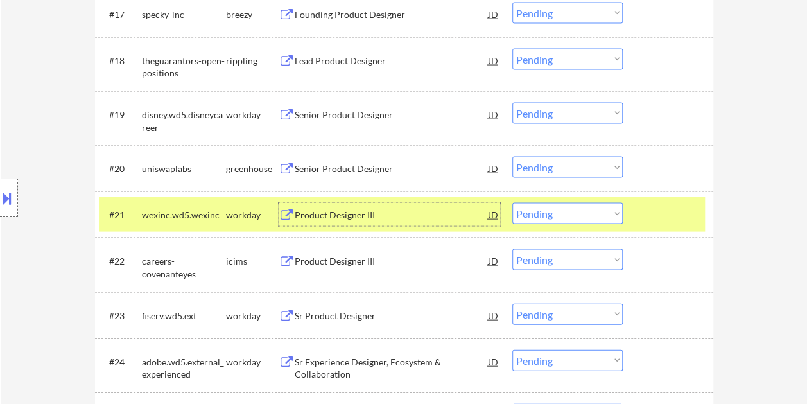
click at [426, 214] on div "Product Designer III" at bounding box center [392, 215] width 194 height 13
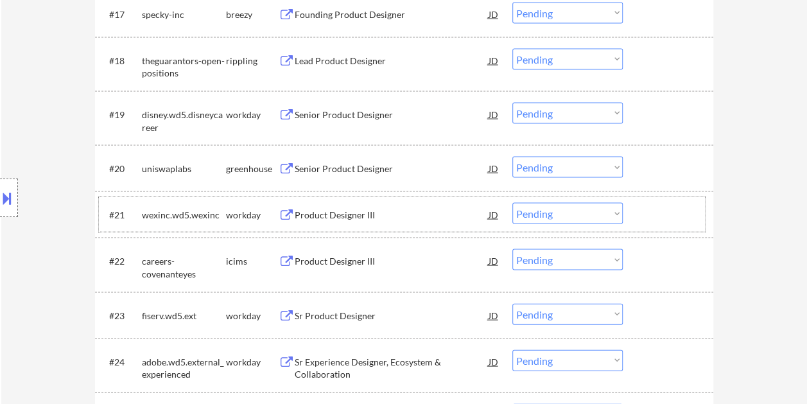
drag, startPoint x: 638, startPoint y: 209, endPoint x: 599, endPoint y: 207, distance: 39.2
click at [638, 208] on div "#21 wexinc.wd5.wexinc workday Product Designer III JD Choose an option... Pendi…" at bounding box center [402, 214] width 606 height 35
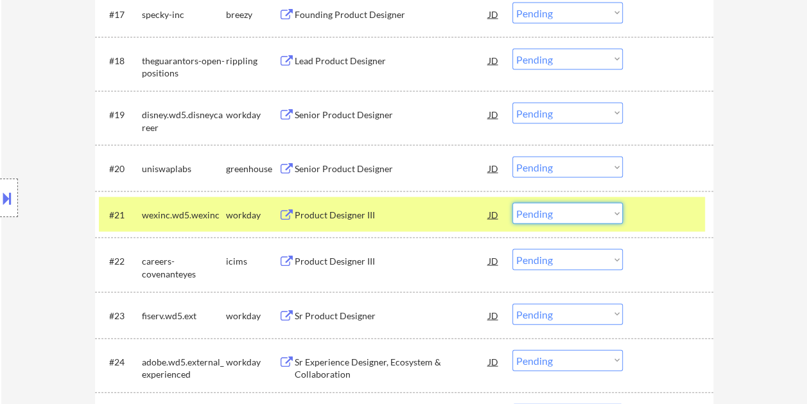
click at [599, 207] on select "Choose an option... Pending Applied Excluded (Questions) Excluded (Expired) Exc…" at bounding box center [567, 213] width 110 height 21
click at [512, 203] on select "Choose an option... Pending Applied Excluded (Questions) Excluded (Expired) Exc…" at bounding box center [567, 213] width 110 height 21
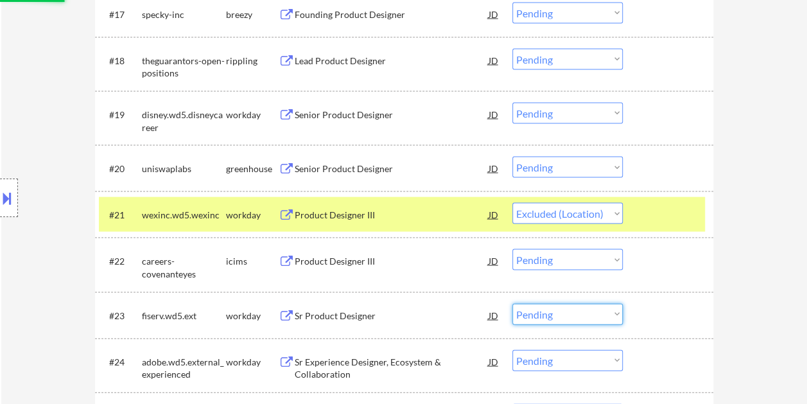
click at [582, 315] on select "Choose an option... Pending Applied Excluded (Questions) Excluded (Expired) Exc…" at bounding box center [567, 314] width 110 height 21
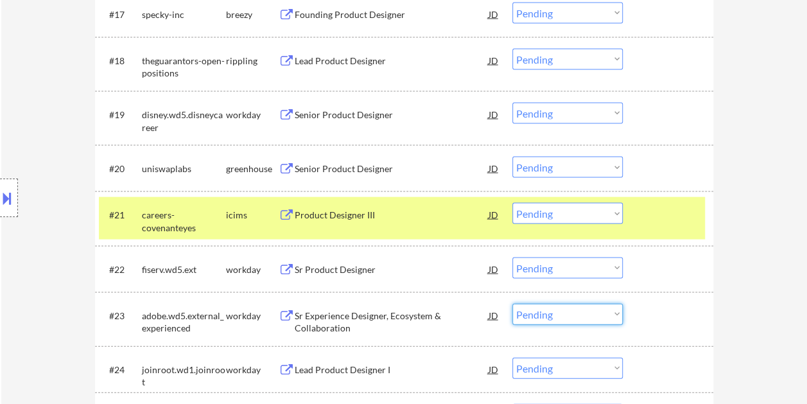
click at [664, 223] on div at bounding box center [669, 214] width 56 height 23
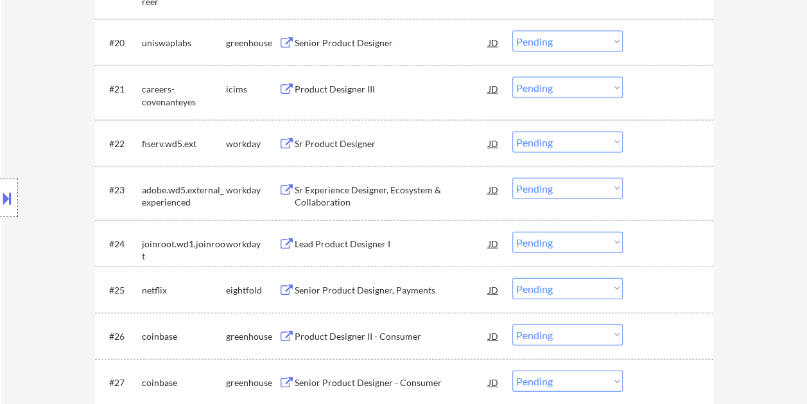
scroll to position [1348, 0]
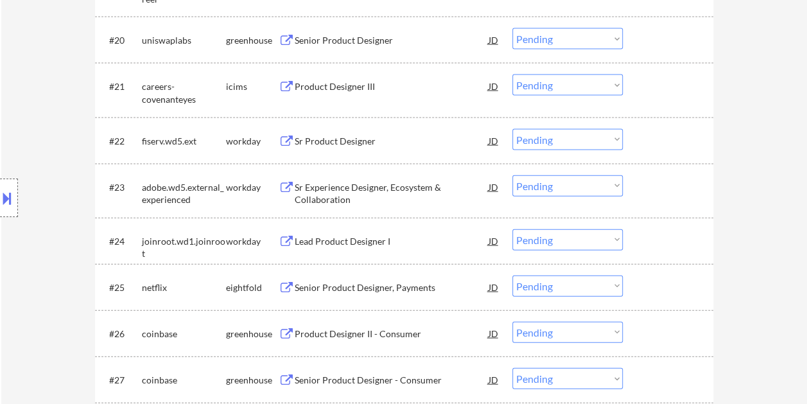
click at [645, 144] on div at bounding box center [669, 140] width 56 height 23
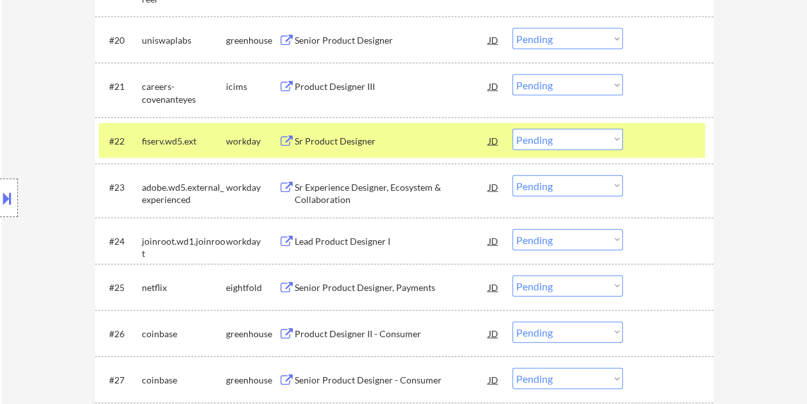
click at [329, 145] on div "Sr Product Designer" at bounding box center [392, 141] width 194 height 13
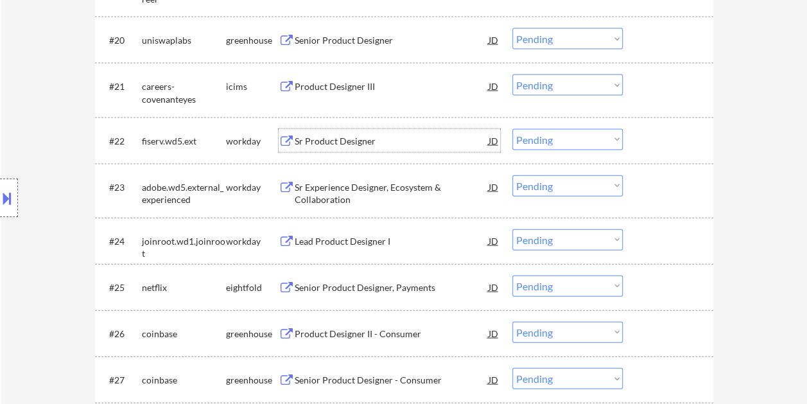
click at [647, 139] on div at bounding box center [669, 140] width 56 height 23
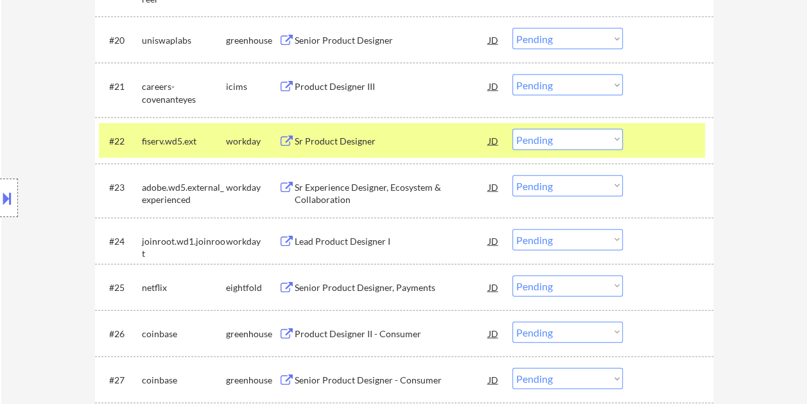
click at [612, 140] on select "Choose an option... Pending Applied Excluded (Questions) Excluded (Expired) Exc…" at bounding box center [567, 139] width 110 height 21
click at [512, 129] on select "Choose an option... Pending Applied Excluded (Questions) Excluded (Expired) Exc…" at bounding box center [567, 139] width 110 height 21
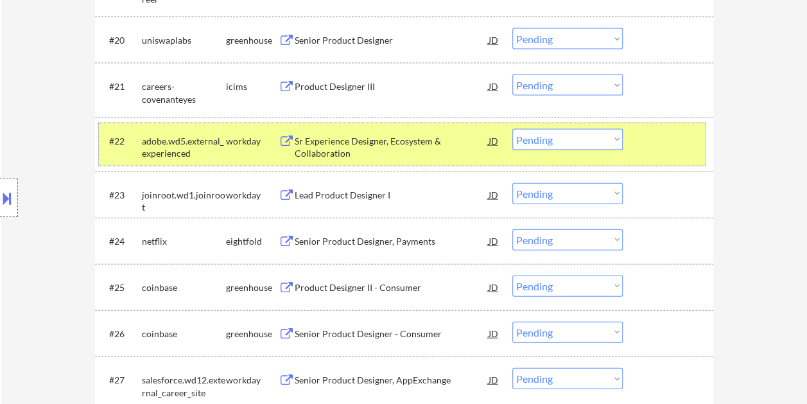
click at [652, 142] on div at bounding box center [669, 140] width 56 height 23
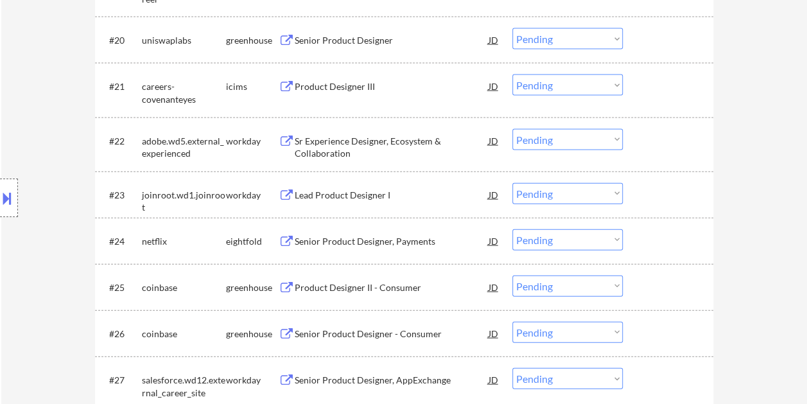
click at [655, 141] on div at bounding box center [669, 140] width 56 height 23
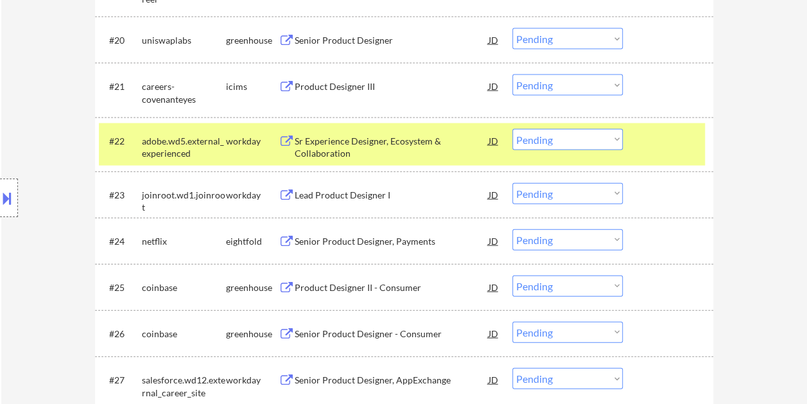
click at [662, 134] on div at bounding box center [669, 140] width 56 height 23
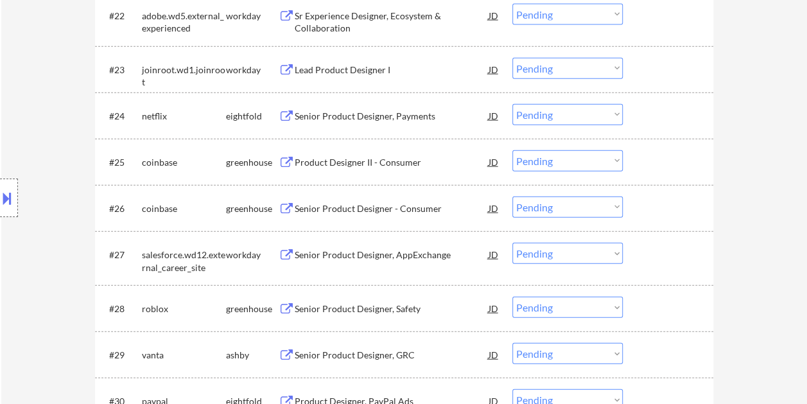
scroll to position [1477, 0]
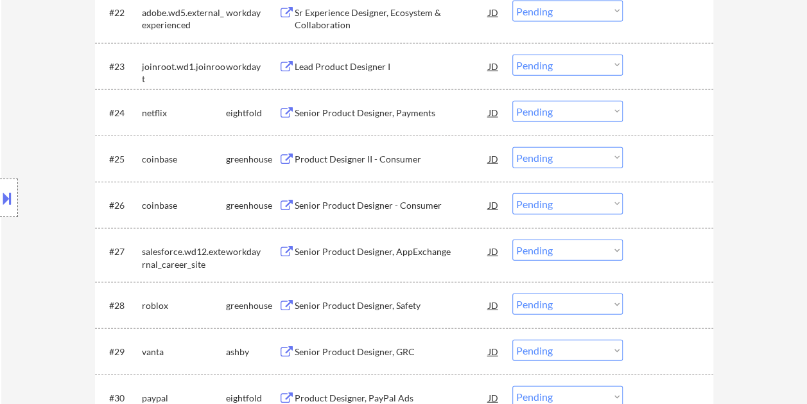
click at [657, 258] on div at bounding box center [669, 250] width 56 height 23
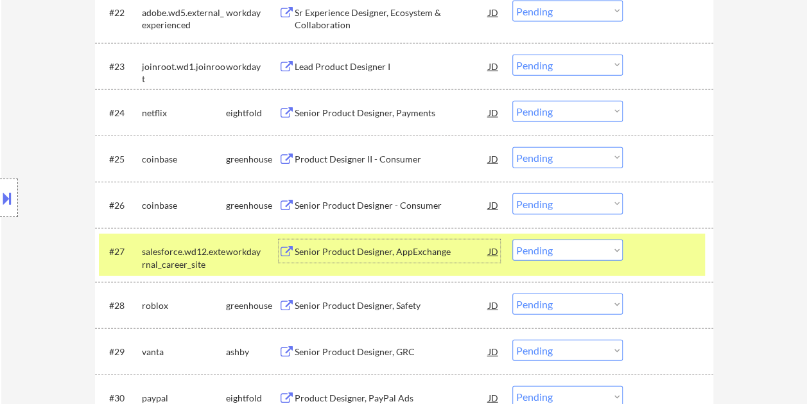
click at [385, 251] on div "Senior Product Designer, AppExchange" at bounding box center [392, 251] width 194 height 13
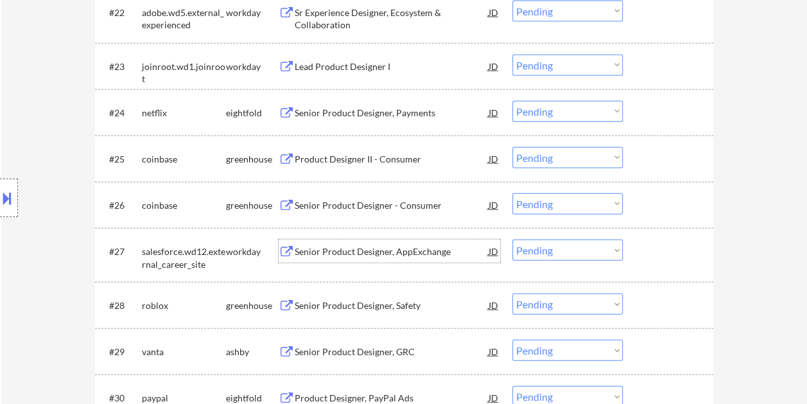
drag, startPoint x: 654, startPoint y: 260, endPoint x: 628, endPoint y: 254, distance: 26.5
click at [654, 260] on div at bounding box center [669, 250] width 56 height 23
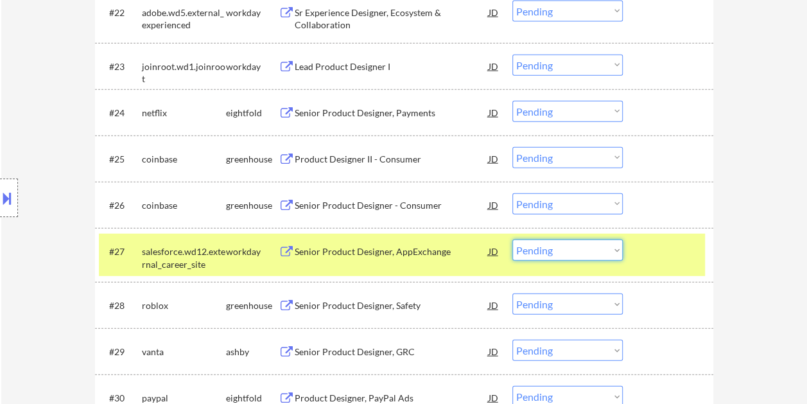
click at [616, 250] on select "Choose an option... Pending Applied Excluded (Questions) Excluded (Expired) Exc…" at bounding box center [567, 249] width 110 height 21
click at [512, 239] on select "Choose an option... Pending Applied Excluded (Questions) Excluded (Expired) Exc…" at bounding box center [567, 249] width 110 height 21
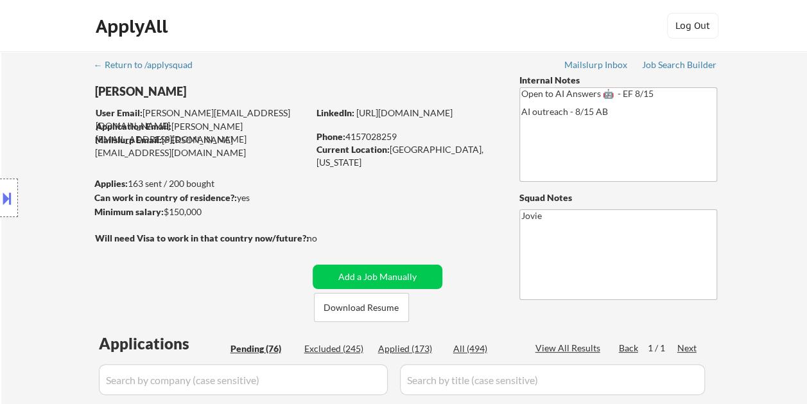
scroll to position [64, 0]
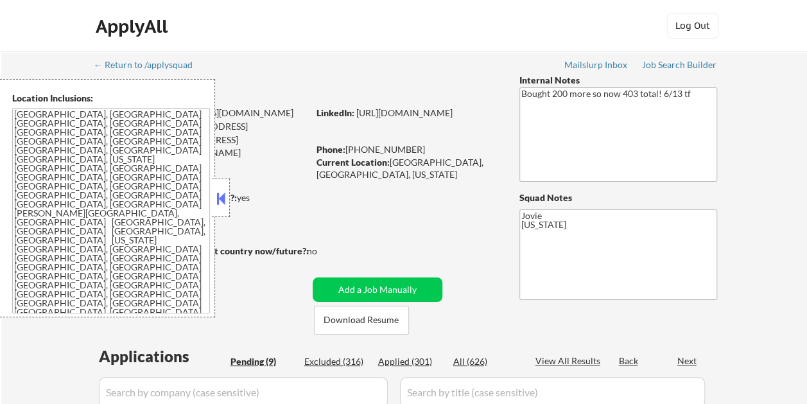
click at [221, 195] on button at bounding box center [221, 198] width 14 height 19
select select ""pending""
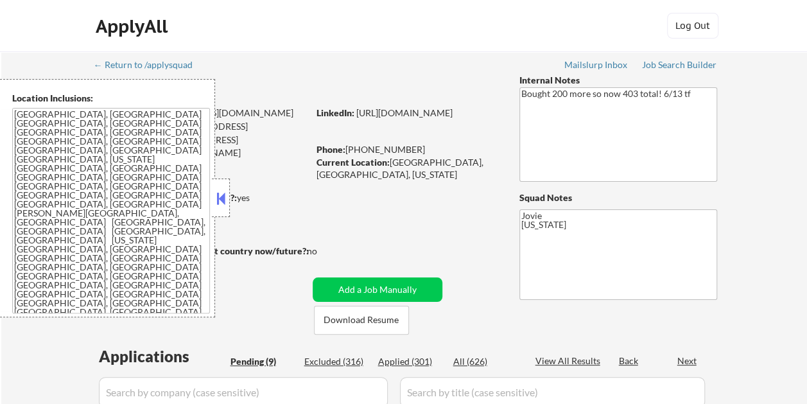
select select ""pending""
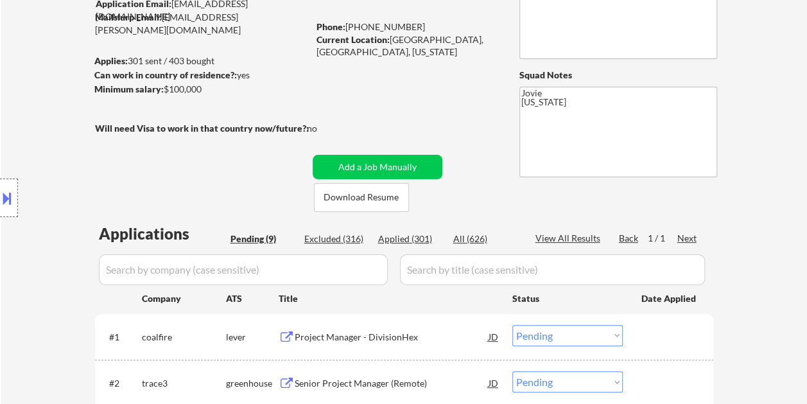
scroll to position [128, 0]
